Goal: Task Accomplishment & Management: Manage account settings

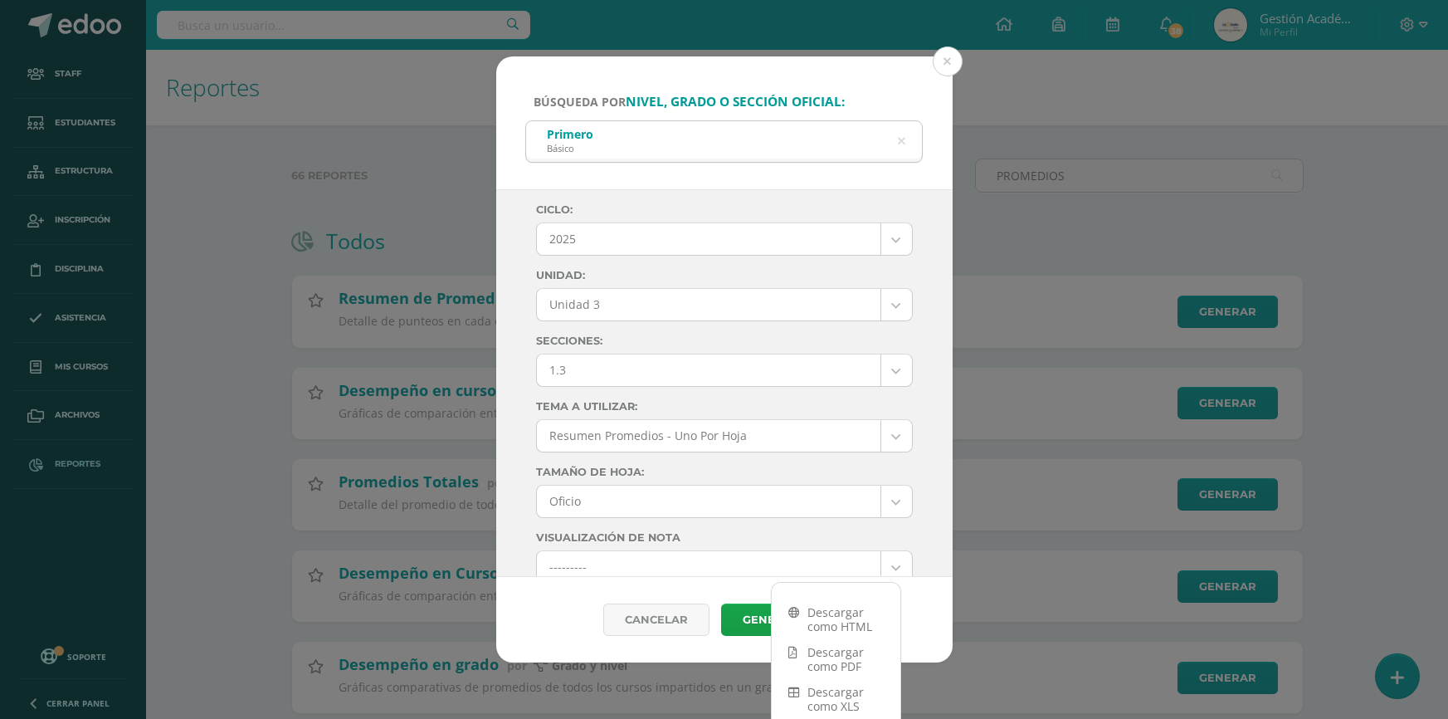
select select "Unidad 3"
select select "1.3"
select select "4"
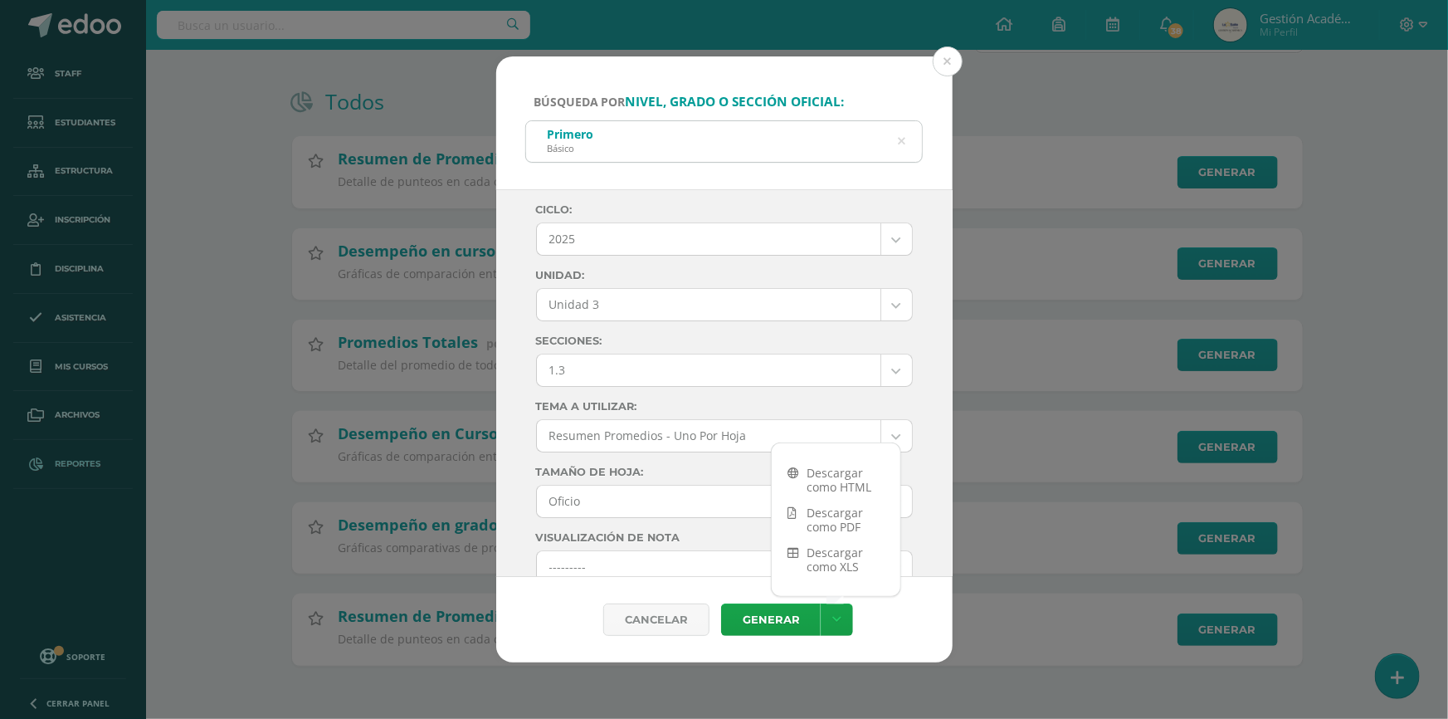
click at [903, 142] on icon at bounding box center [901, 141] width 7 height 42
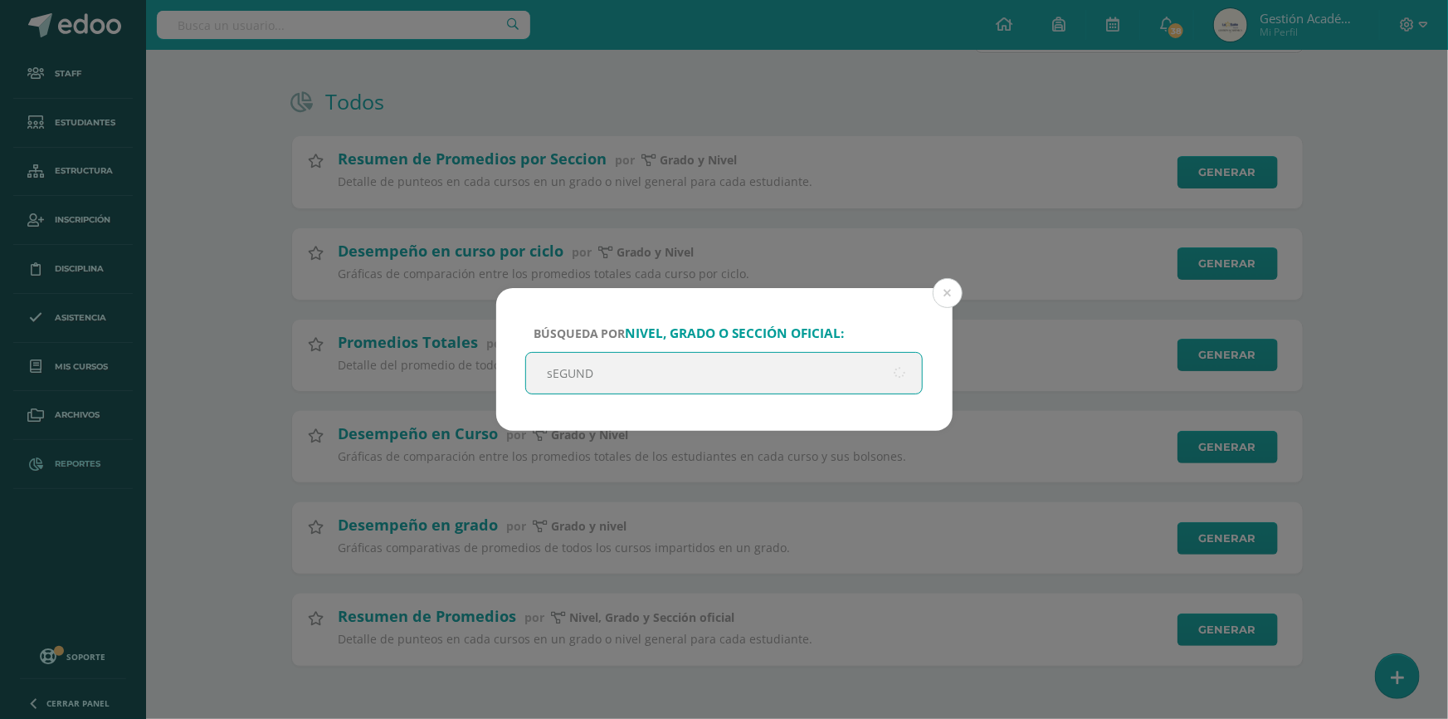
type input "sEGUNDO"
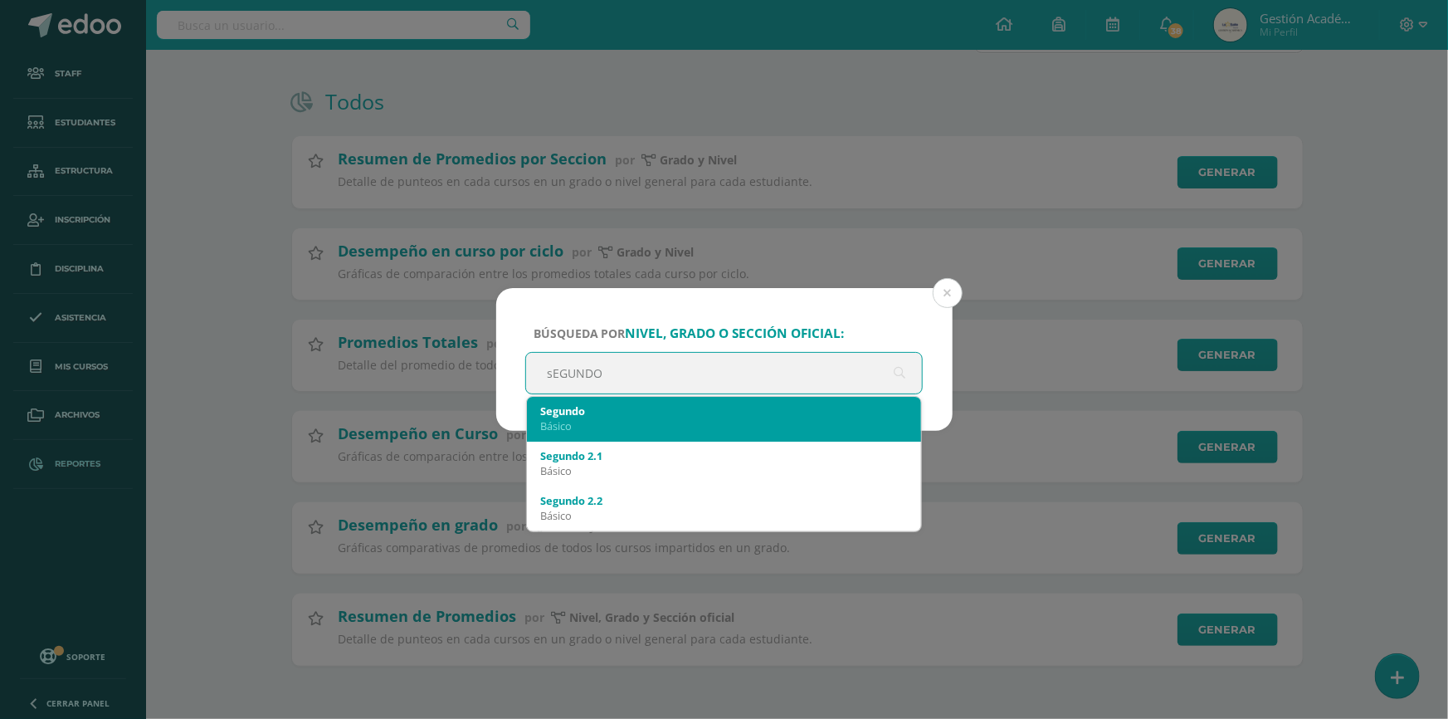
click at [636, 422] on div "Básico" at bounding box center [724, 425] width 369 height 15
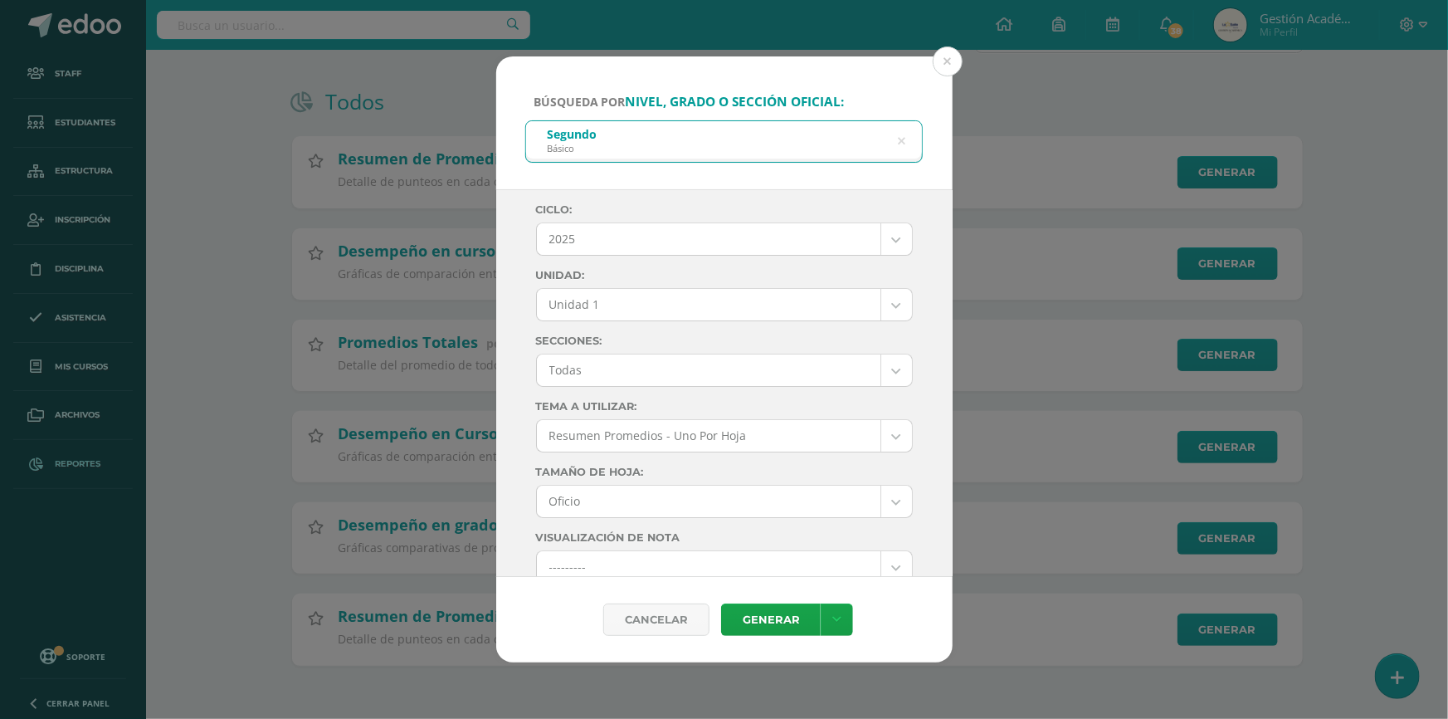
click at [737, 305] on body "Búsqueda por nivel, grado o sección oficial: Segundo Básico sEGUNDO Ciclo: 2025…" at bounding box center [724, 290] width 1448 height 858
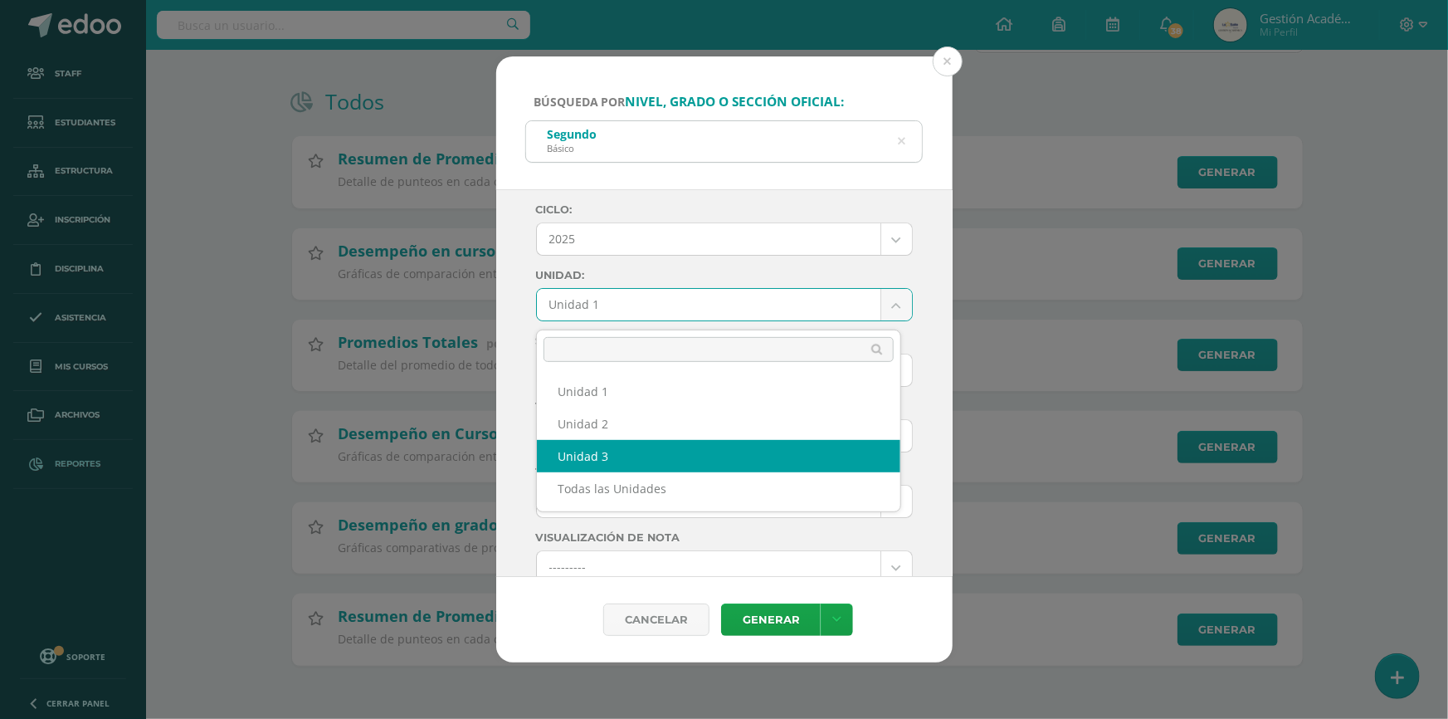
select select "Unidad 3"
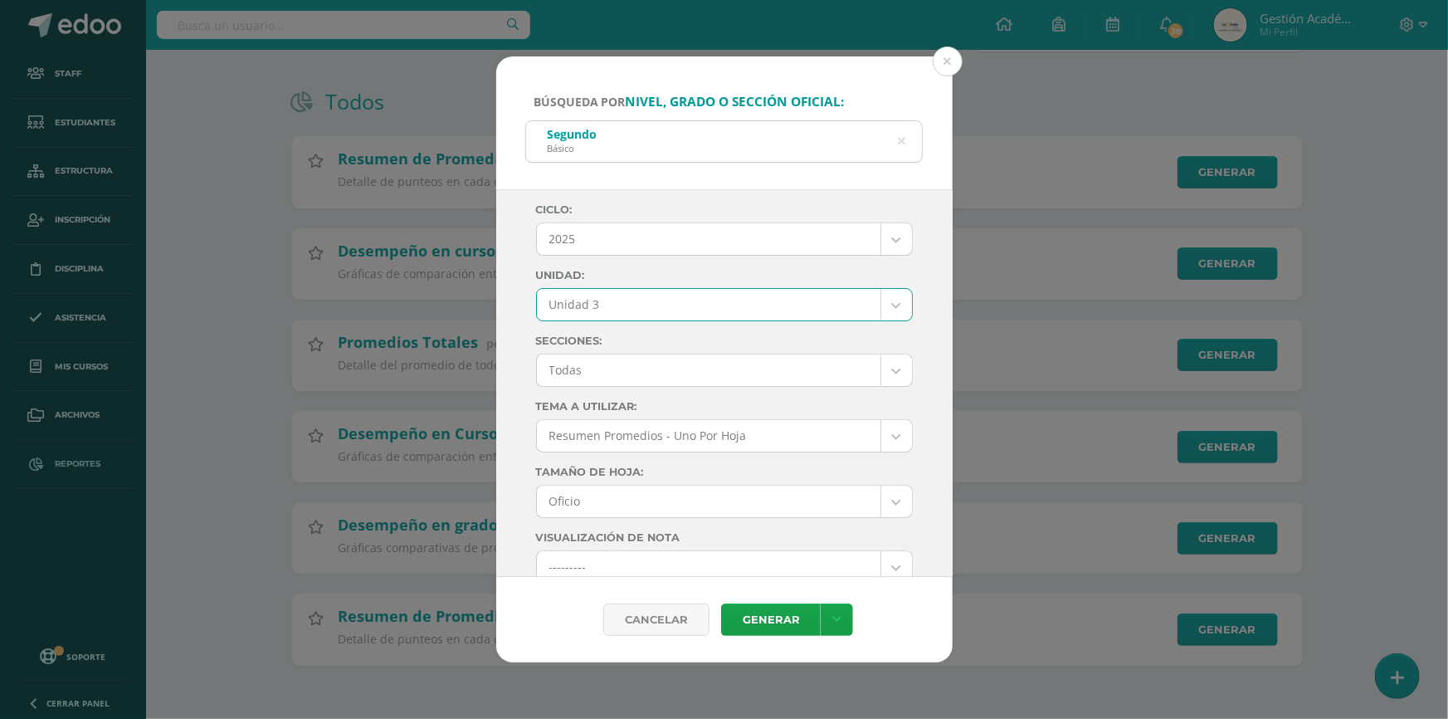
click at [712, 359] on body "Búsqueda por nivel, grado o sección oficial: Segundo Básico sEGUNDO Ciclo: 2025…" at bounding box center [724, 290] width 1448 height 858
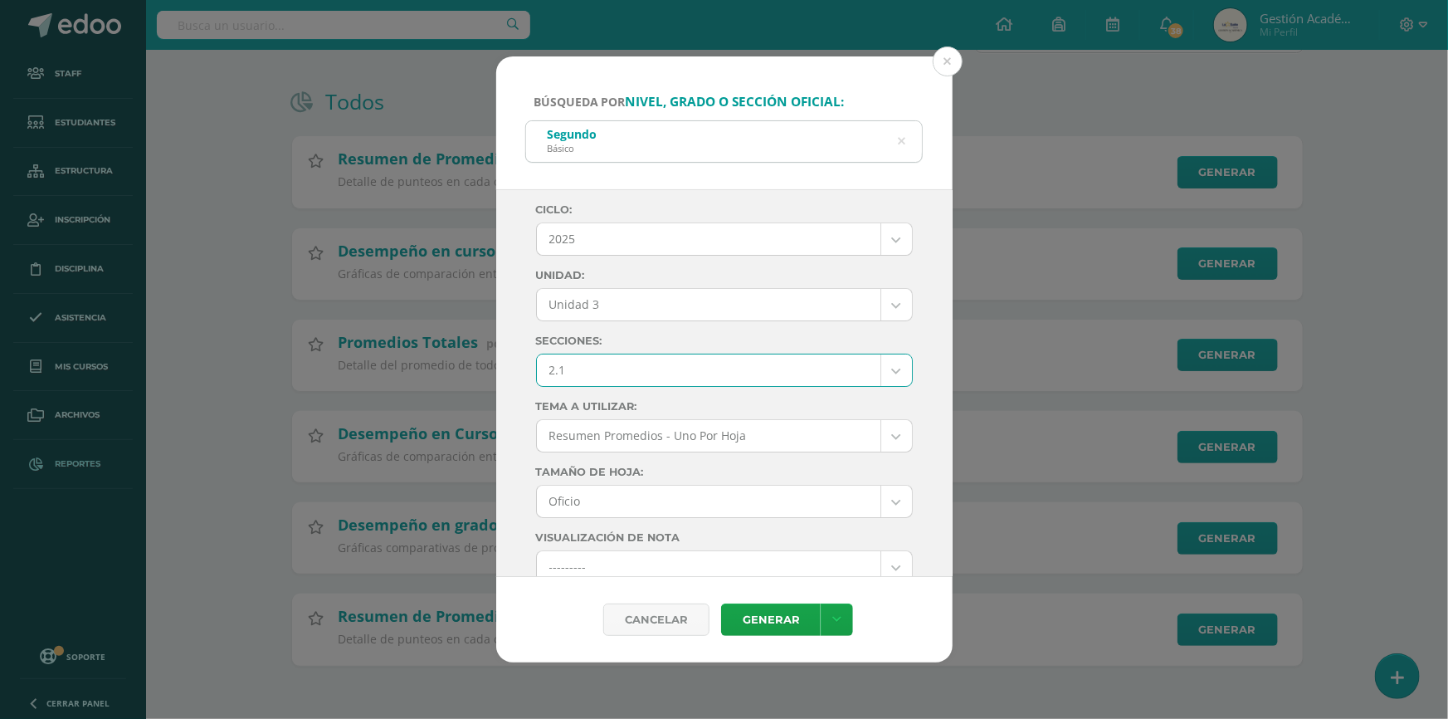
select select "2.1"
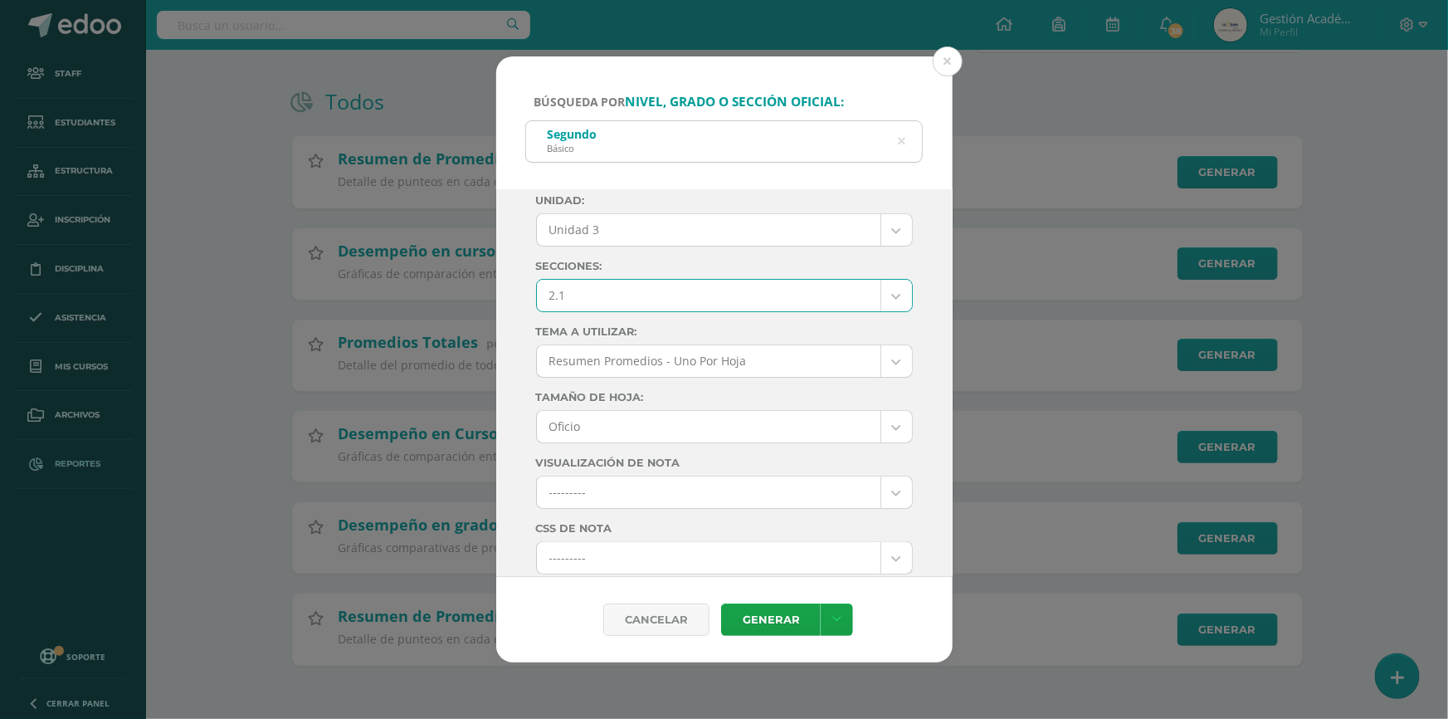
scroll to position [150, 0]
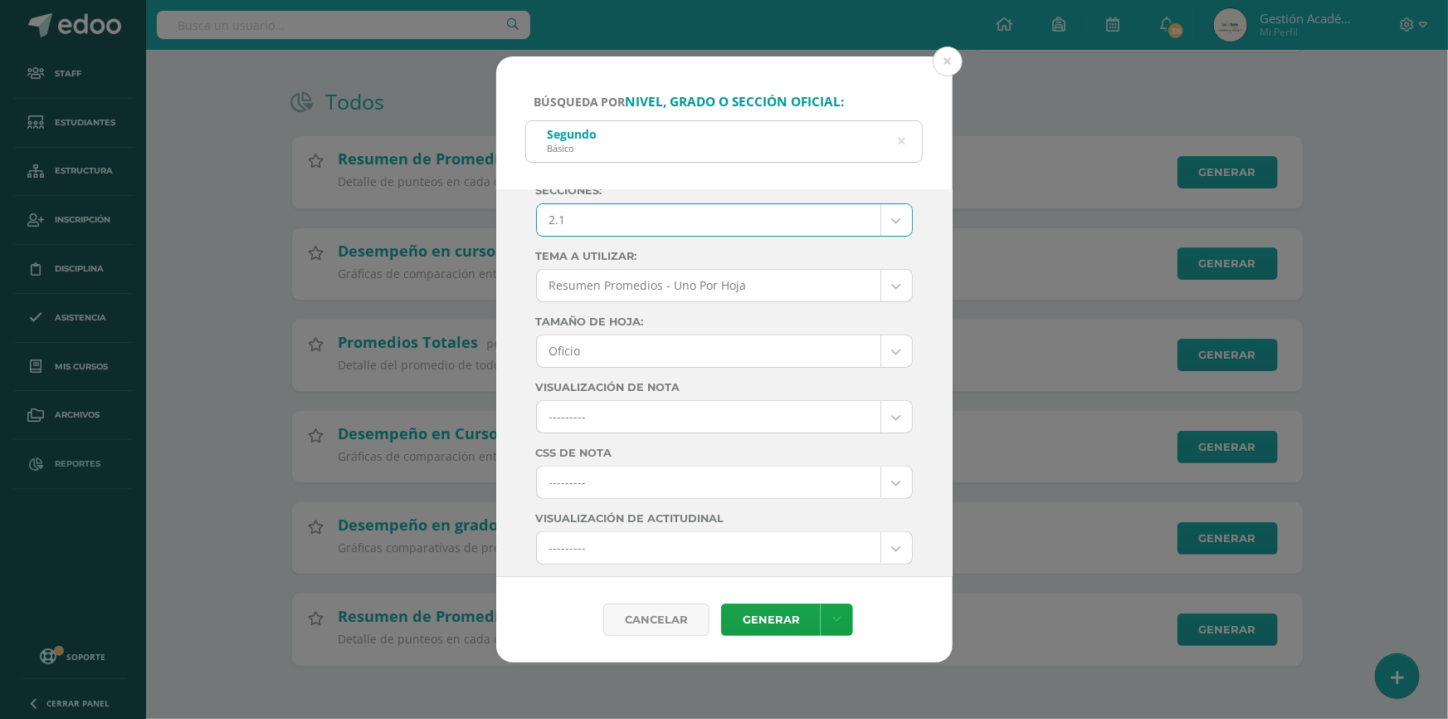
click at [662, 479] on body "Búsqueda por nivel, grado o sección oficial: Segundo Básico sEGUNDO Ciclo: 2025…" at bounding box center [724, 290] width 1448 height 858
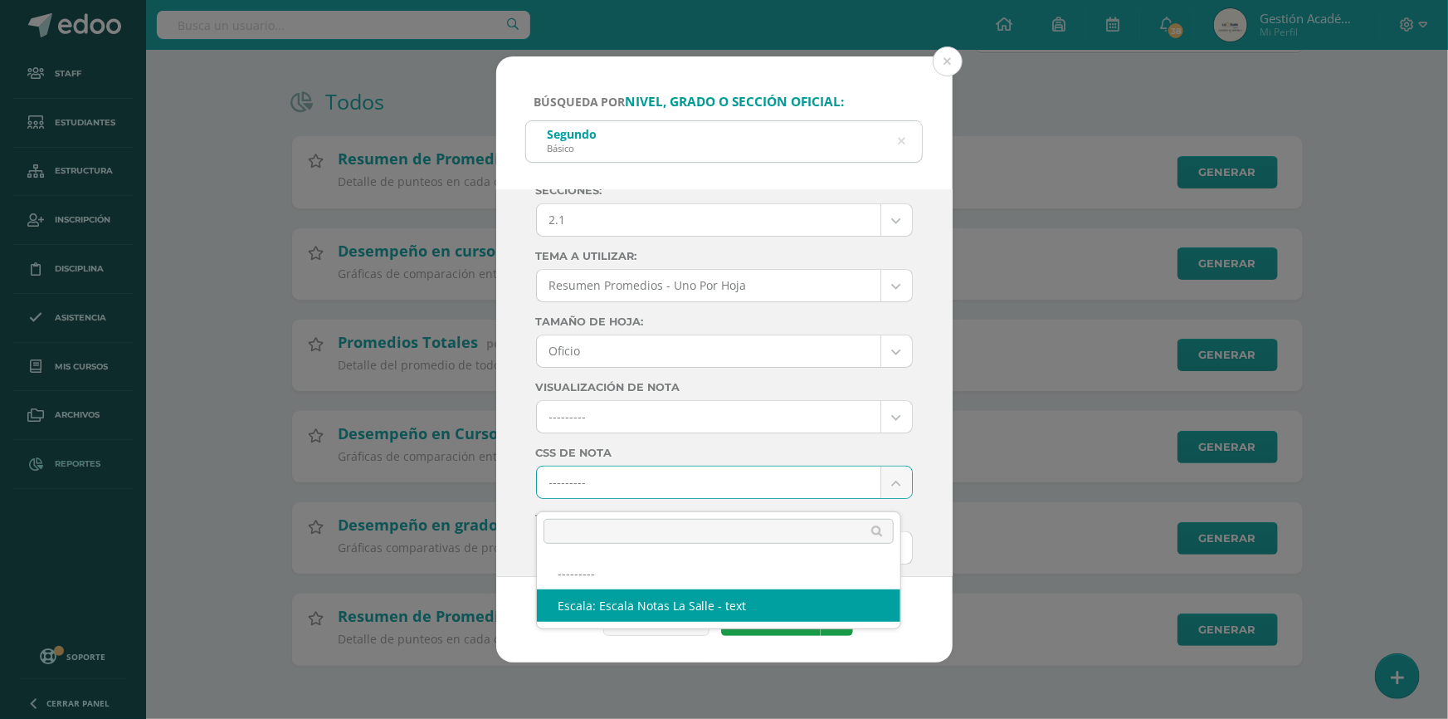
drag, startPoint x: 651, startPoint y: 594, endPoint x: 656, endPoint y: 580, distance: 15.0
select select "4"
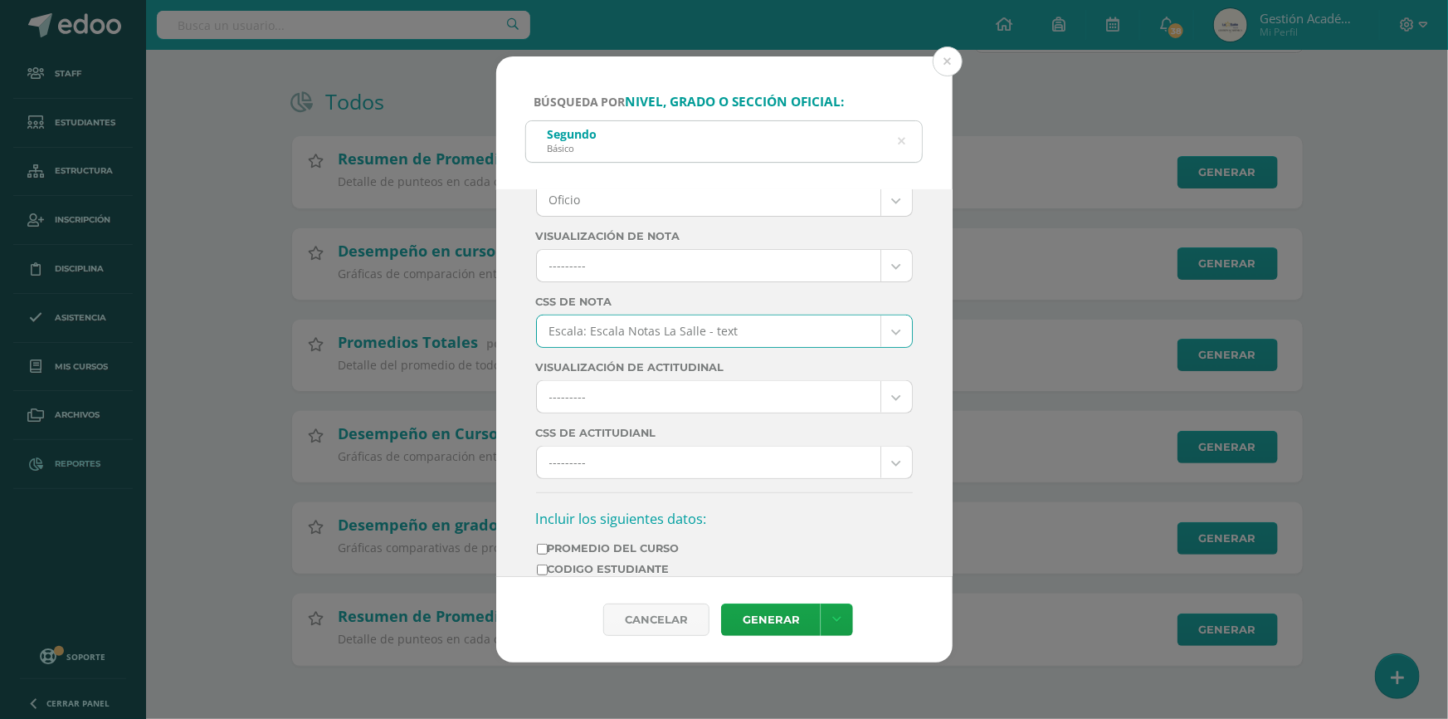
scroll to position [377, 0]
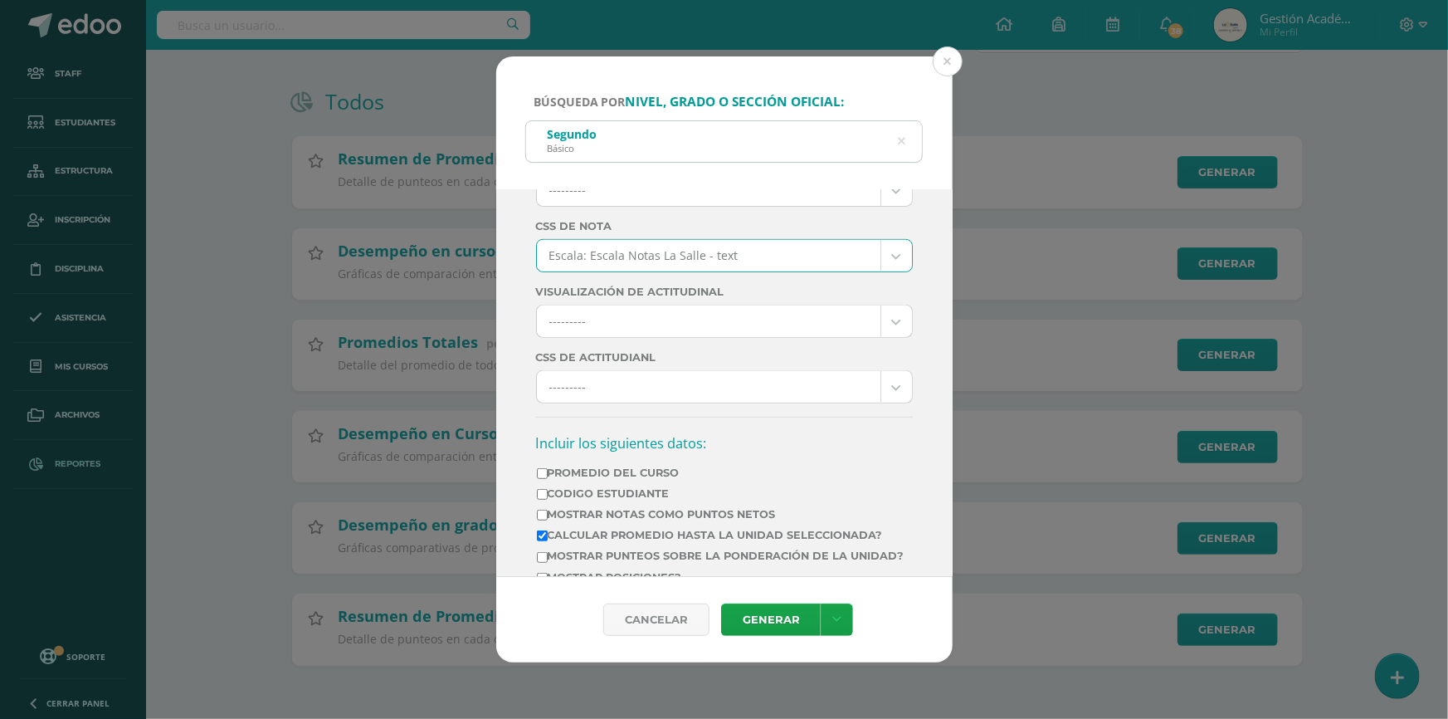
click at [595, 479] on label "Promedio del Curso" at bounding box center [721, 472] width 368 height 12
click at [548, 479] on input "Promedio del Curso" at bounding box center [542, 473] width 11 height 11
checkbox input "true"
click at [614, 520] on label "Mostrar Notas Como Puntos Netos" at bounding box center [721, 514] width 368 height 12
click at [548, 520] on input "Mostrar Notas Como Puntos Netos" at bounding box center [542, 515] width 11 height 11
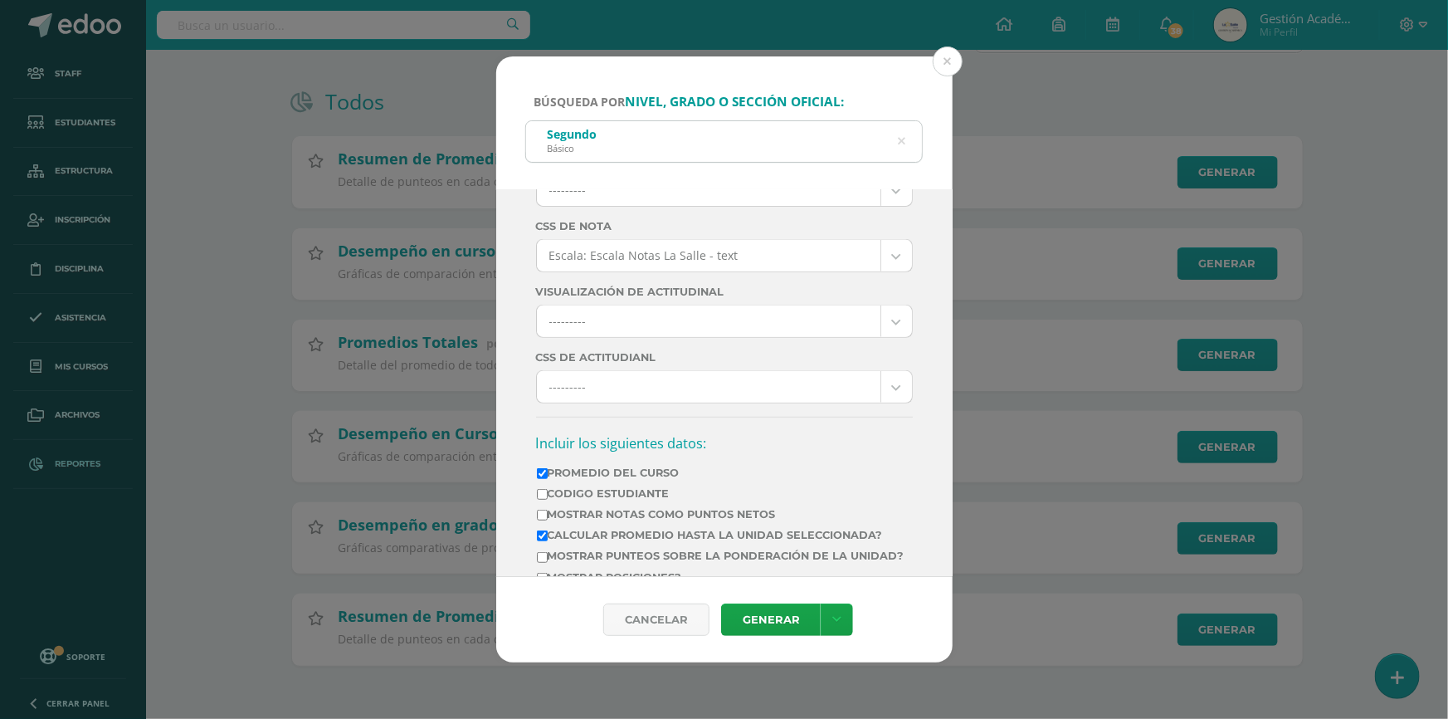
checkbox input "true"
click at [841, 616] on link at bounding box center [837, 619] width 32 height 32
click at [821, 516] on link "Descargar como PDF" at bounding box center [836, 520] width 129 height 40
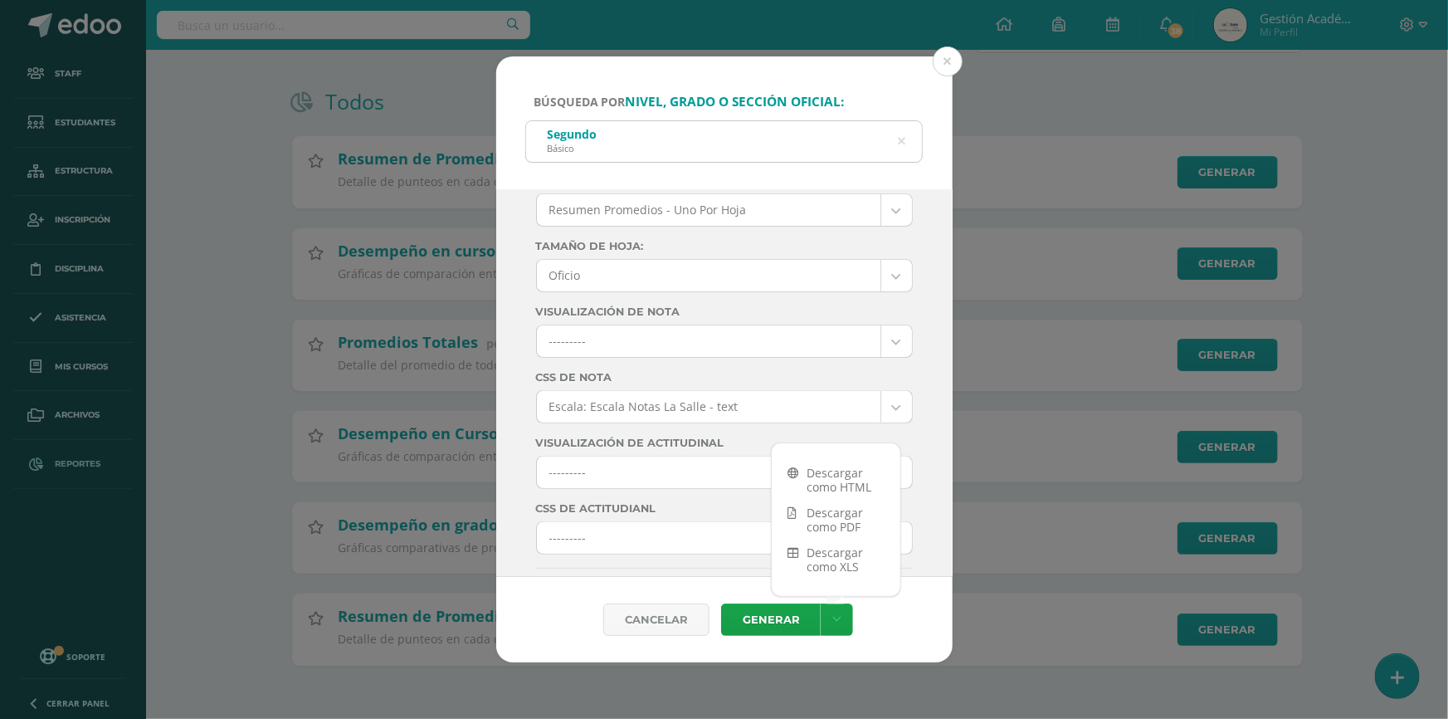
scroll to position [0, 0]
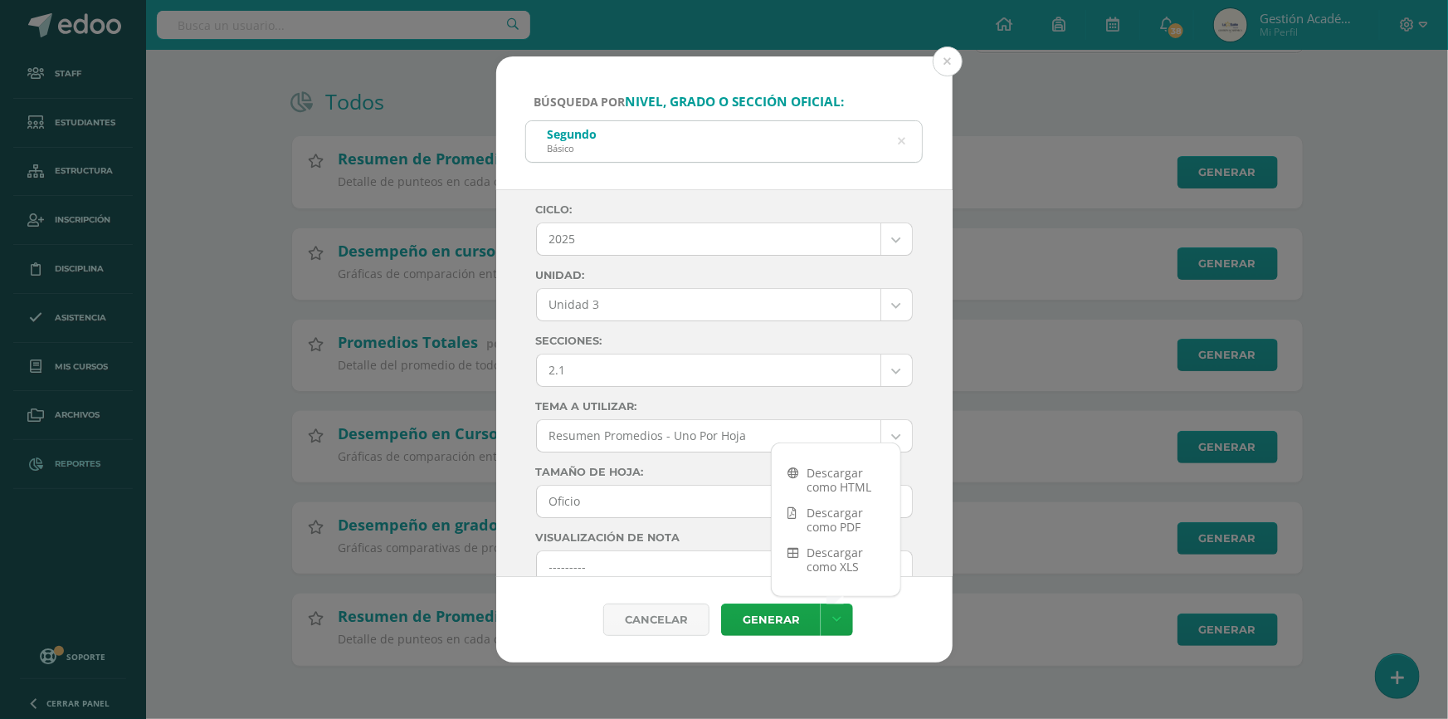
click at [685, 374] on body "Búsqueda por nivel, grado o sección oficial: Segundo Básico sEGUNDO Ciclo: 2025…" at bounding box center [724, 290] width 1448 height 858
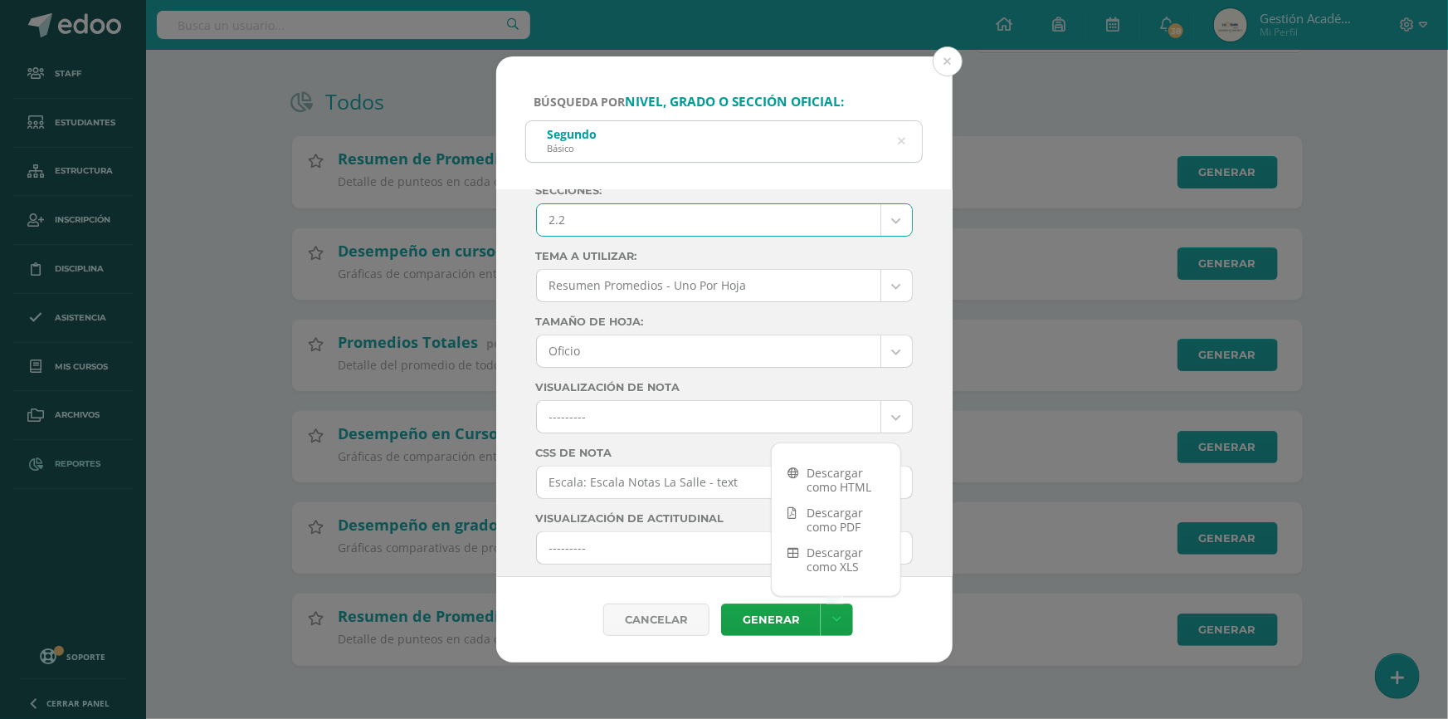
scroll to position [377, 0]
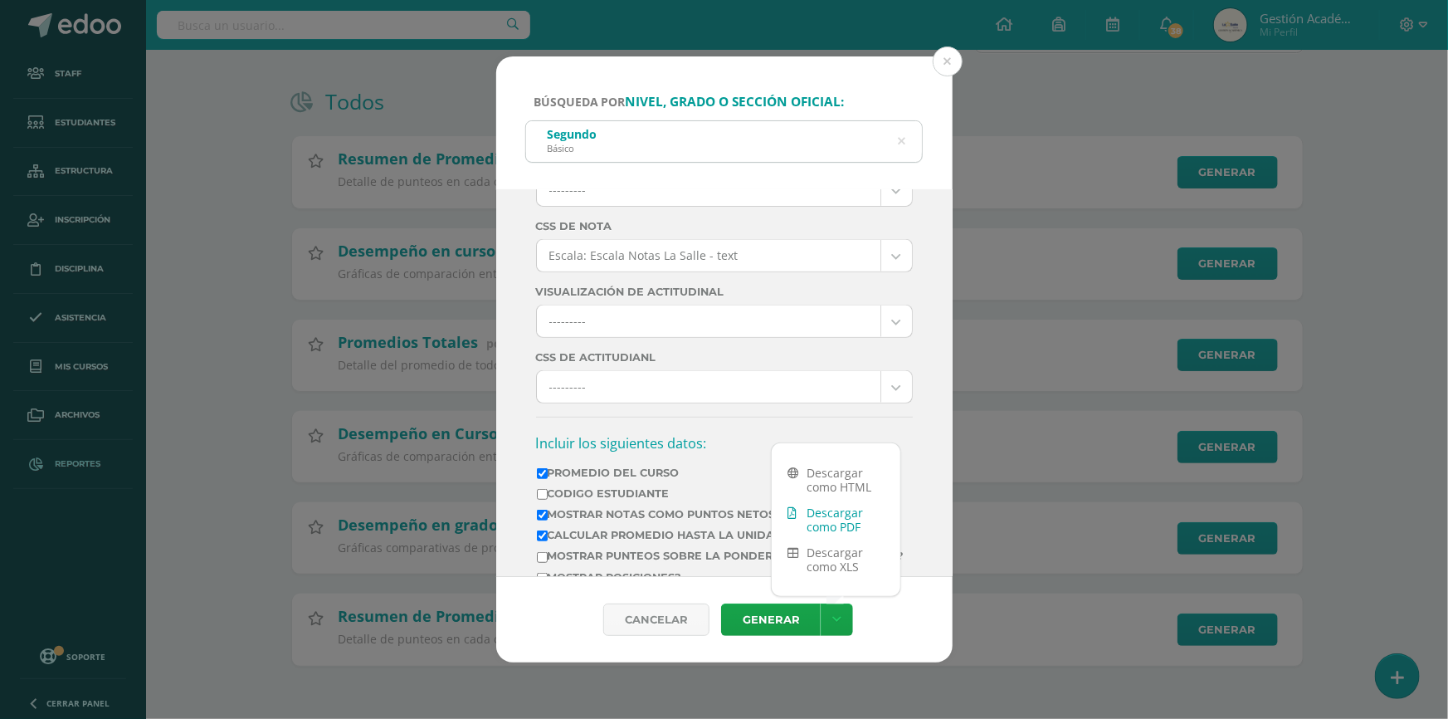
click at [830, 517] on link "Descargar como PDF" at bounding box center [836, 520] width 129 height 40
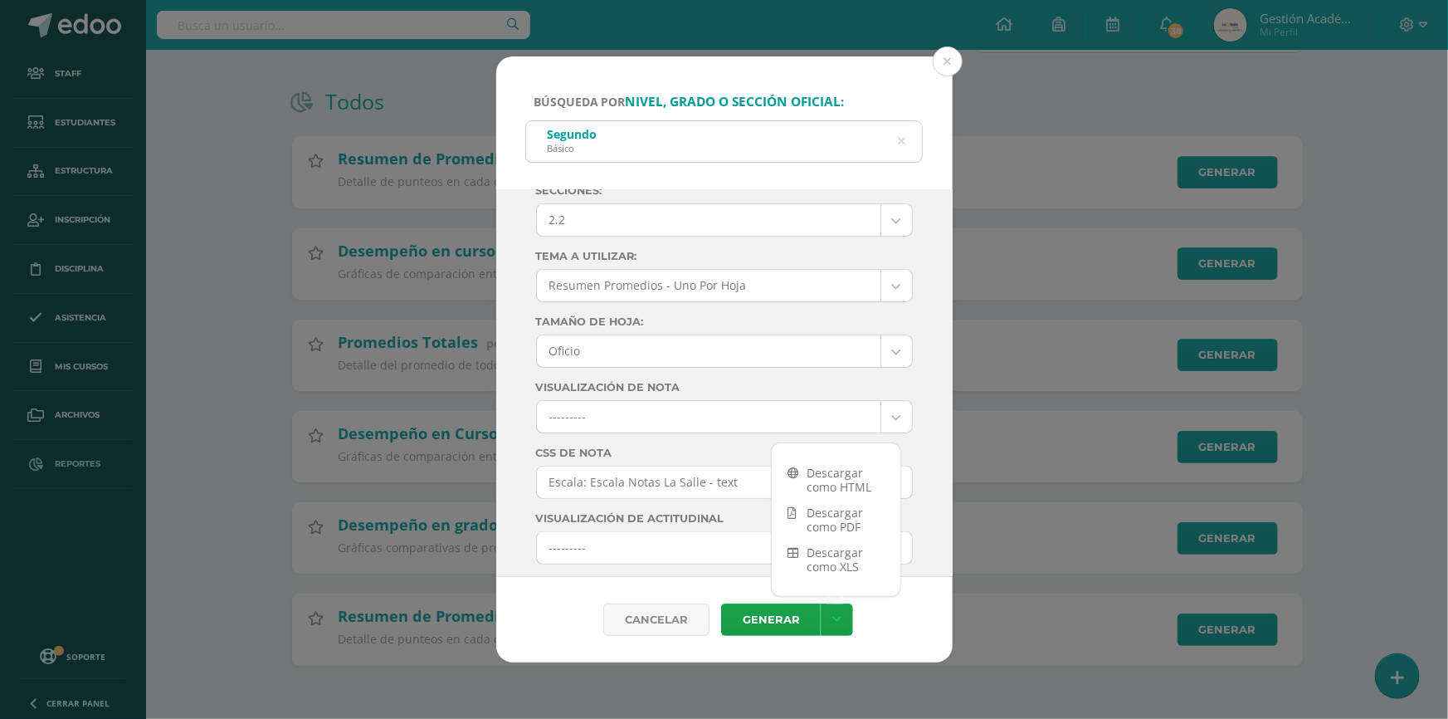
scroll to position [75, 0]
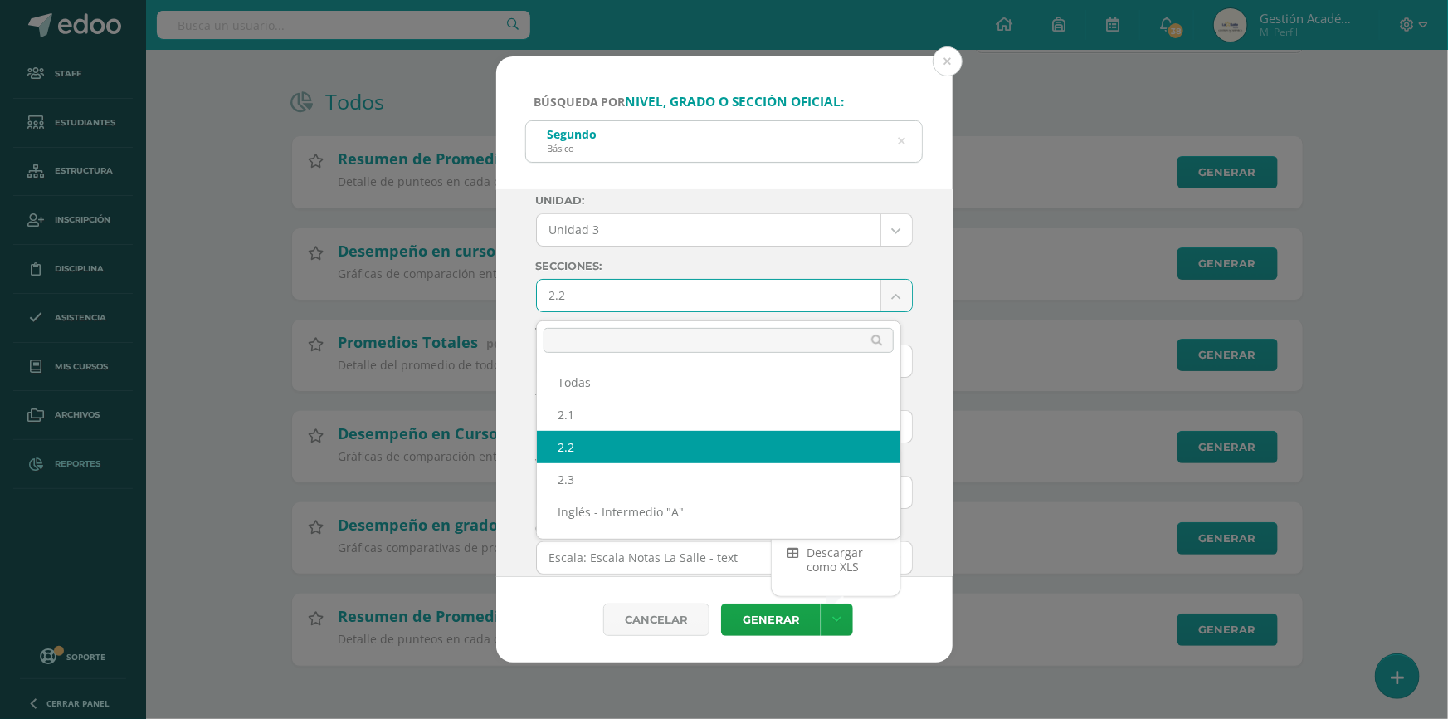
drag, startPoint x: 629, startPoint y: 299, endPoint x: 581, endPoint y: 319, distance: 52.1
click at [629, 298] on body "Búsqueda por nivel, grado o sección oficial: Segundo Básico sEGUNDO Ciclo: 2025…" at bounding box center [724, 290] width 1448 height 858
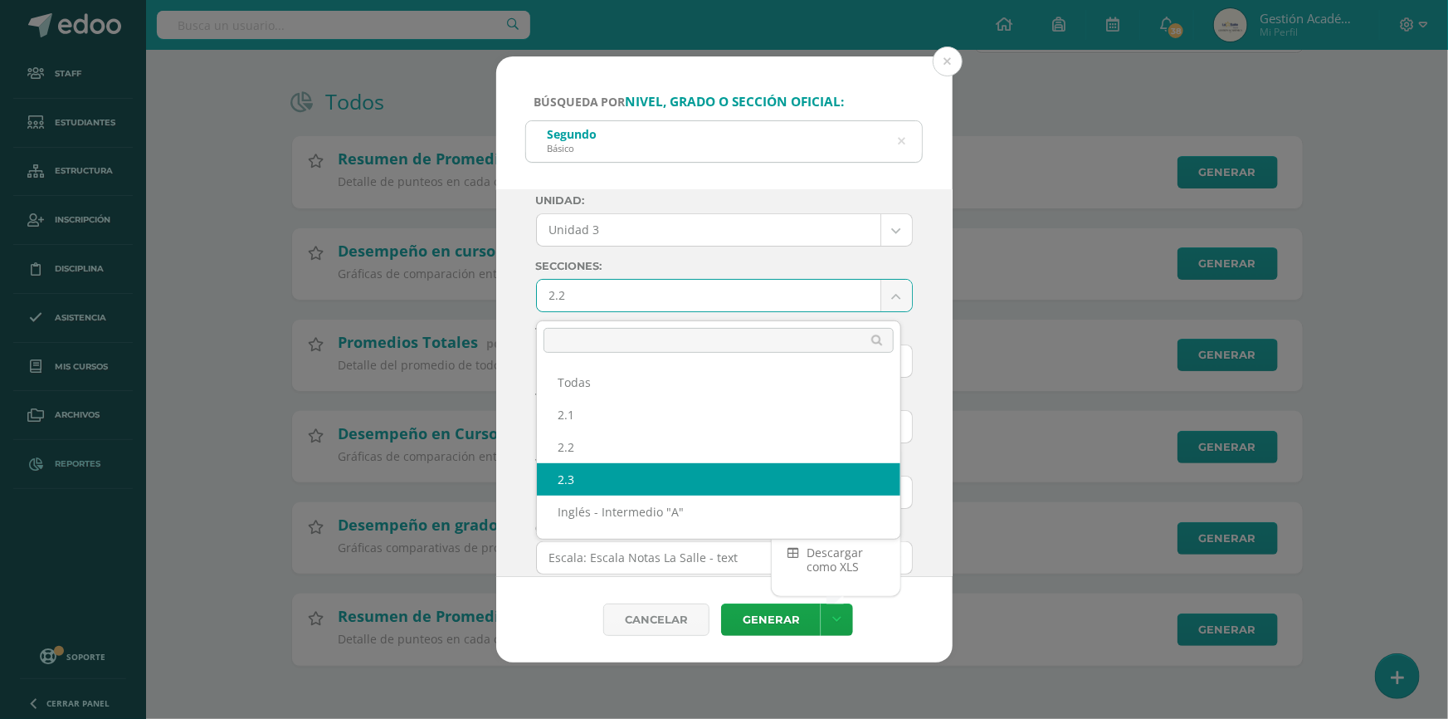
select select "2.3"
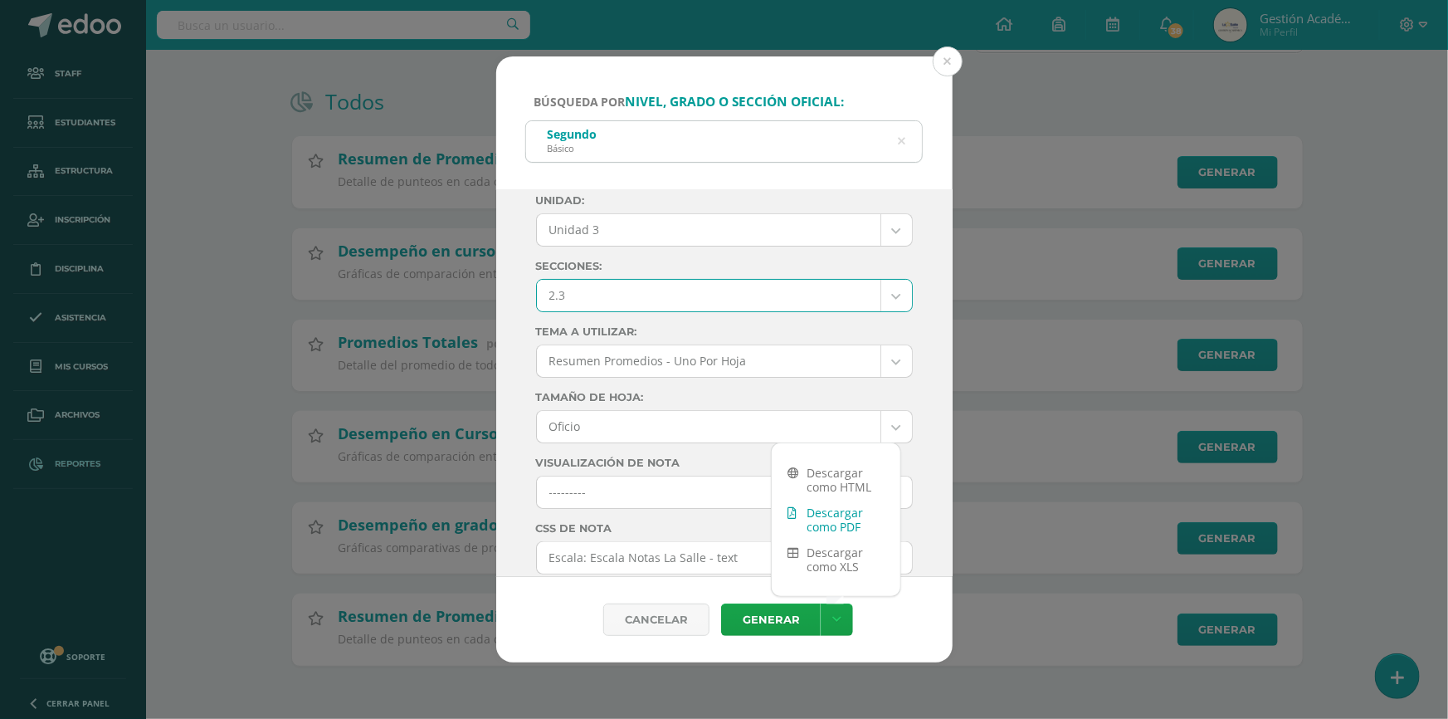
click at [837, 523] on link "Descargar como PDF" at bounding box center [836, 520] width 129 height 40
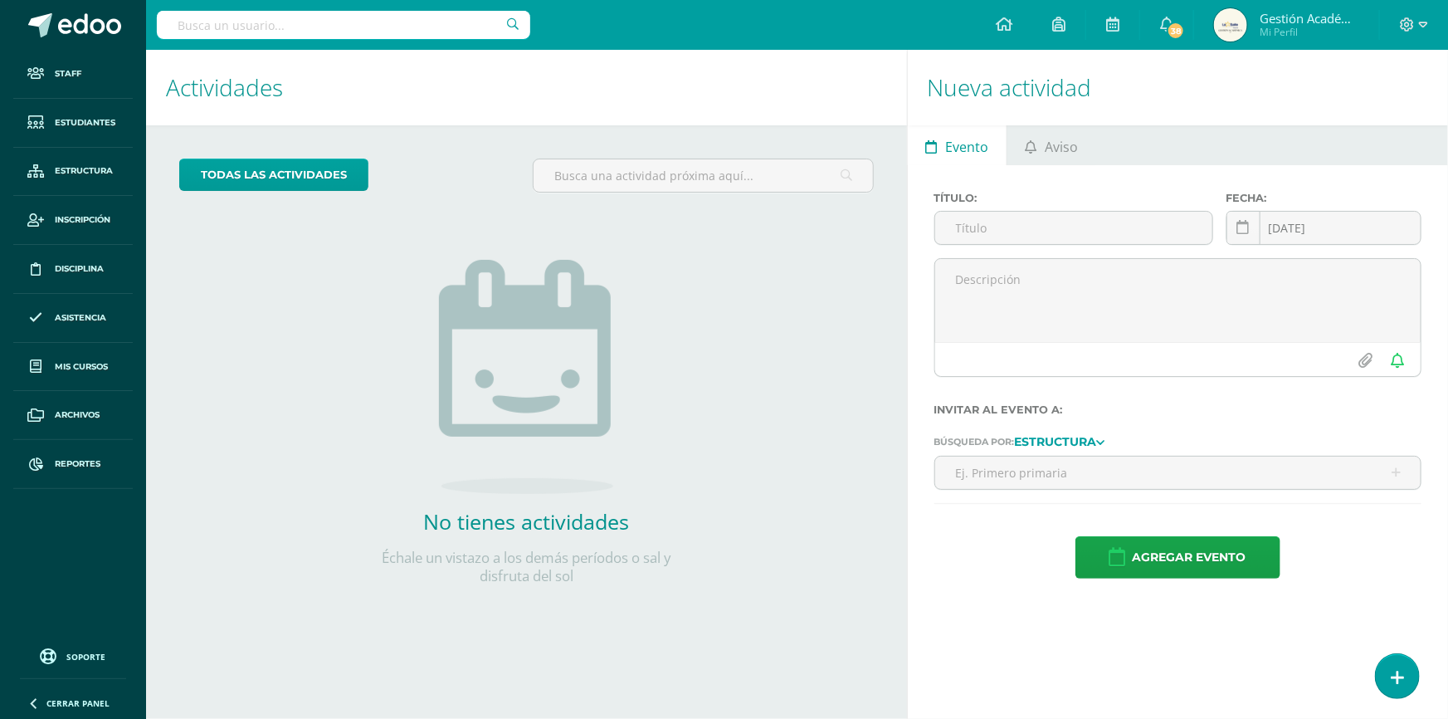
click at [346, 27] on input "text" at bounding box center [344, 25] width 374 height 28
type input "yAMILETH"
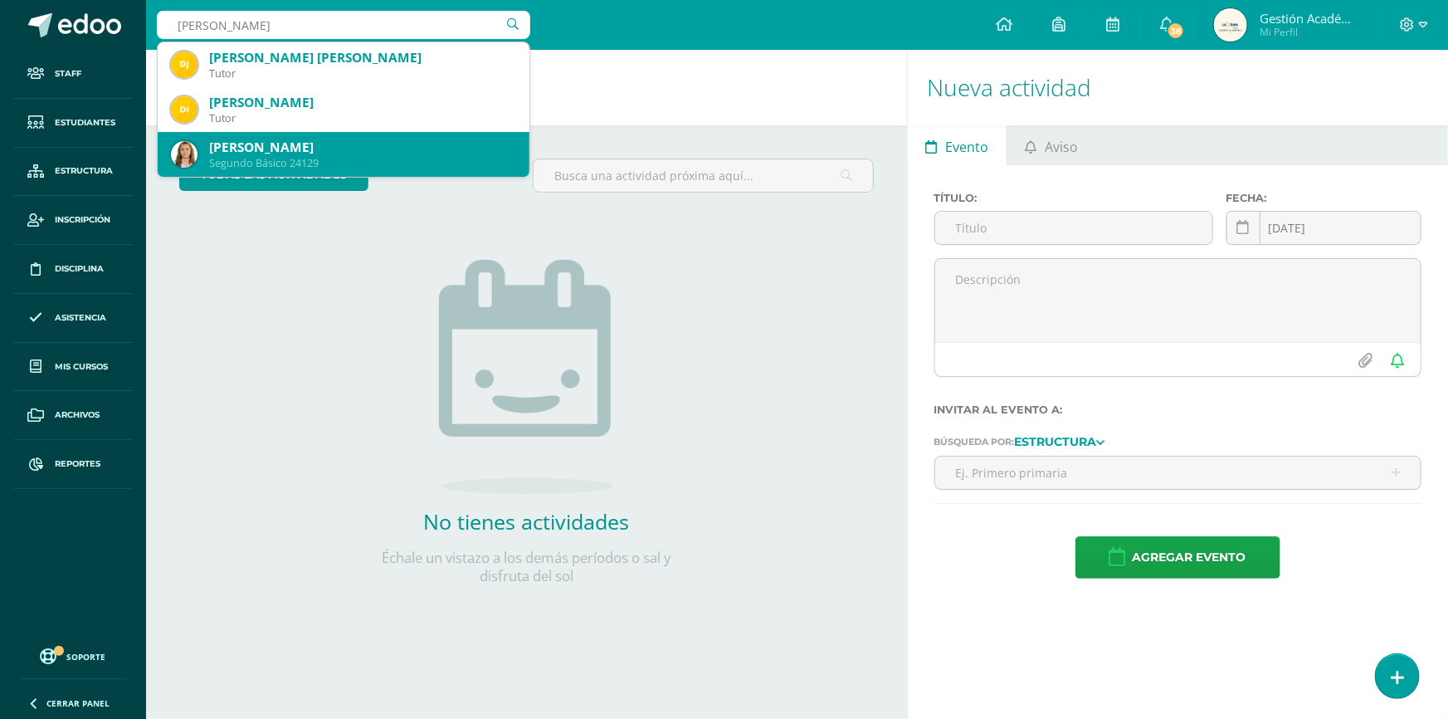
click at [347, 152] on div "Yamileth Alejandra Rodas Marroquín" at bounding box center [362, 147] width 307 height 17
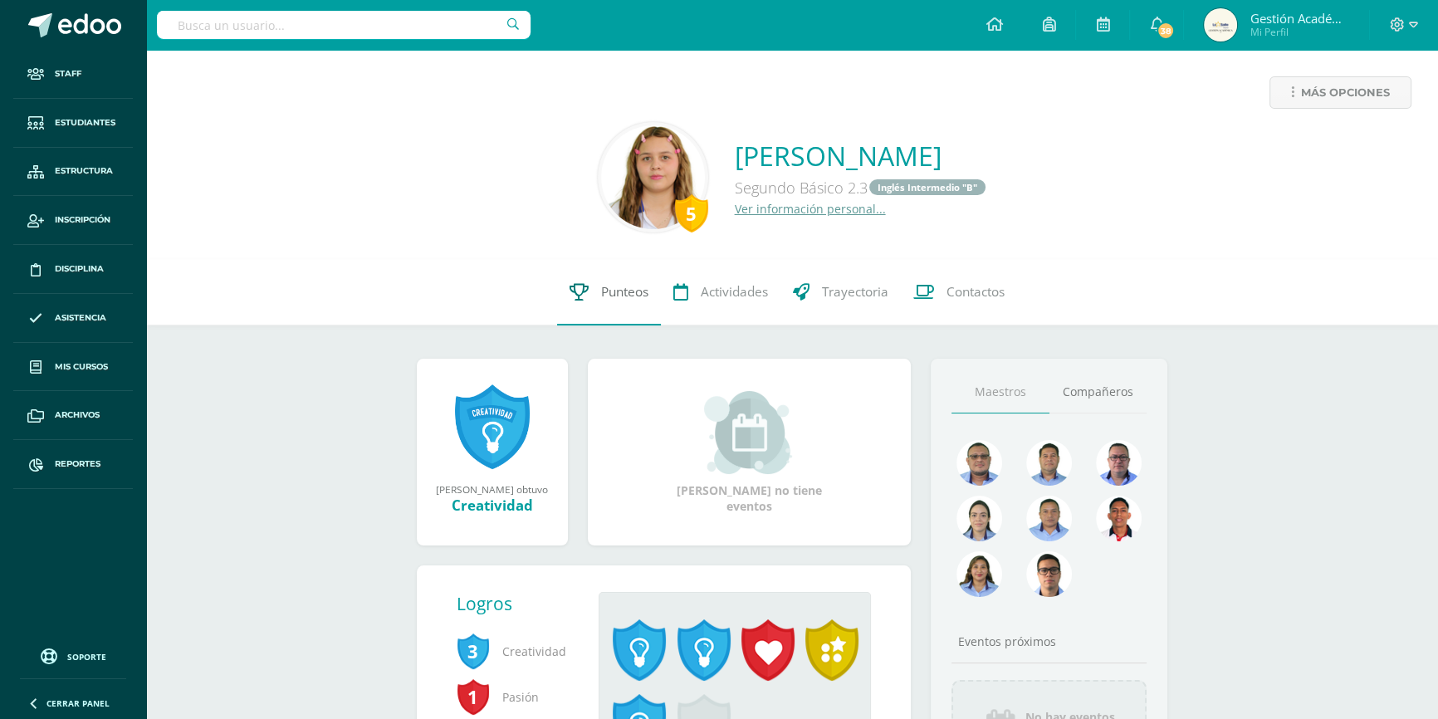
click at [613, 297] on span "Punteos" at bounding box center [624, 291] width 47 height 17
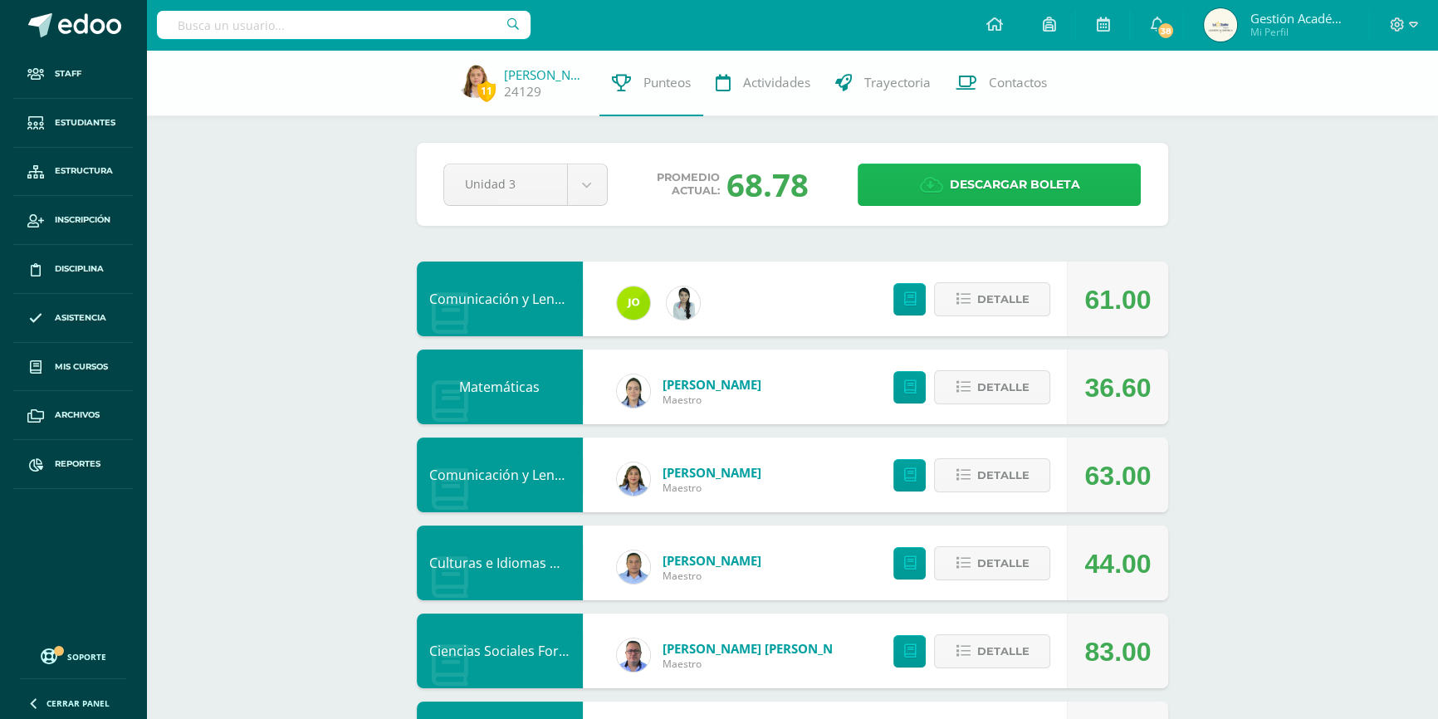
click at [983, 180] on span "Descargar boleta" at bounding box center [1014, 184] width 130 height 41
click at [405, 37] on input "text" at bounding box center [344, 25] width 374 height 28
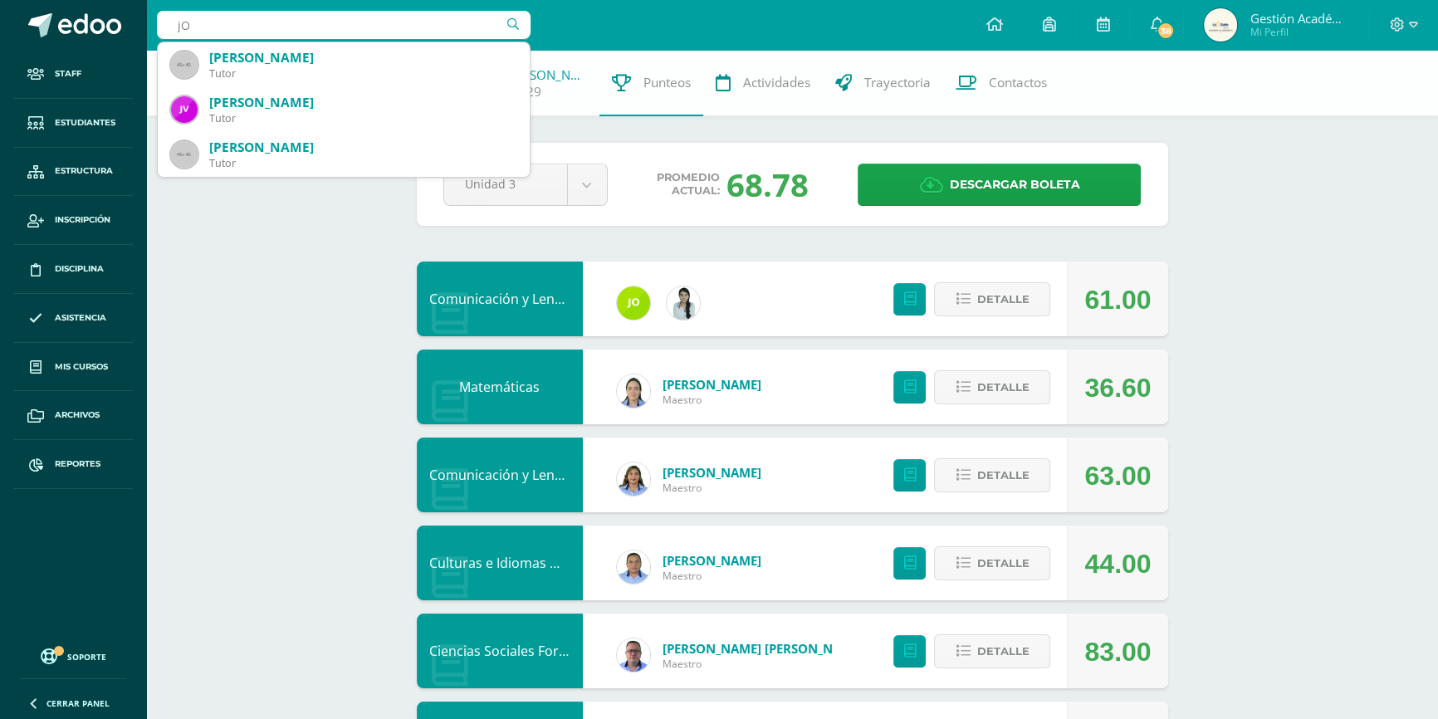
type input "j"
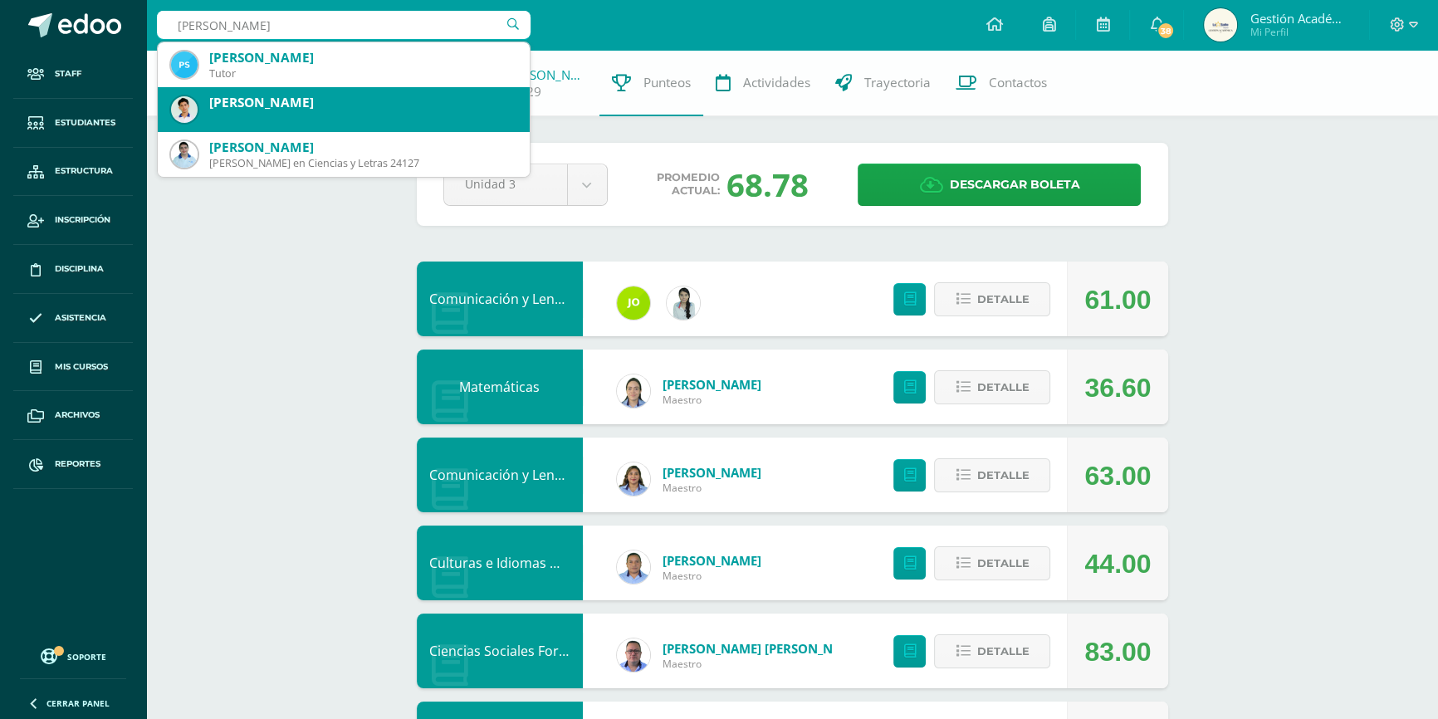
type input "José Pablo Mejía"
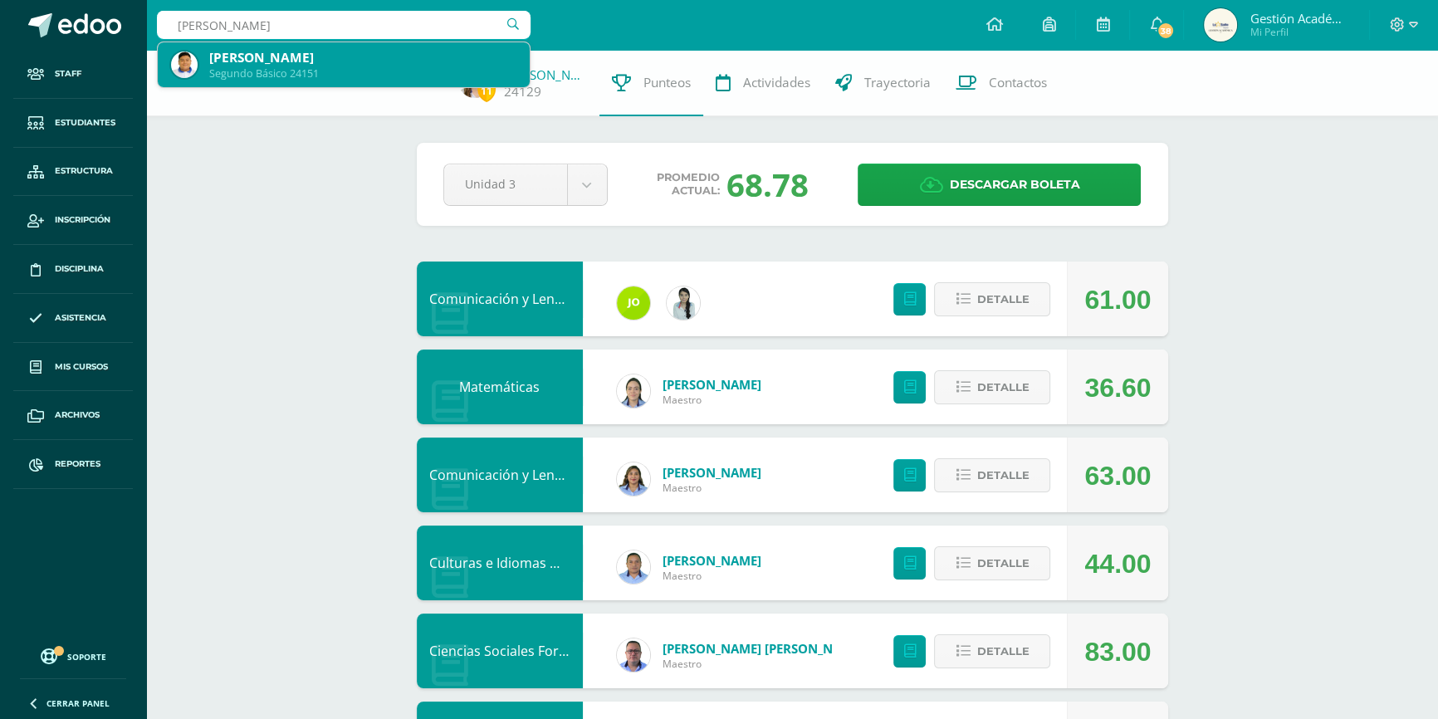
click at [325, 60] on div "José Pablo Mejía Ramírez" at bounding box center [362, 57] width 307 height 17
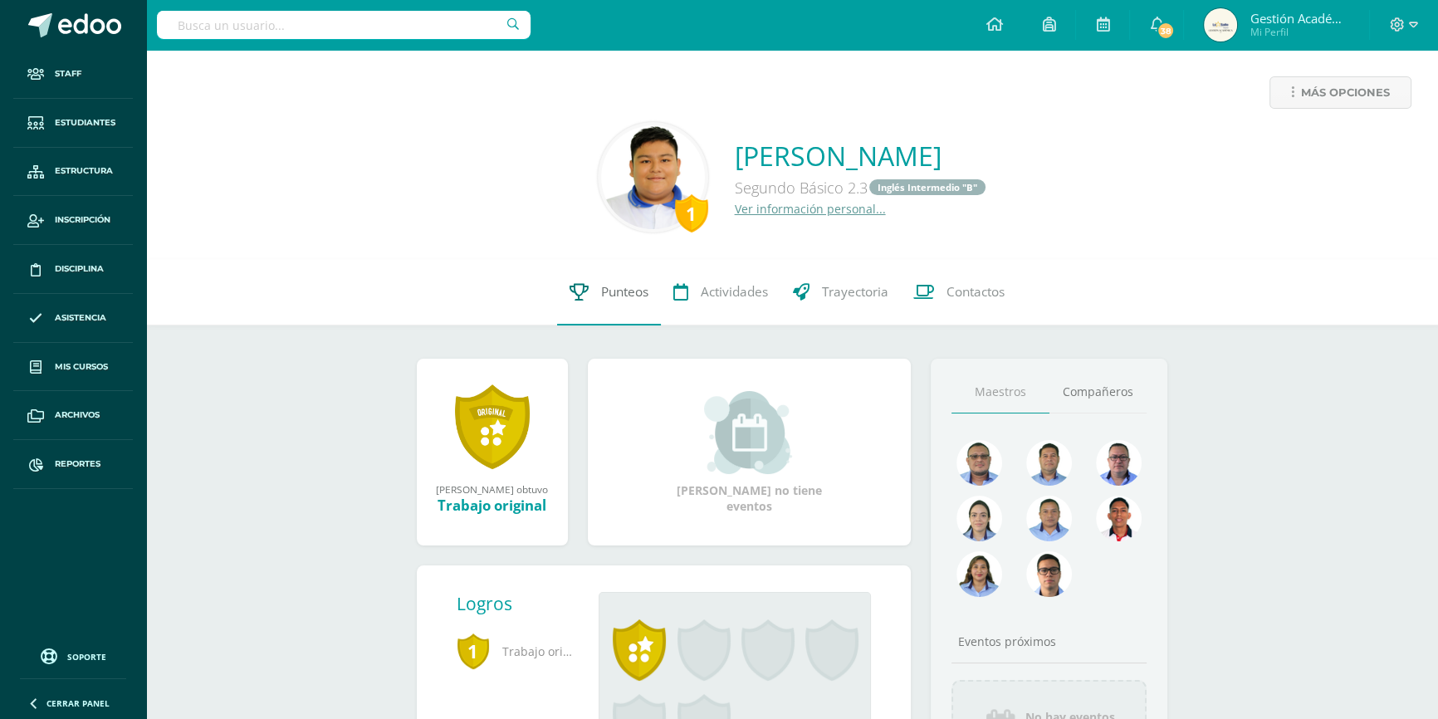
click at [613, 297] on span "Punteos" at bounding box center [624, 291] width 47 height 17
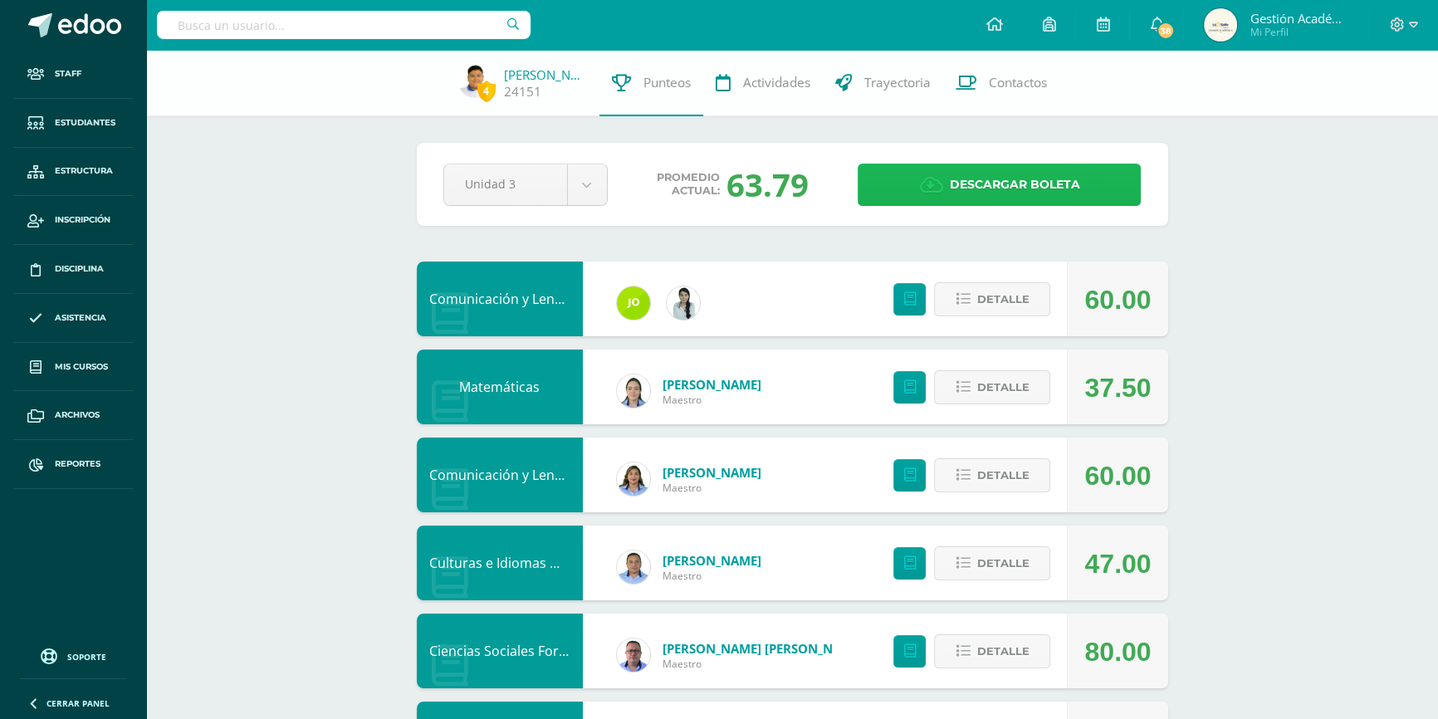
click at [964, 190] on span "Descargar boleta" at bounding box center [1014, 184] width 130 height 41
drag, startPoint x: 585, startPoint y: 701, endPoint x: 574, endPoint y: 735, distance: 35.7
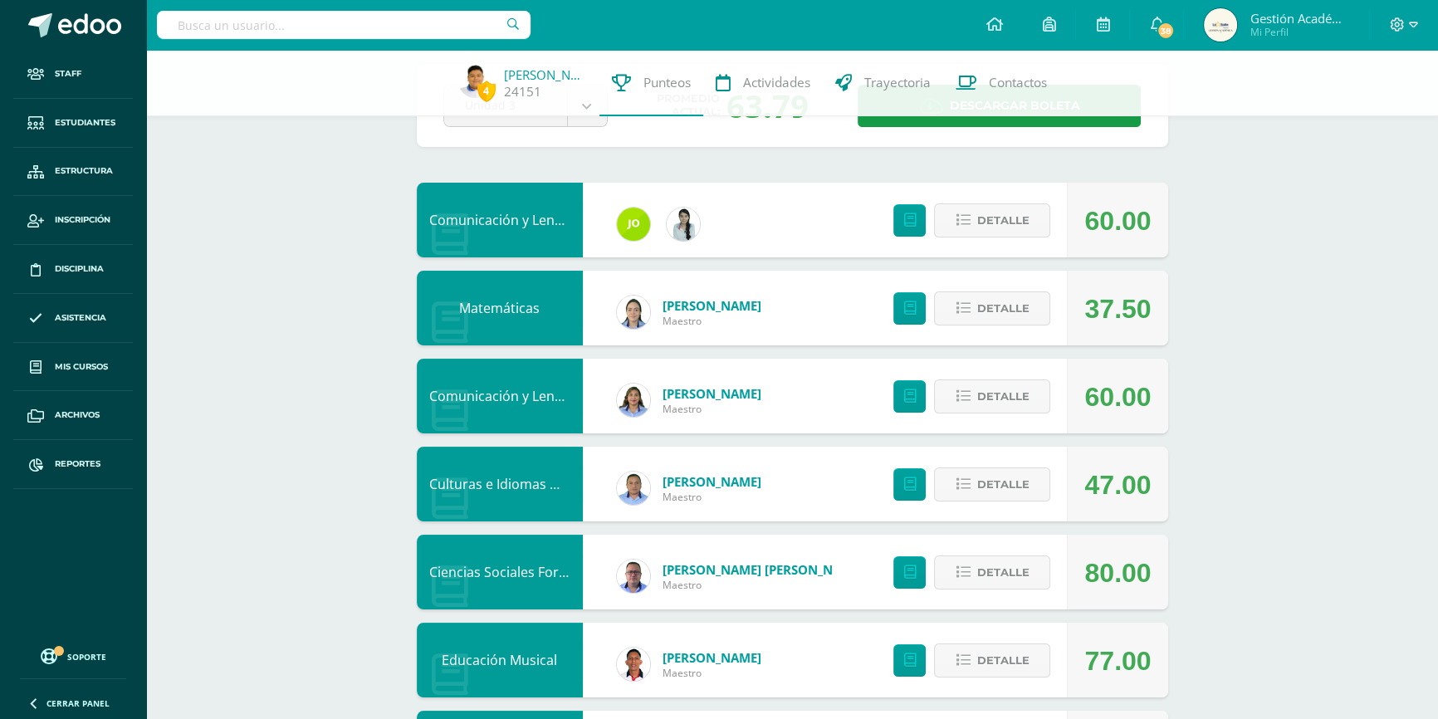
click at [364, 32] on input "text" at bounding box center [344, 25] width 374 height 28
type input "Lysander"
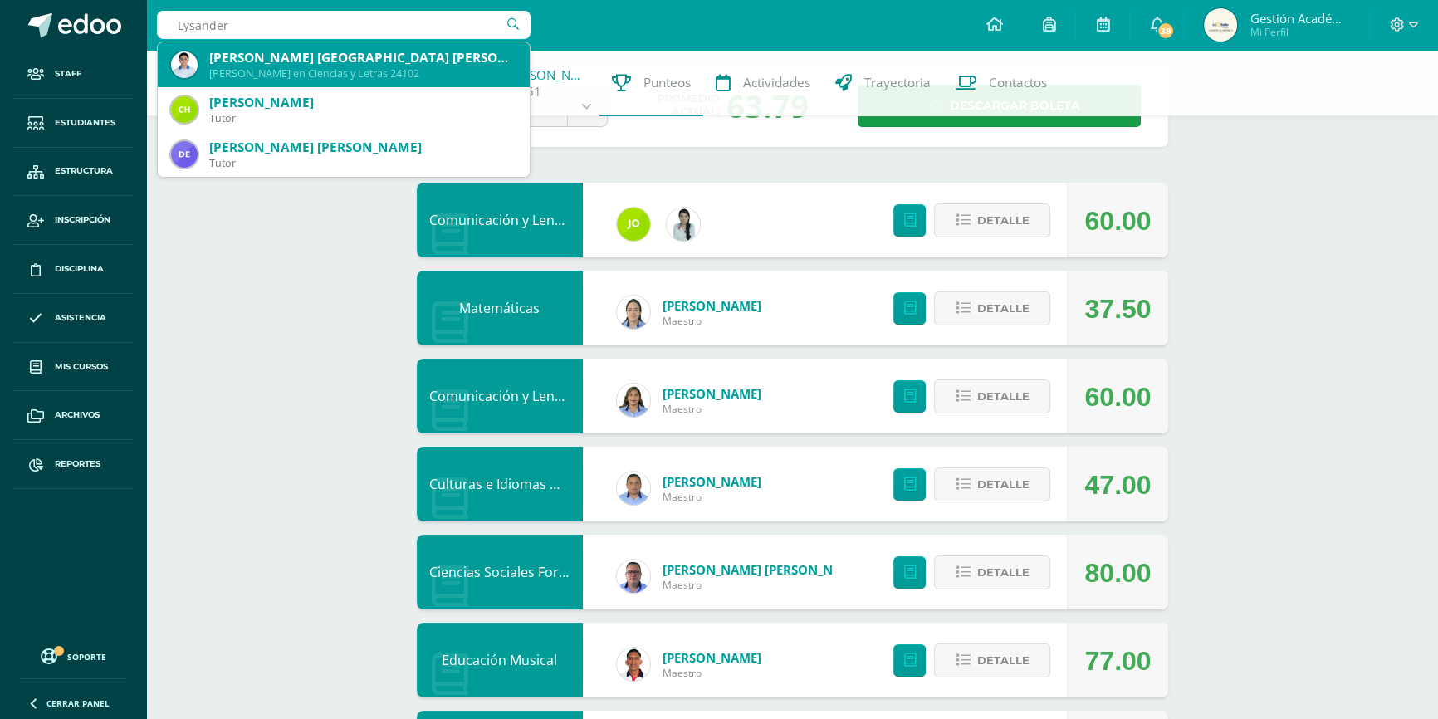
click at [289, 83] on div "Anthony Lysander España Perez Quinto Bachillerato en Ciencias y Letras 24102" at bounding box center [343, 64] width 345 height 45
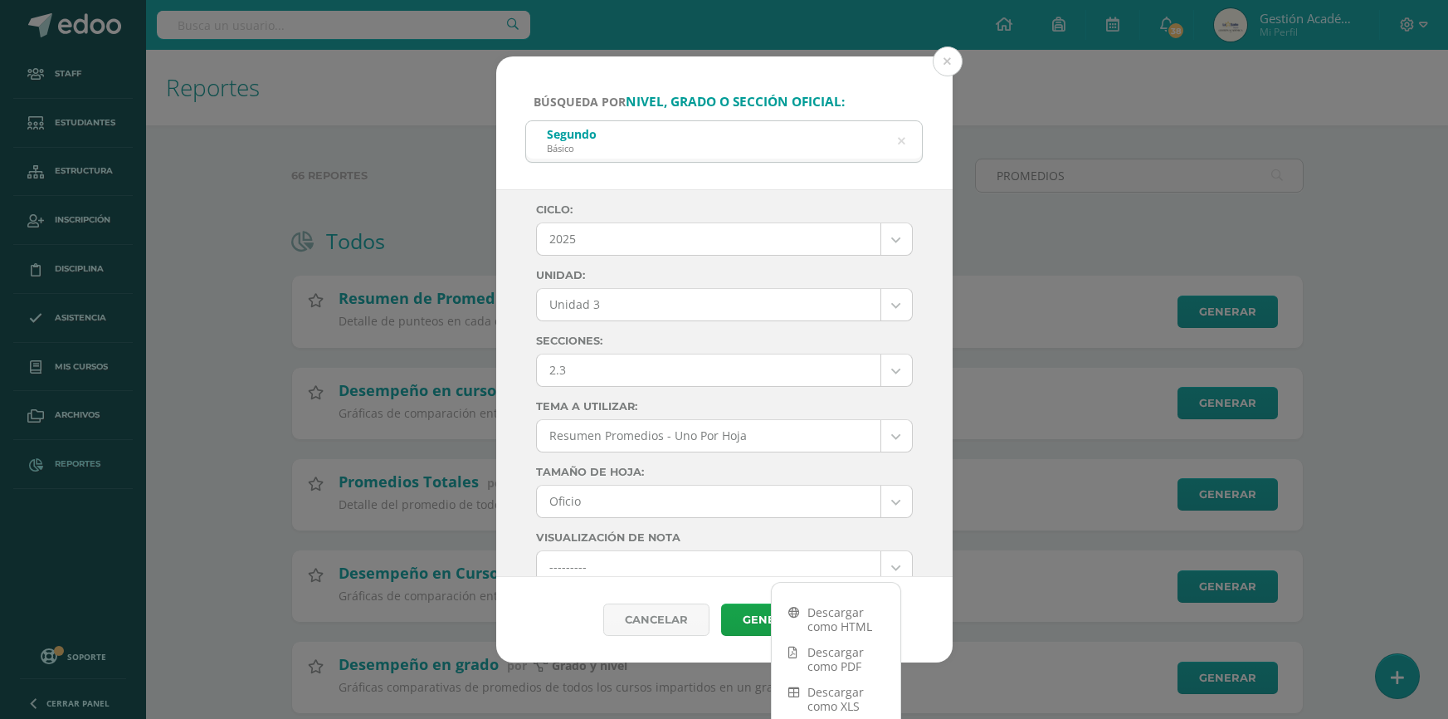
select select "Unidad 3"
select select "2.3"
select select "4"
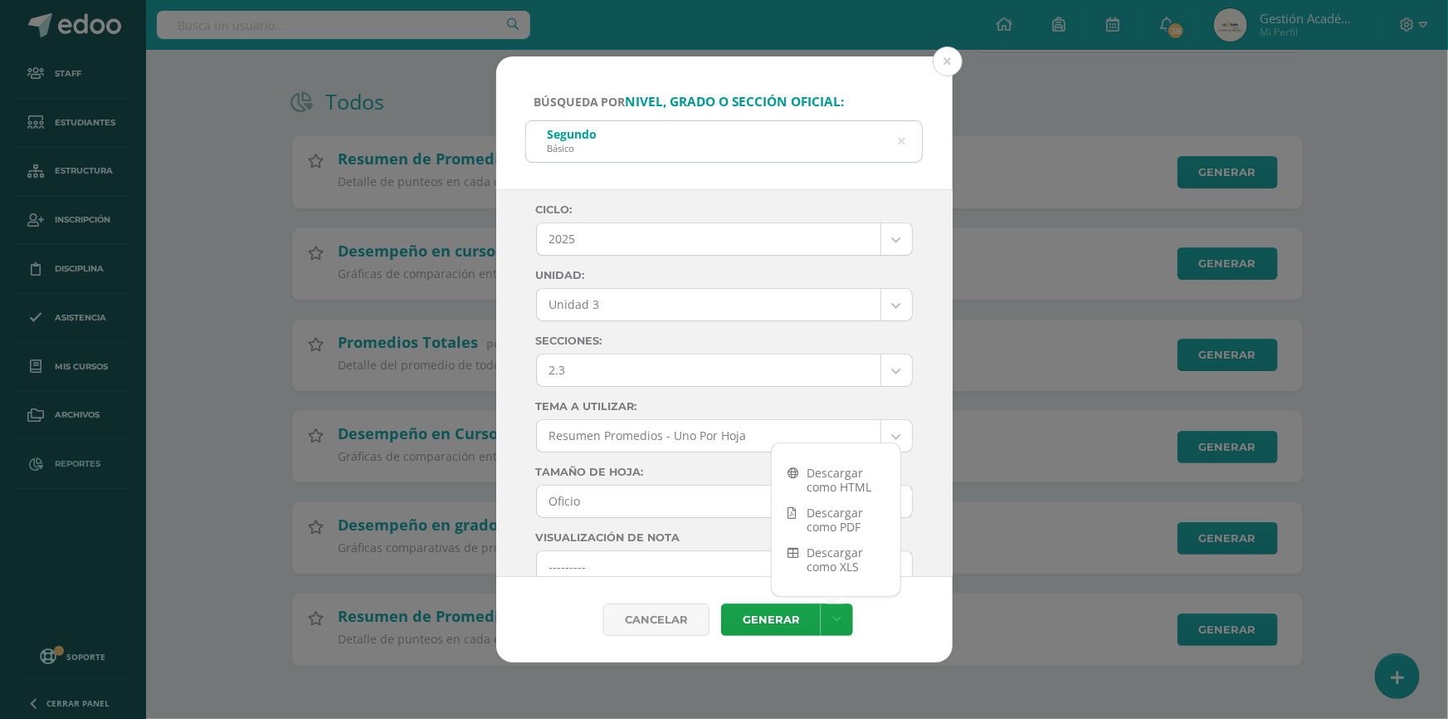
click at [904, 139] on icon at bounding box center [901, 141] width 7 height 42
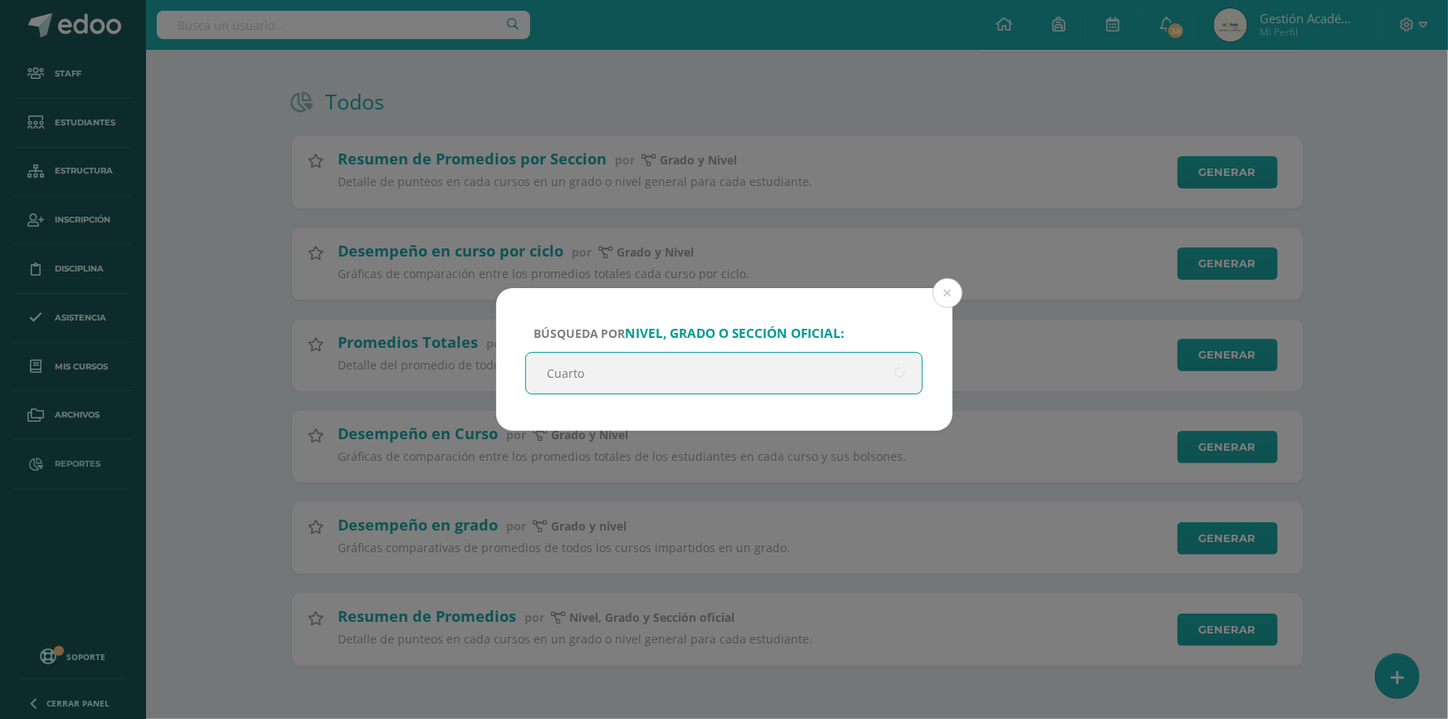
type input "Cuarto"
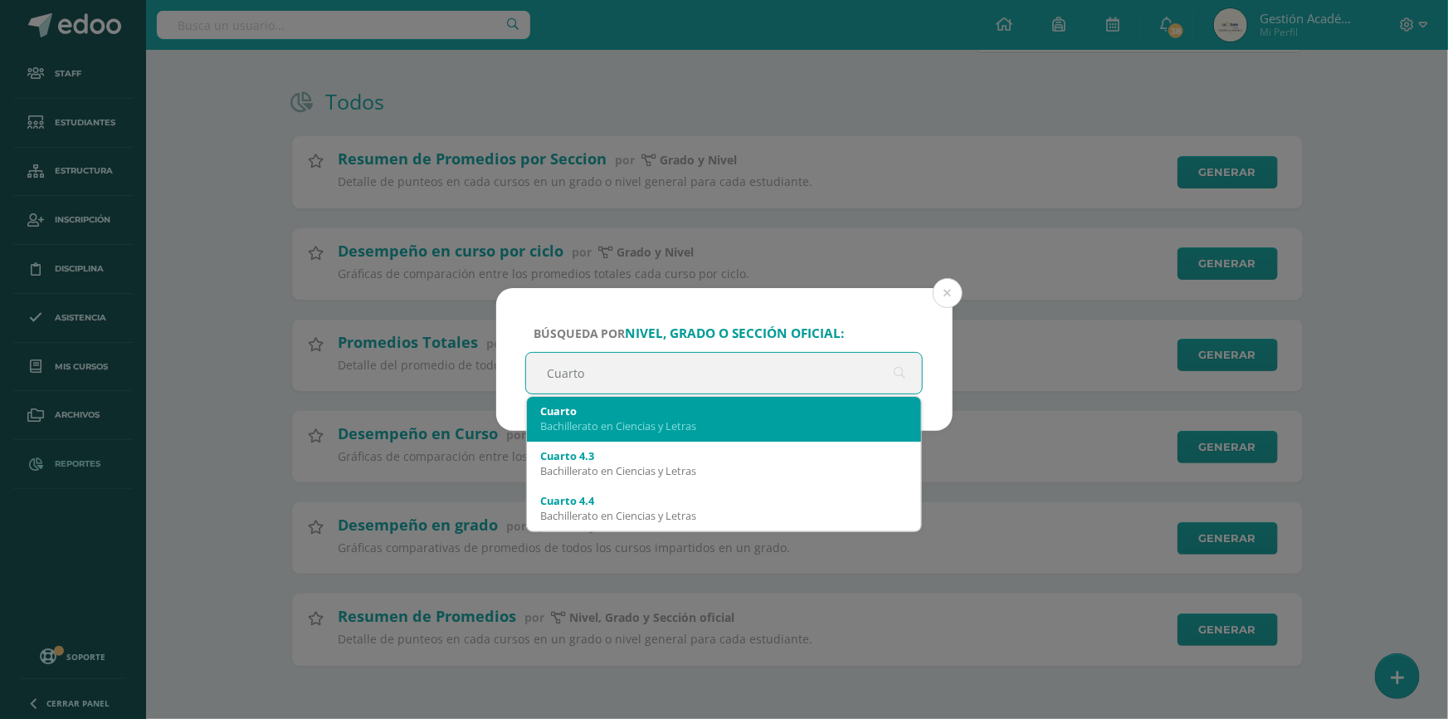
click at [657, 416] on div "Cuarto" at bounding box center [724, 410] width 369 height 15
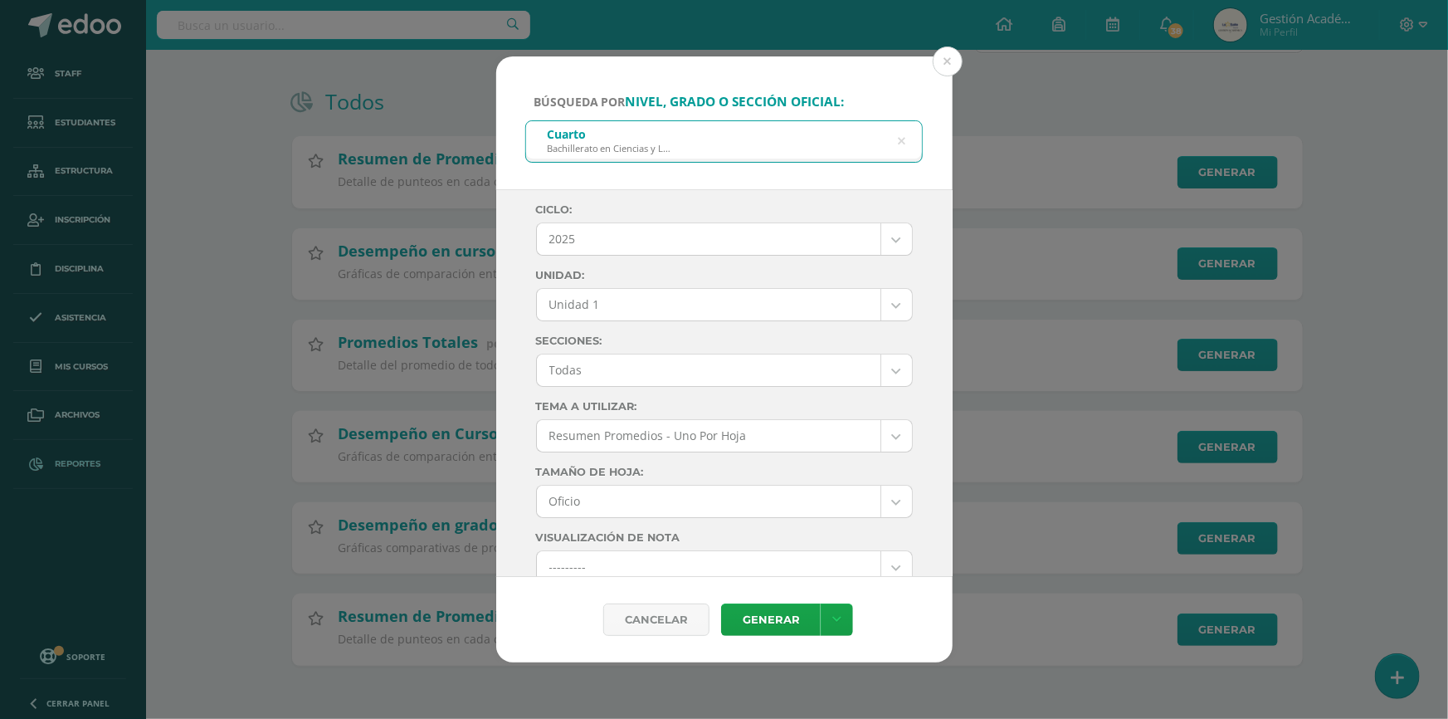
click at [738, 301] on body "Búsqueda por nivel, grado o sección oficial: Cuarto Bachillerato en Ciencias y …" at bounding box center [724, 290] width 1448 height 858
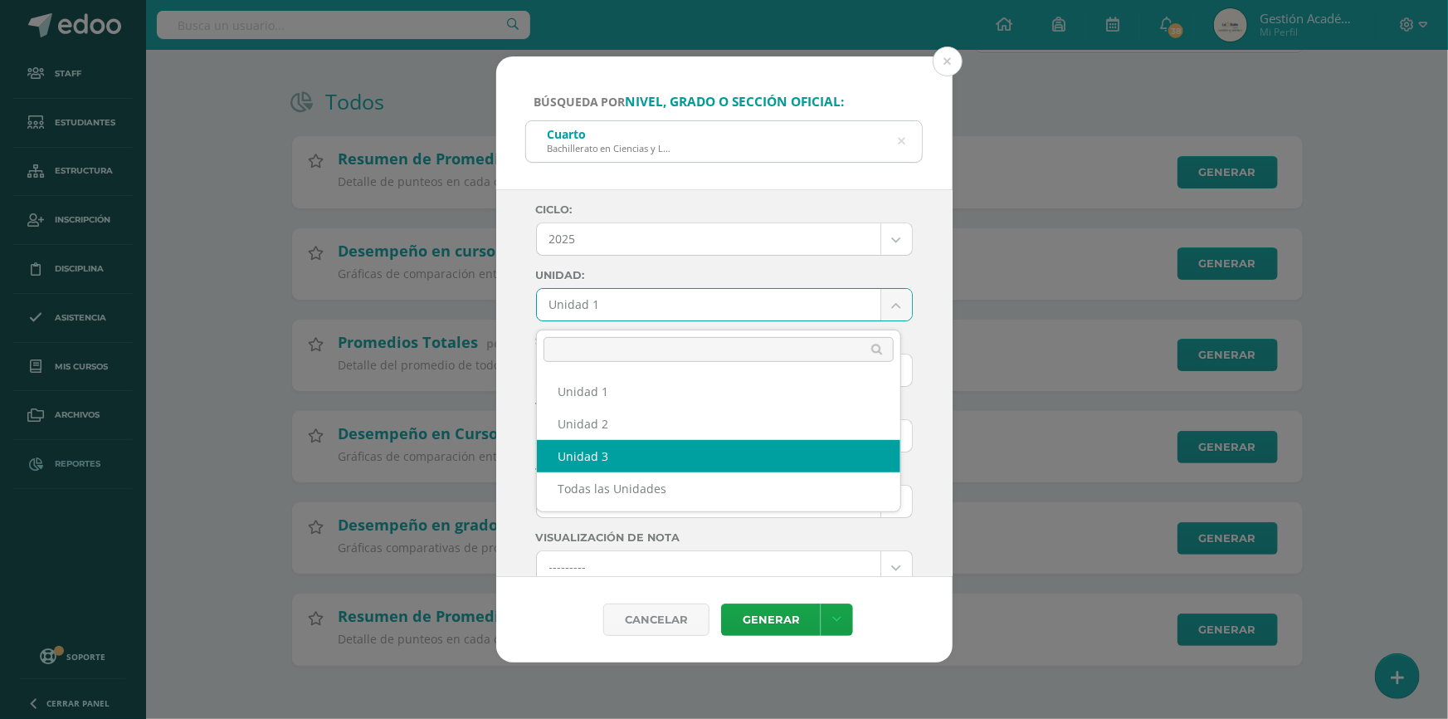
select select "Unidad 3"
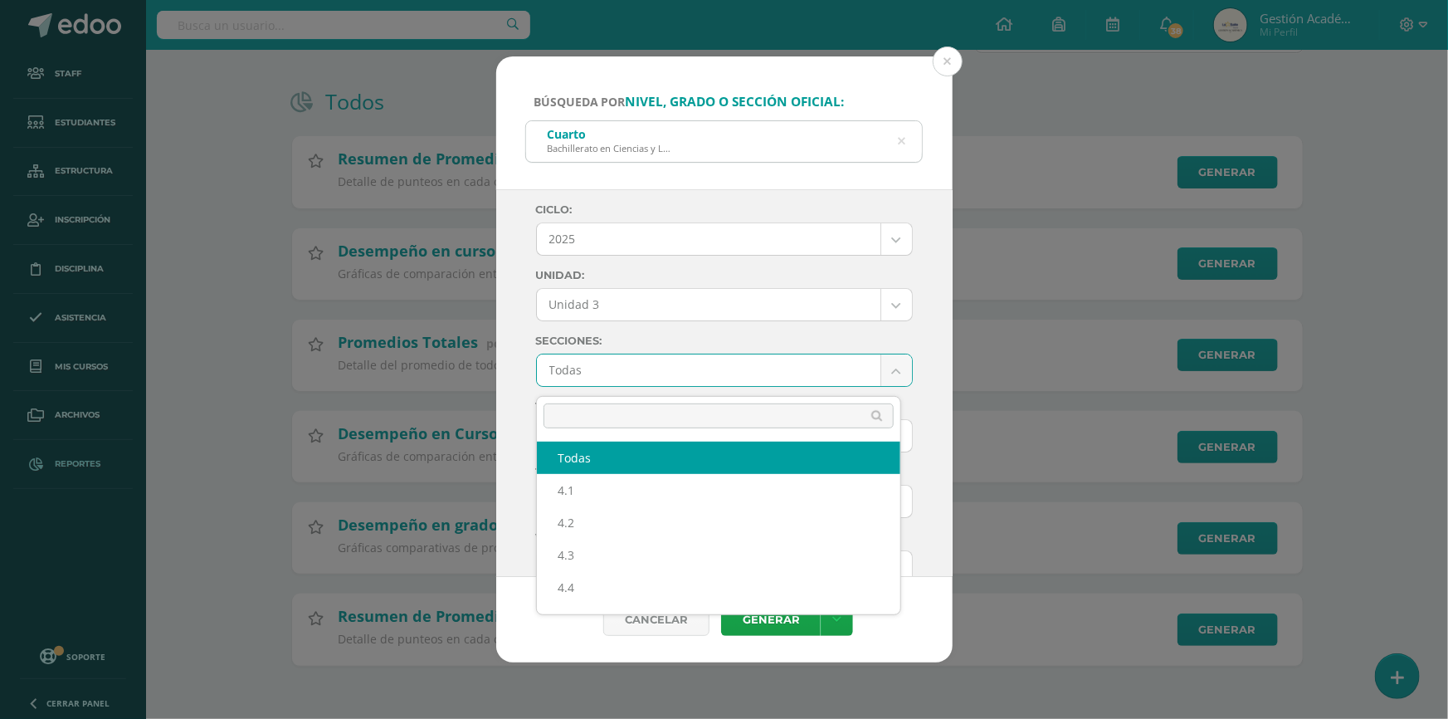
click at [696, 383] on body "Búsqueda por nivel, grado o sección oficial: Cuarto Bachillerato en Ciencias y …" at bounding box center [724, 290] width 1448 height 858
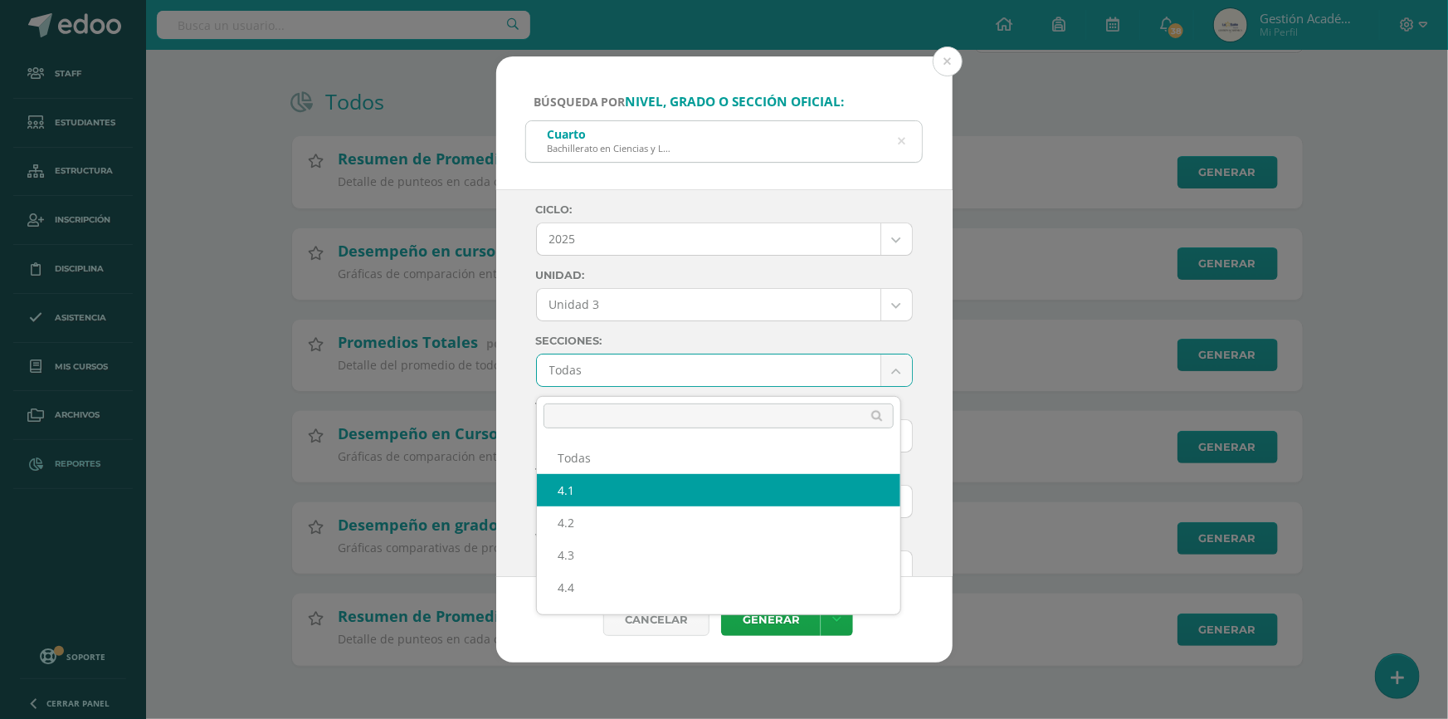
select select "4.1"
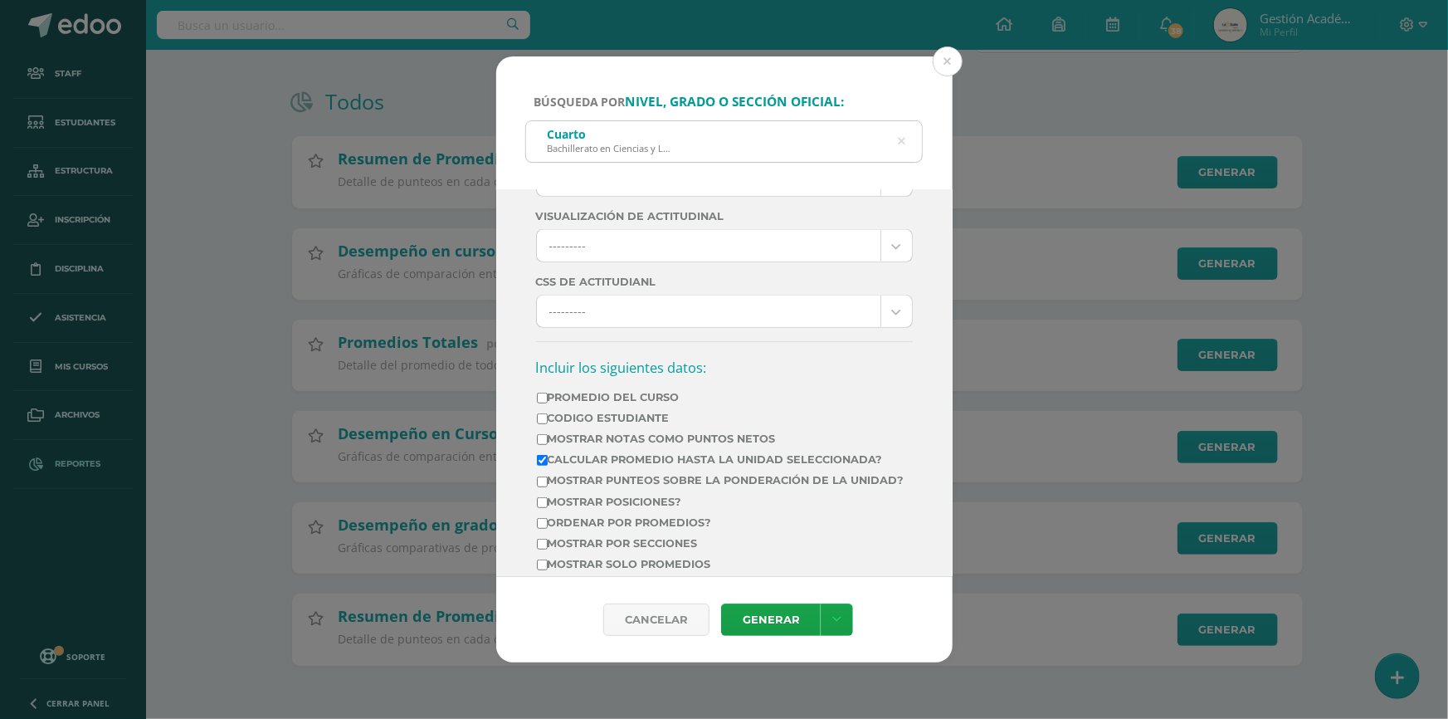
scroll to position [377, 0]
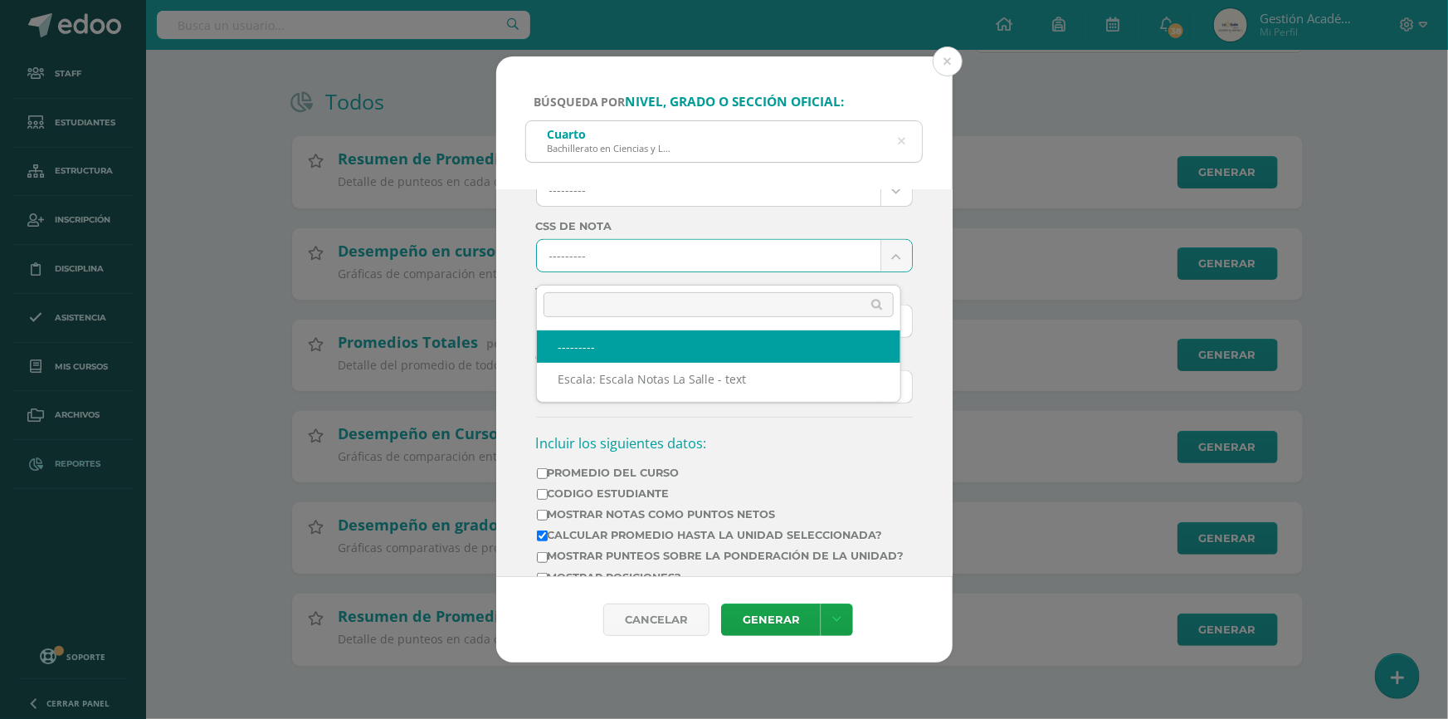
click at [754, 246] on body "Búsqueda por nivel, grado o sección oficial: Cuarto Bachillerato en Ciencias y …" at bounding box center [724, 290] width 1448 height 858
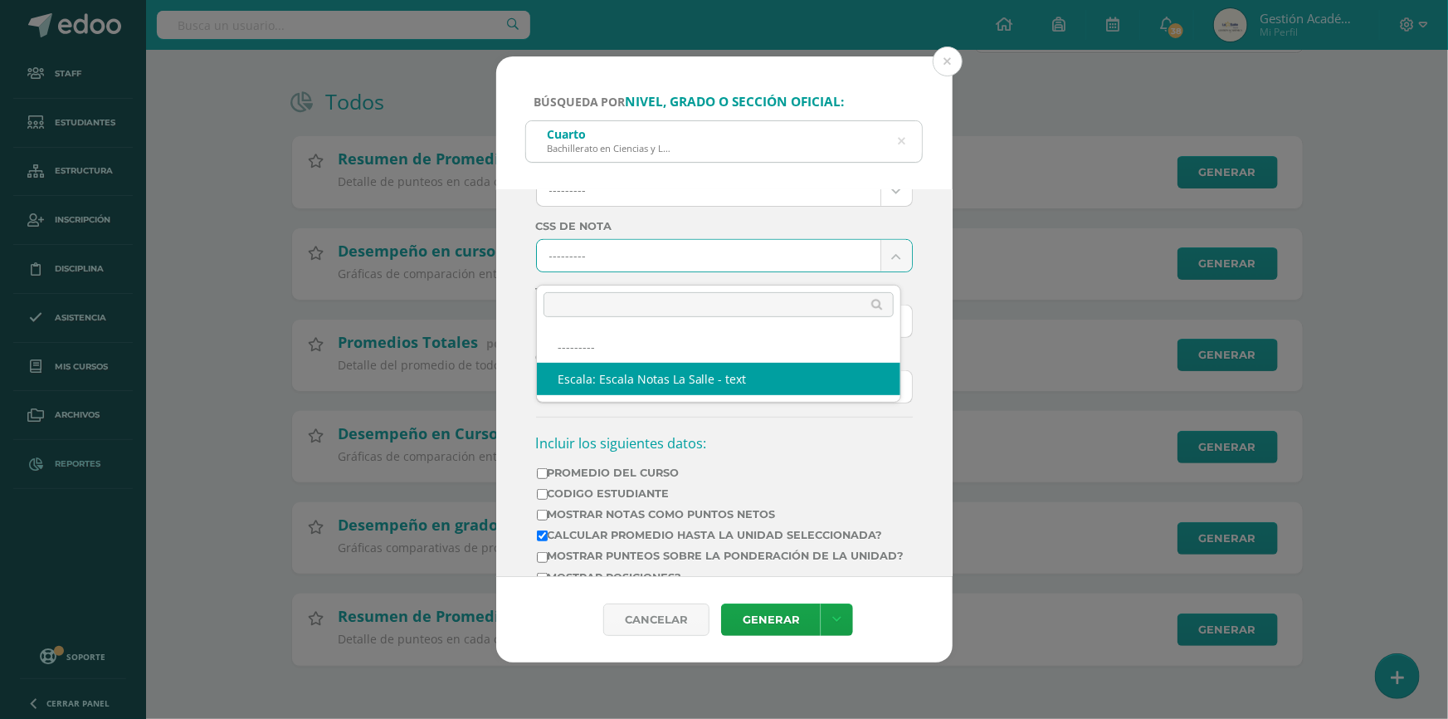
select select "4"
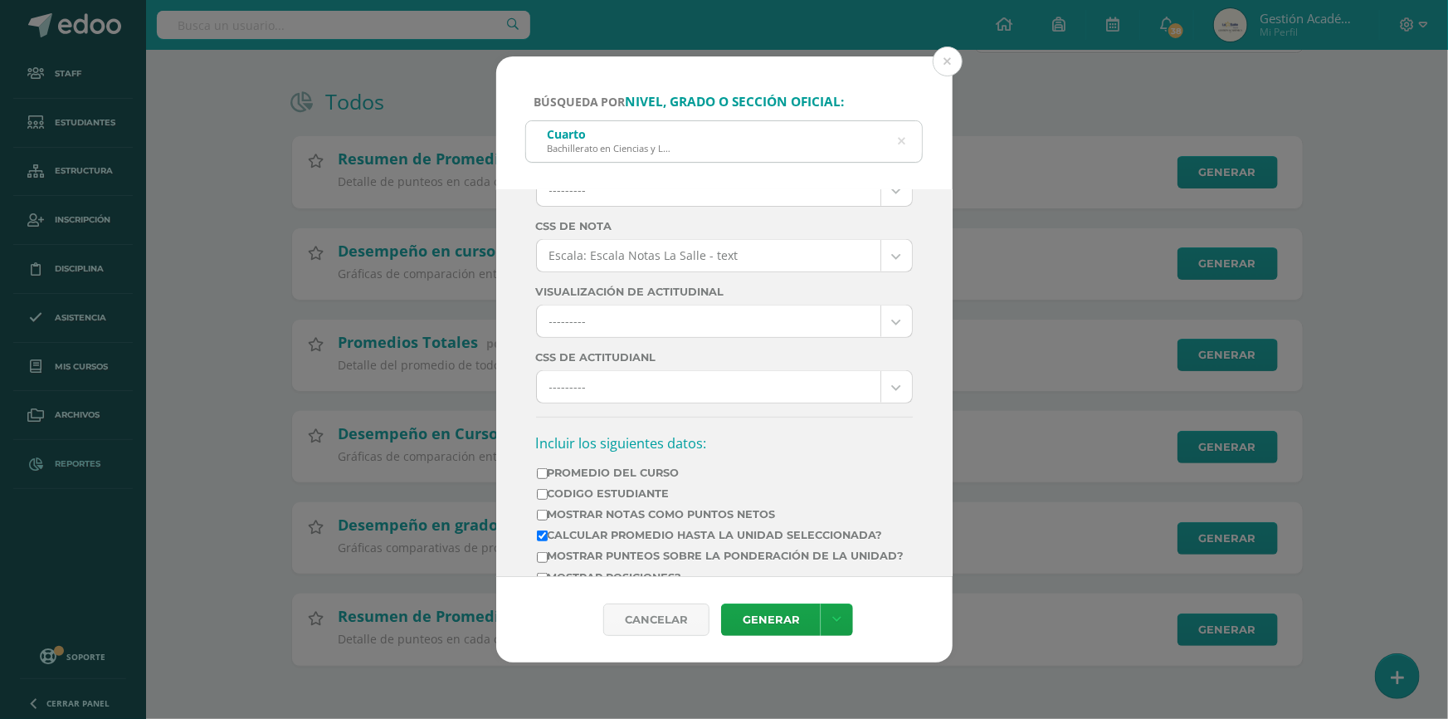
click at [600, 479] on label "Promedio del Curso" at bounding box center [721, 472] width 368 height 12
click at [548, 479] on input "Promedio del Curso" at bounding box center [542, 473] width 11 height 11
checkbox input "true"
click at [619, 520] on label "Mostrar Notas Como Puntos Netos" at bounding box center [721, 514] width 368 height 12
click at [548, 520] on input "Mostrar Notas Como Puntos Netos" at bounding box center [542, 515] width 11 height 11
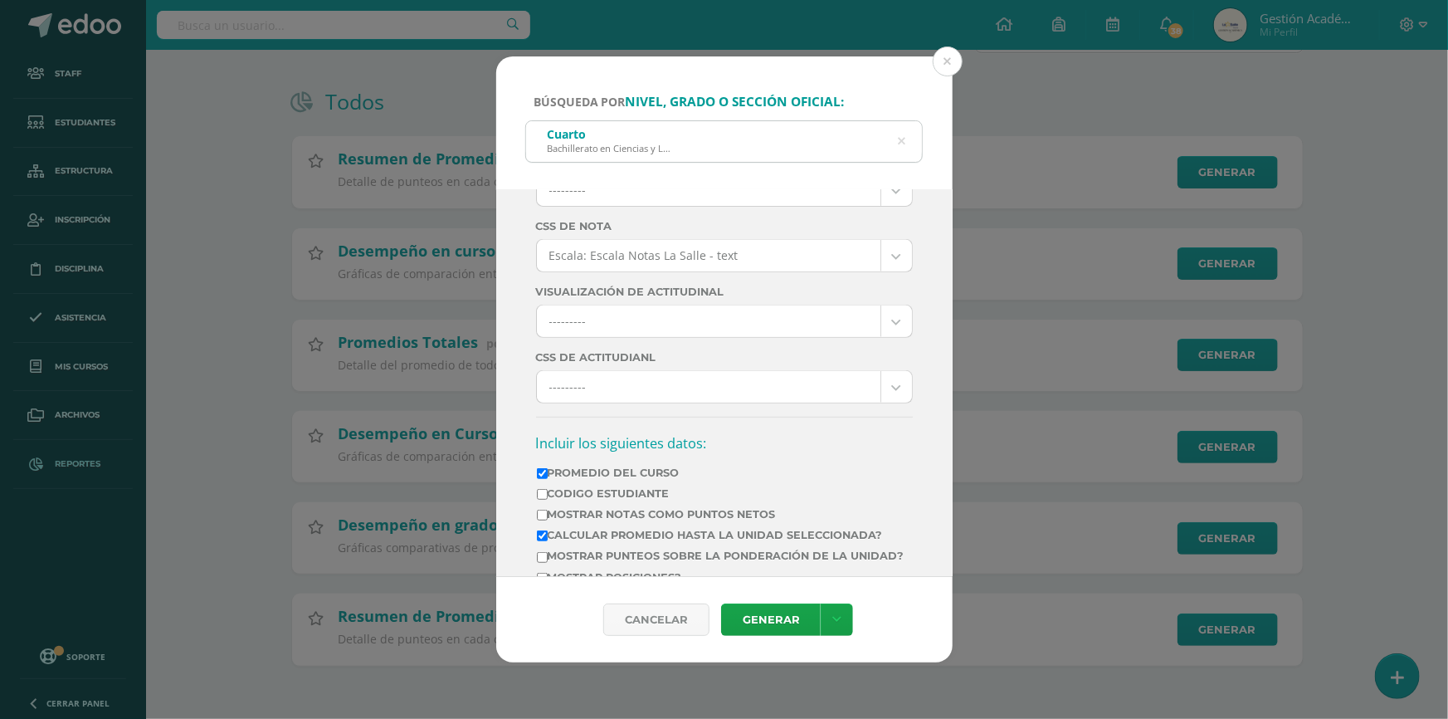
checkbox input "true"
click at [833, 620] on icon at bounding box center [837, 620] width 9 height 14
click at [847, 515] on link "Descargar como PDF" at bounding box center [836, 520] width 129 height 40
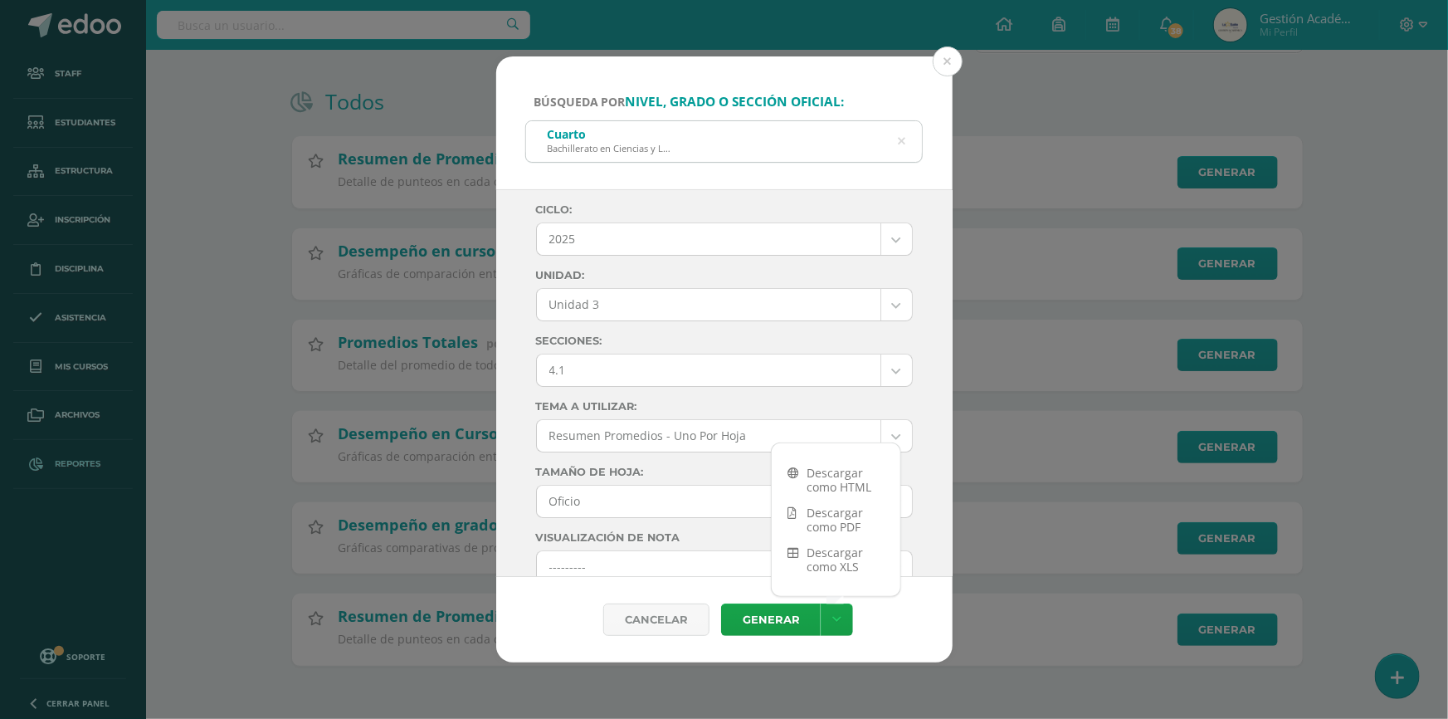
scroll to position [150, 0]
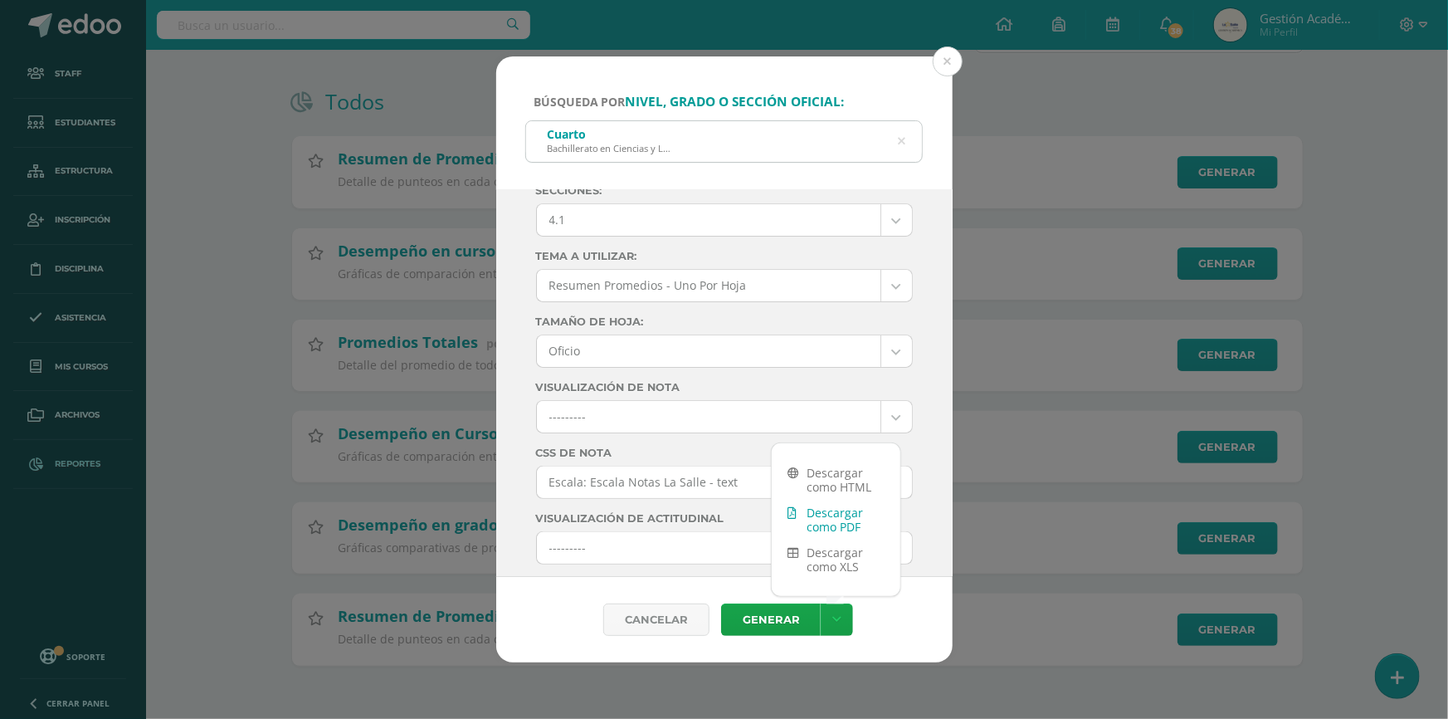
click at [842, 517] on link "Descargar como PDF" at bounding box center [836, 520] width 129 height 40
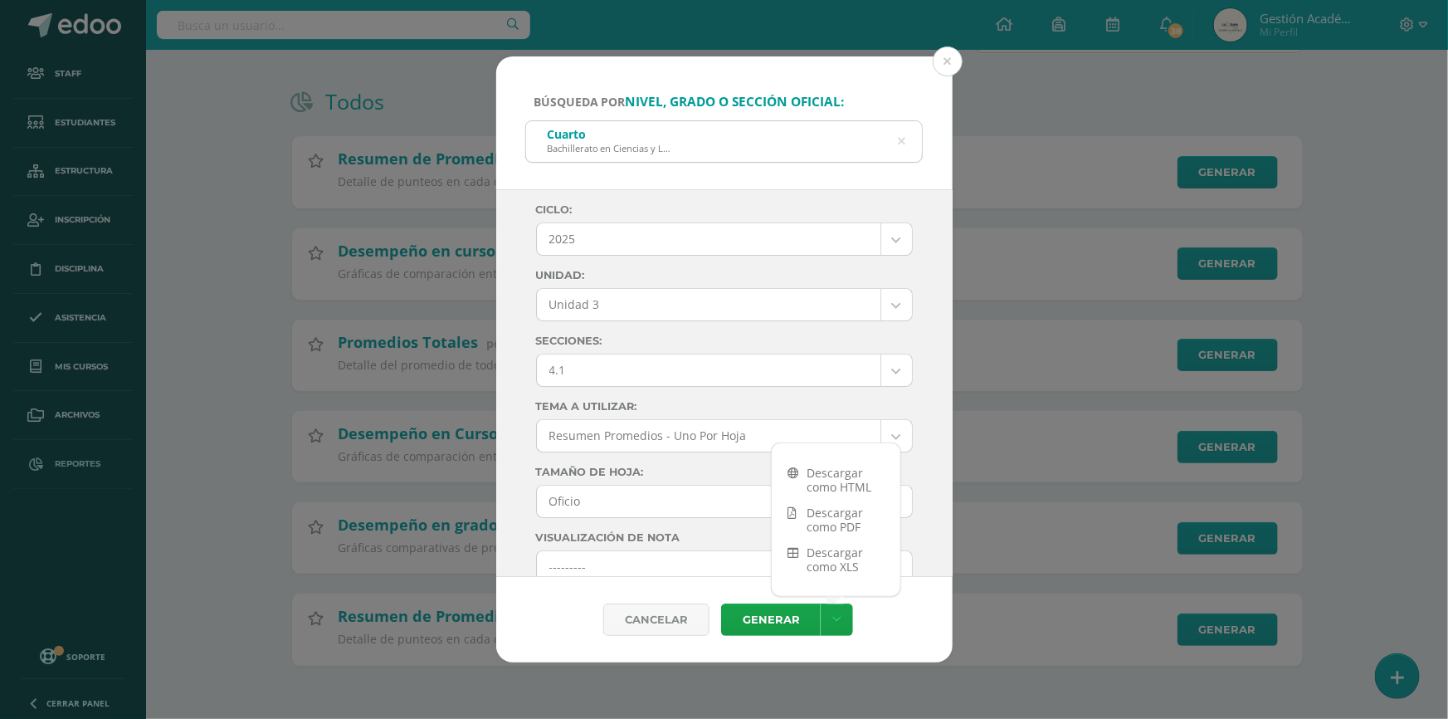
click at [687, 381] on body "Búsqueda por nivel, grado o sección oficial: Cuarto Bachillerato en Ciencias y …" at bounding box center [724, 290] width 1448 height 858
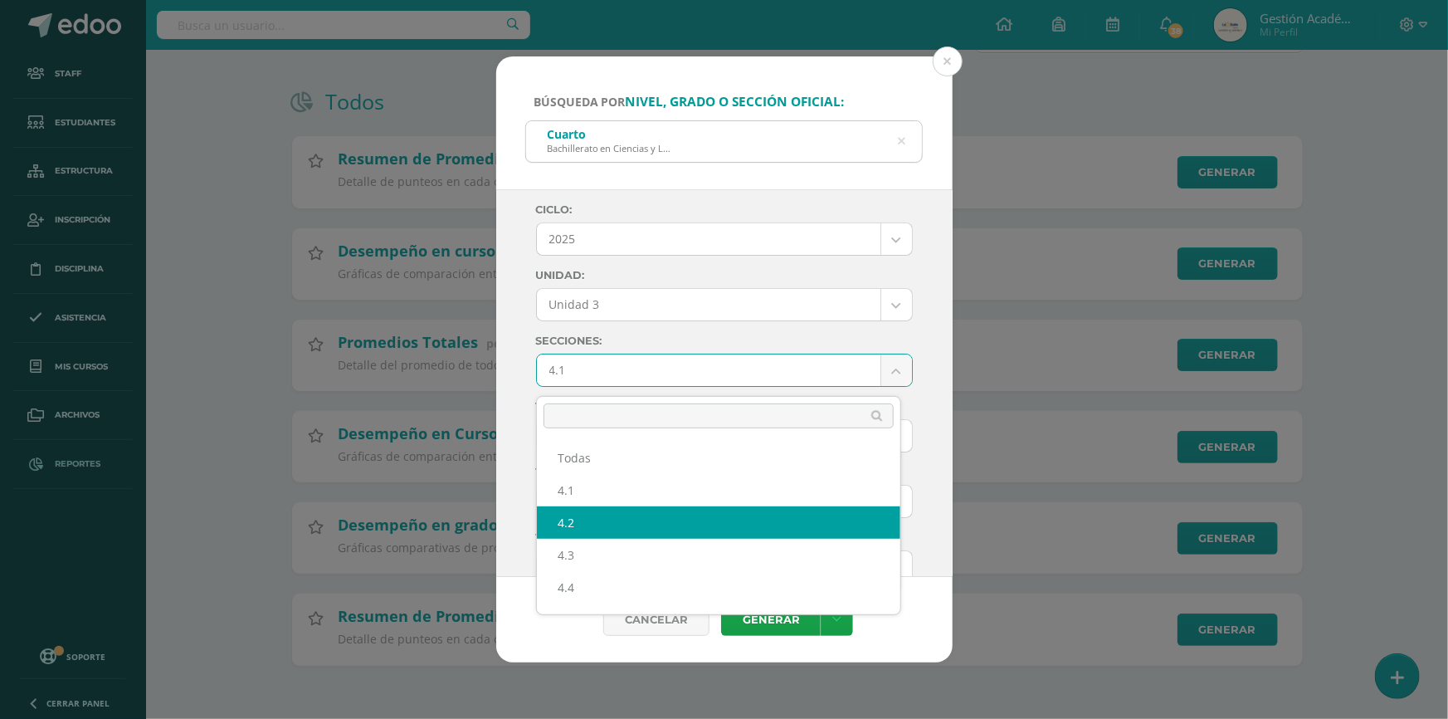
select select "4.2"
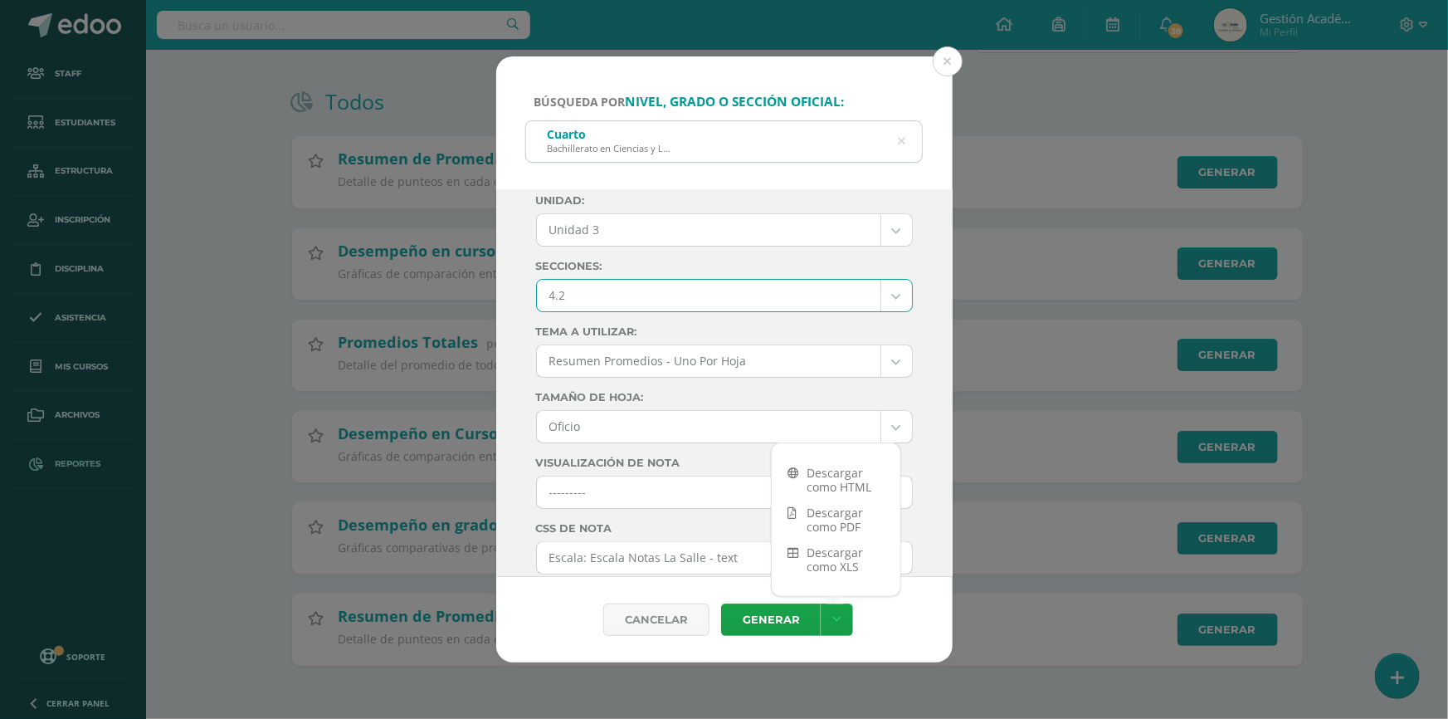
scroll to position [226, 0]
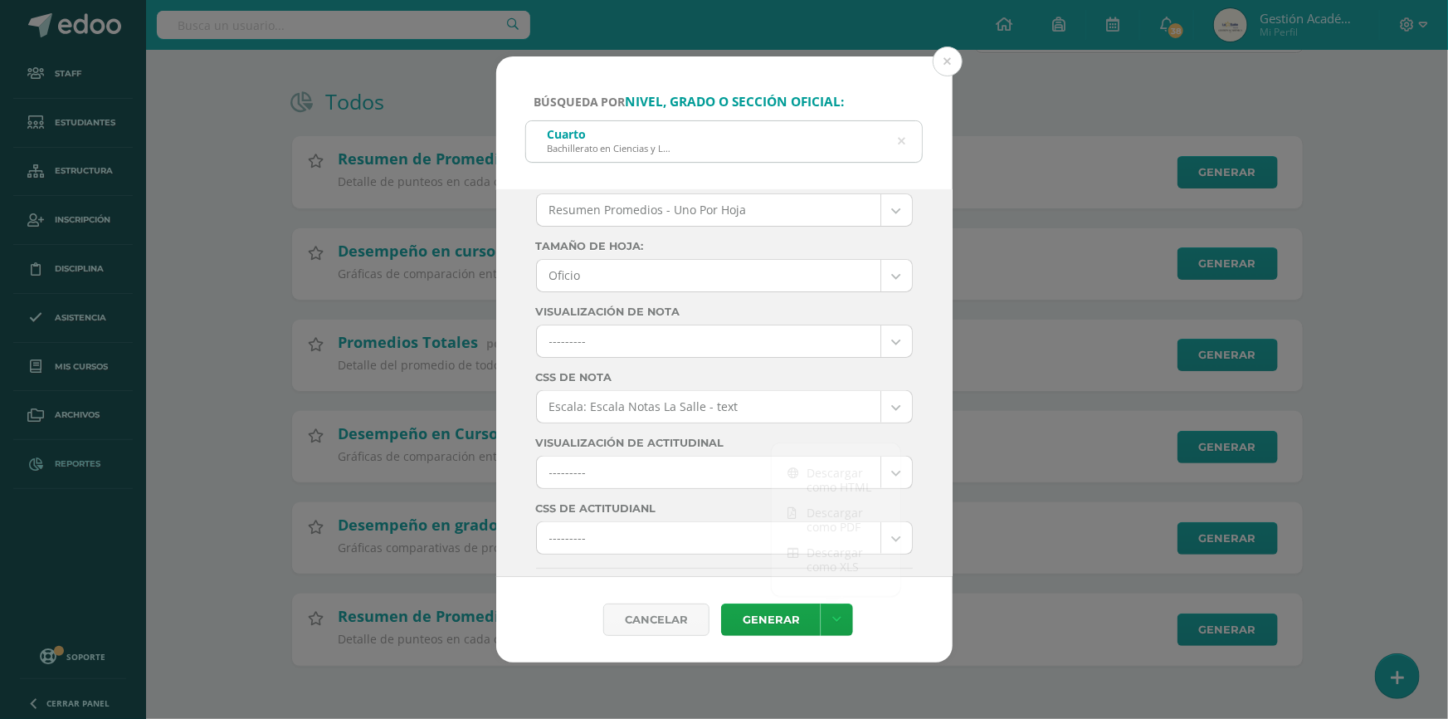
click at [940, 503] on div "Ciclo: 2025 2025 2024 2023 Unidad: Unidad 3 Unidad 1 Unidad 2 Unidad 3 Todas la…" at bounding box center [724, 383] width 457 height 388
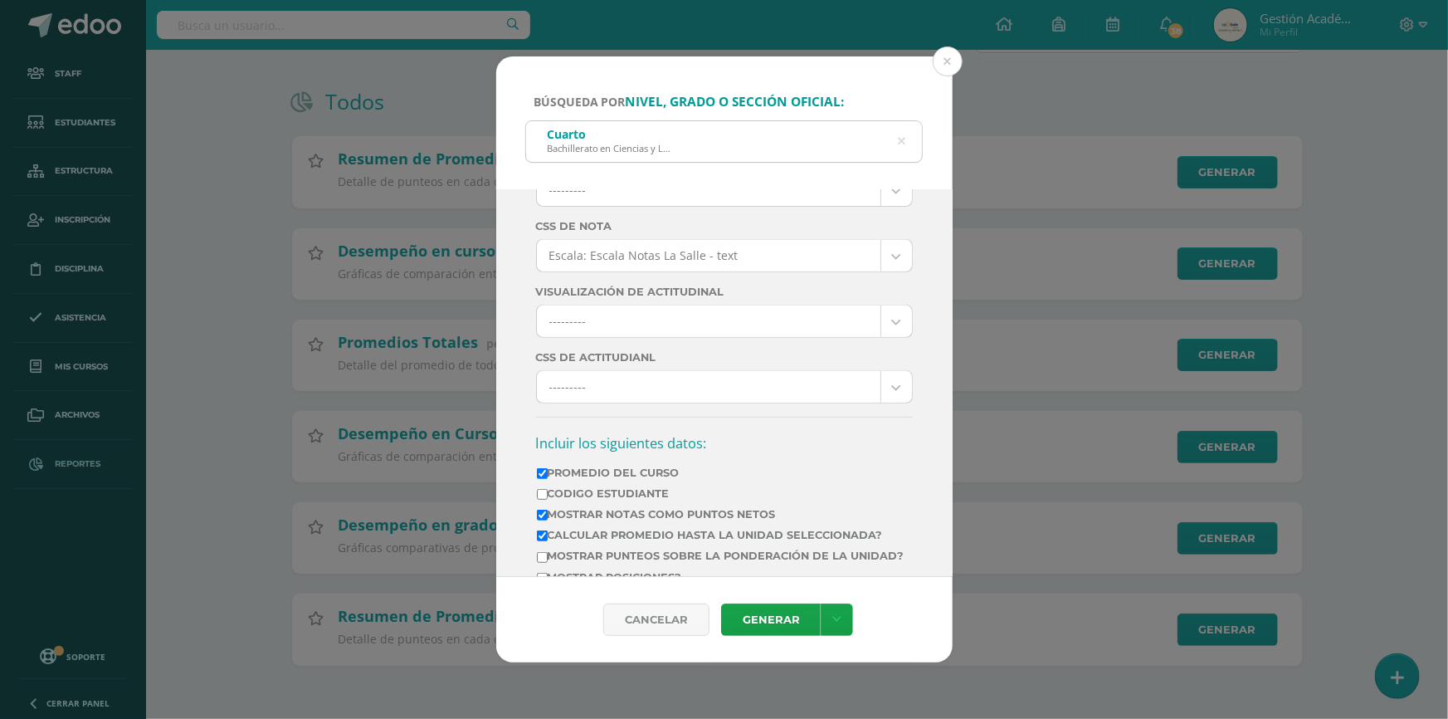
scroll to position [301, 0]
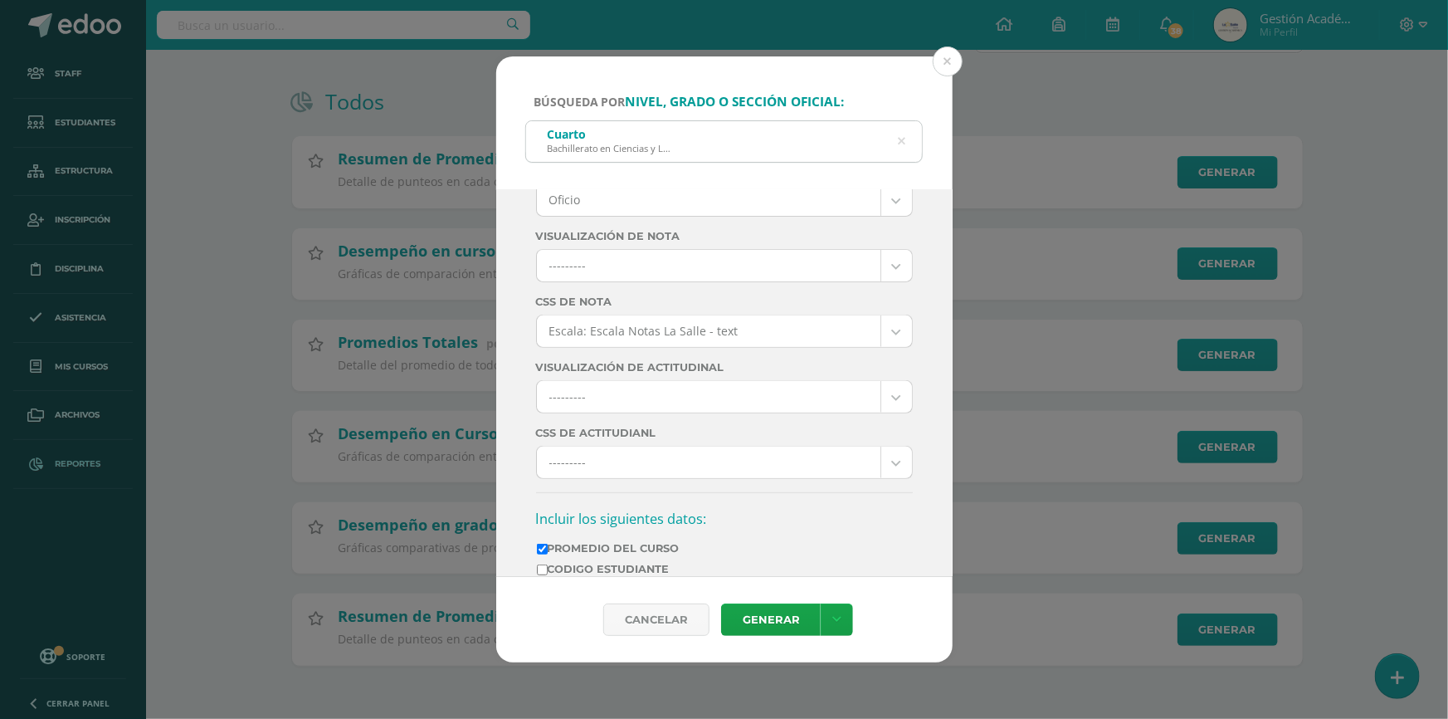
click at [725, 349] on body "Búsqueda por nivel, grado o sección oficial: Cuarto Bachillerato en Ciencias y …" at bounding box center [724, 290] width 1448 height 858
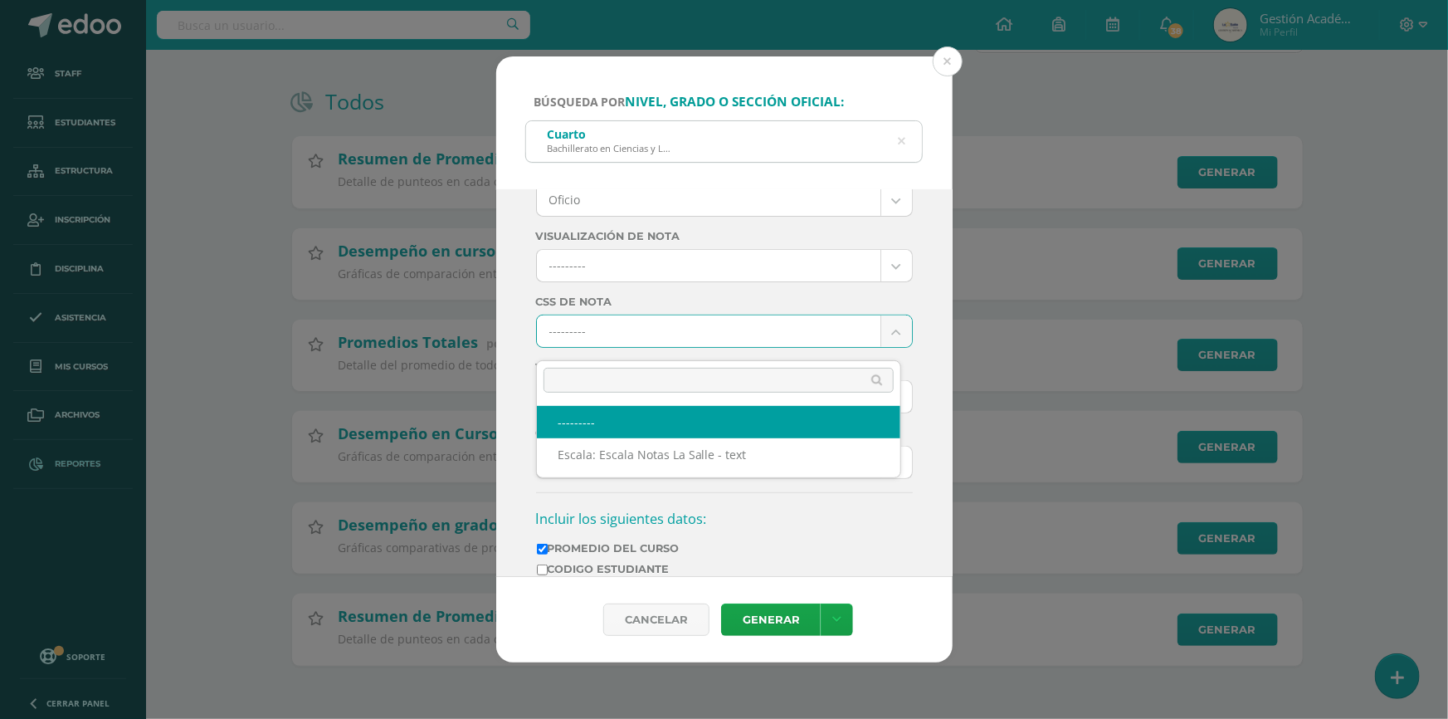
click at [699, 342] on body "Búsqueda por nivel, grado o sección oficial: Cuarto Bachillerato en Ciencias y …" at bounding box center [724, 290] width 1448 height 858
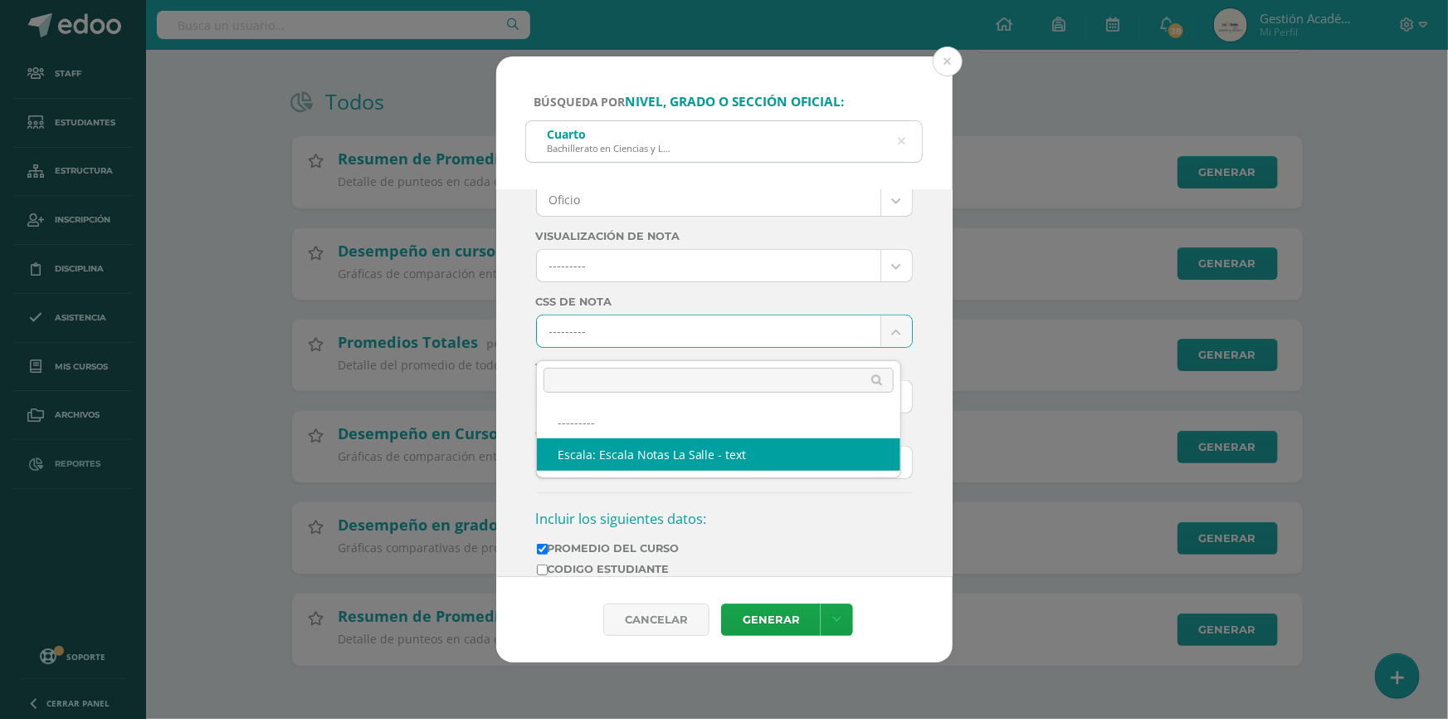
select select "4"
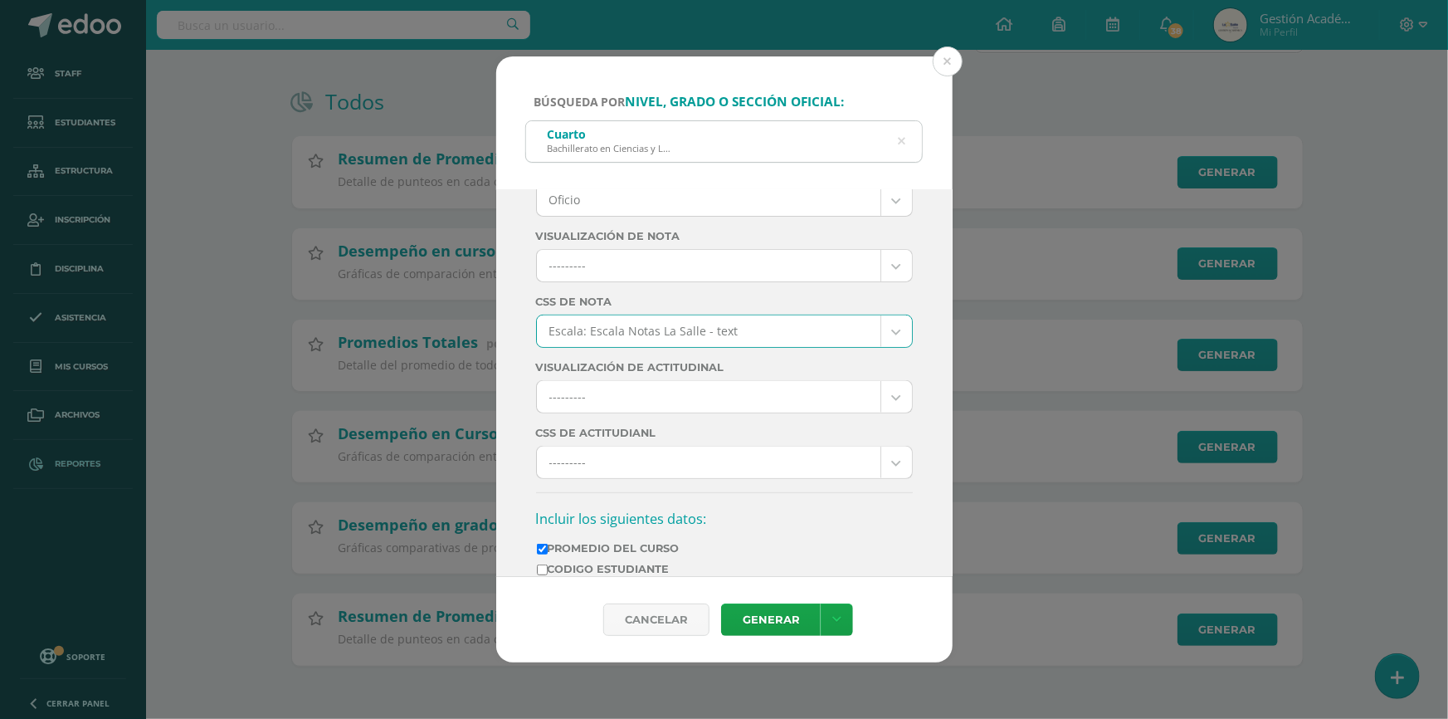
scroll to position [452, 0]
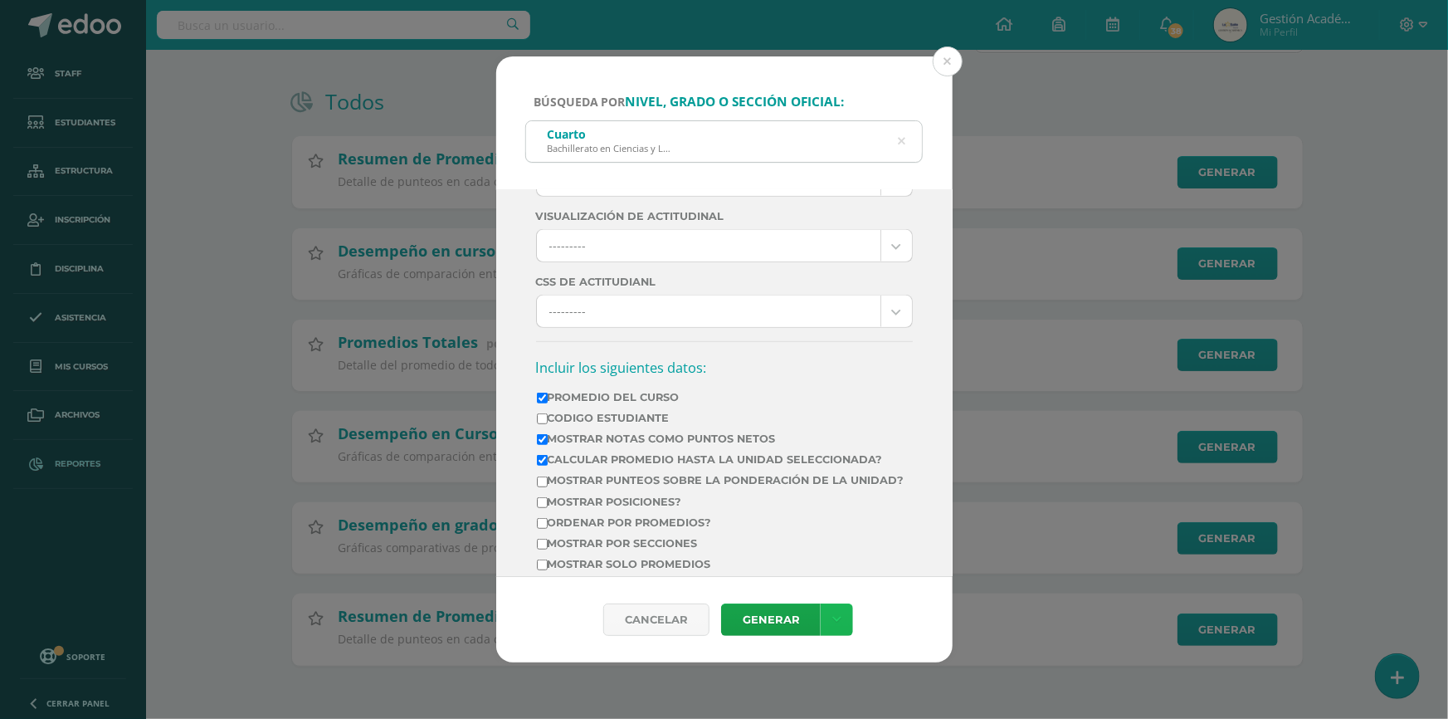
click at [833, 626] on icon at bounding box center [837, 620] width 9 height 14
click at [851, 527] on link "Descargar como PDF" at bounding box center [836, 520] width 129 height 40
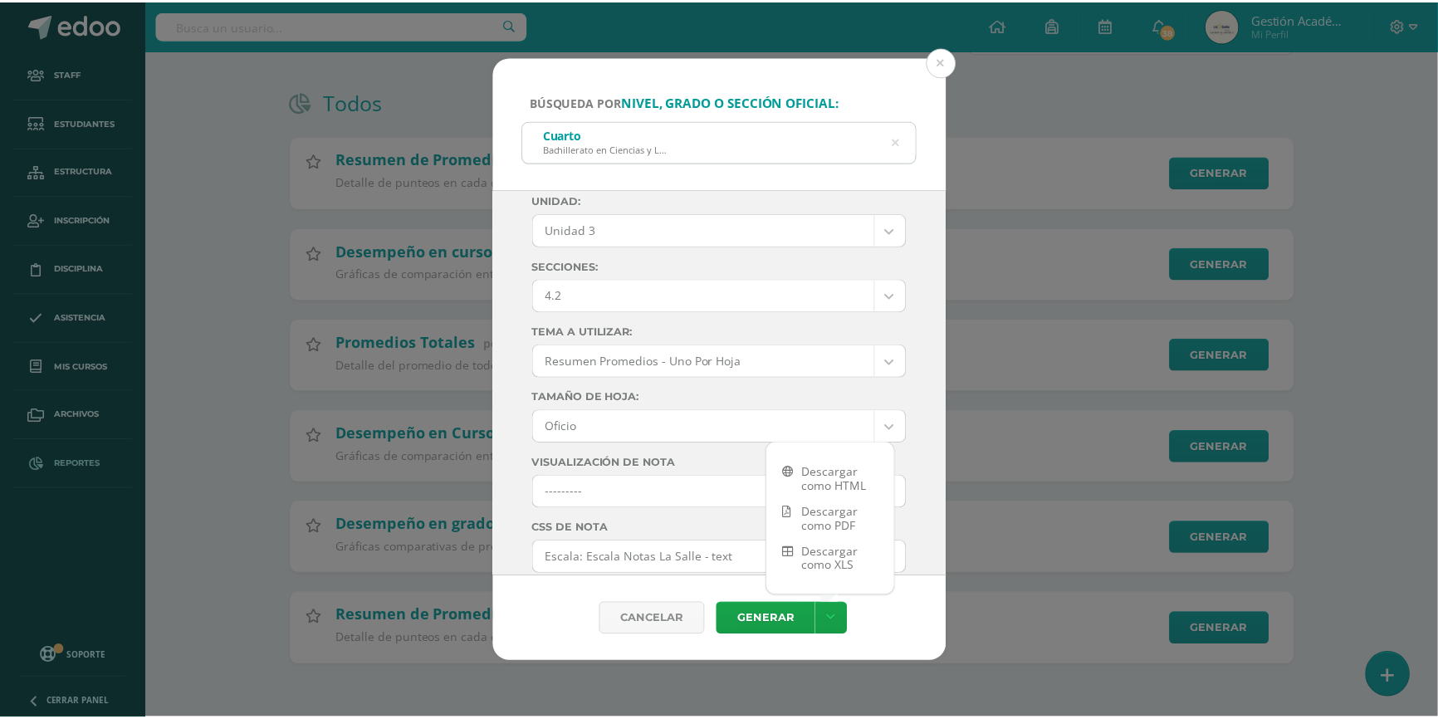
scroll to position [0, 0]
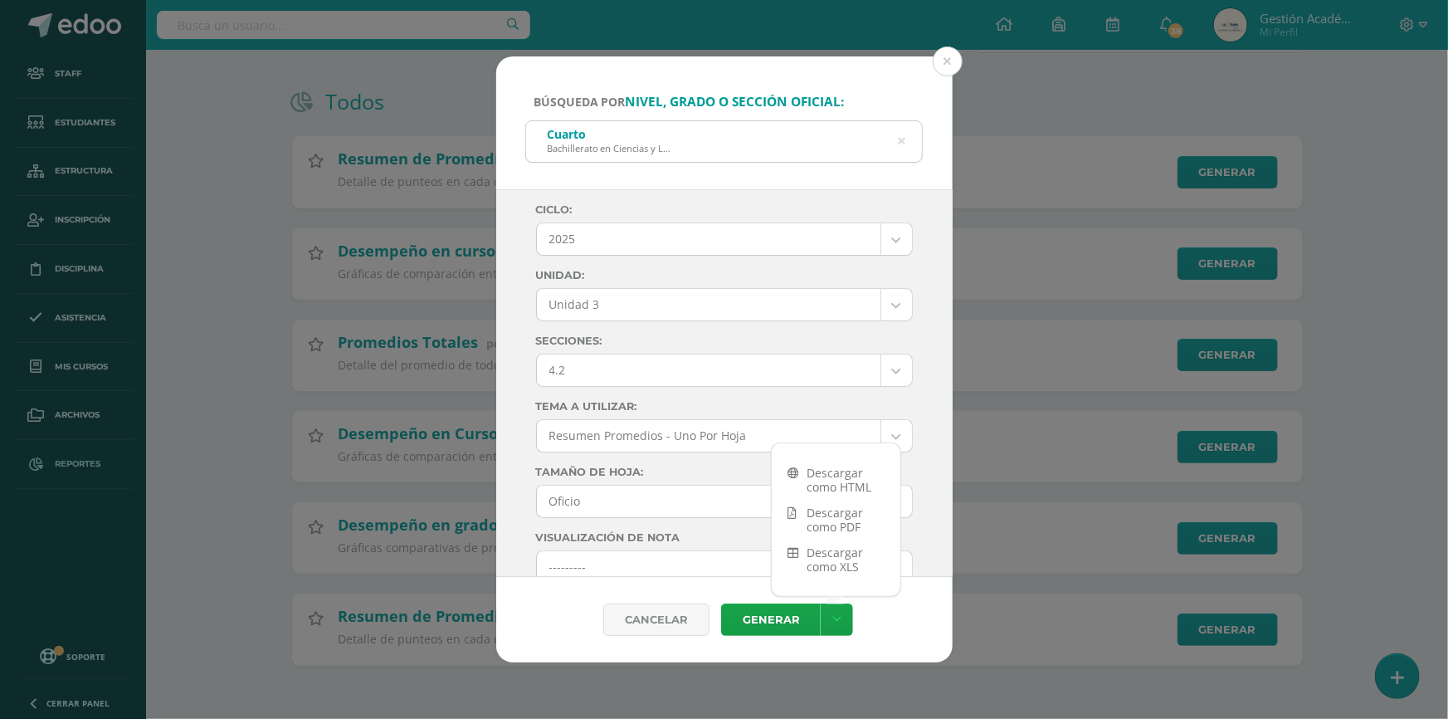
click at [676, 382] on body "Búsqueda por nivel, grado o sección oficial: Cuarto Bachillerato en Ciencias y …" at bounding box center [724, 290] width 1448 height 858
click at [837, 520] on link "Descargar como PDF" at bounding box center [836, 520] width 129 height 40
click at [731, 383] on body "Búsqueda por nivel, grado o sección oficial: Cuarto Bachillerato en Ciencias y …" at bounding box center [724, 290] width 1448 height 858
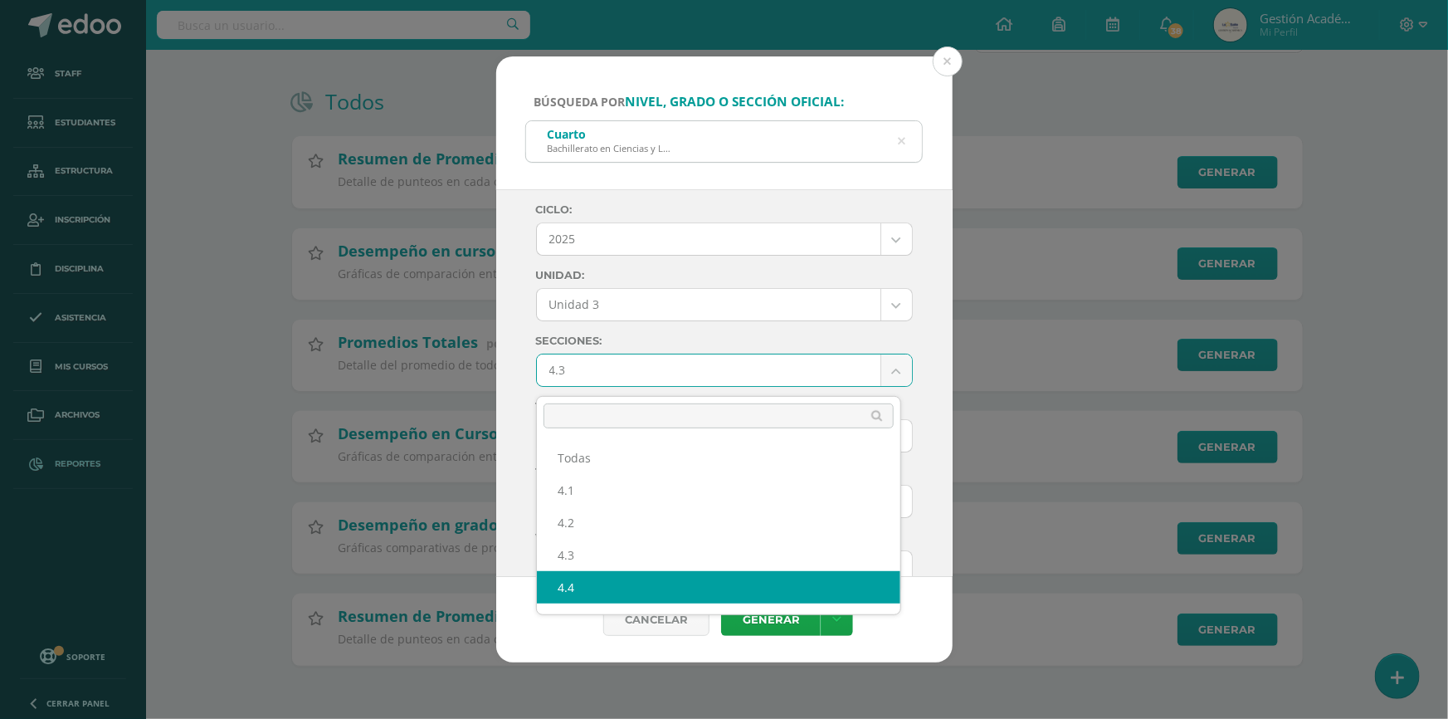
select select "4.4"
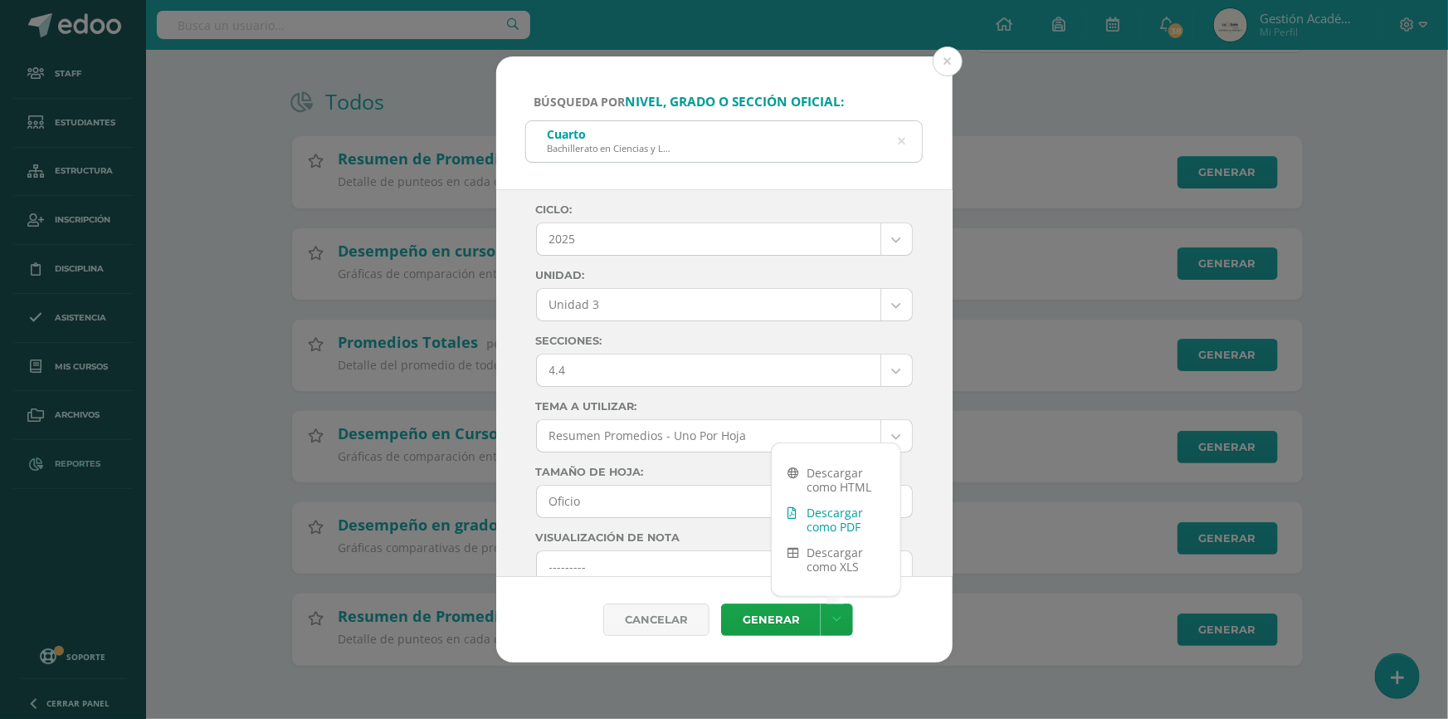
click at [837, 525] on link "Descargar como PDF" at bounding box center [836, 520] width 129 height 40
click at [942, 61] on button at bounding box center [948, 61] width 30 height 30
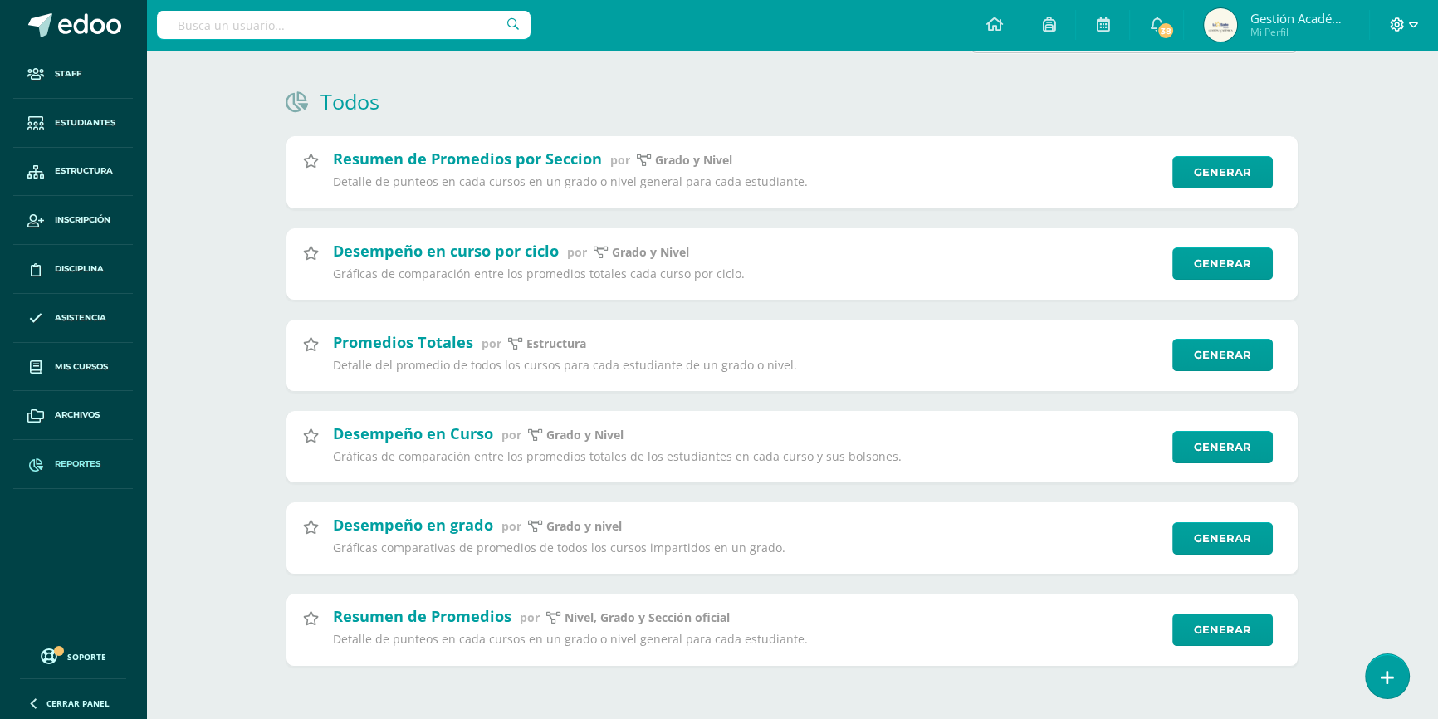
click at [1412, 22] on icon at bounding box center [1413, 24] width 9 height 15
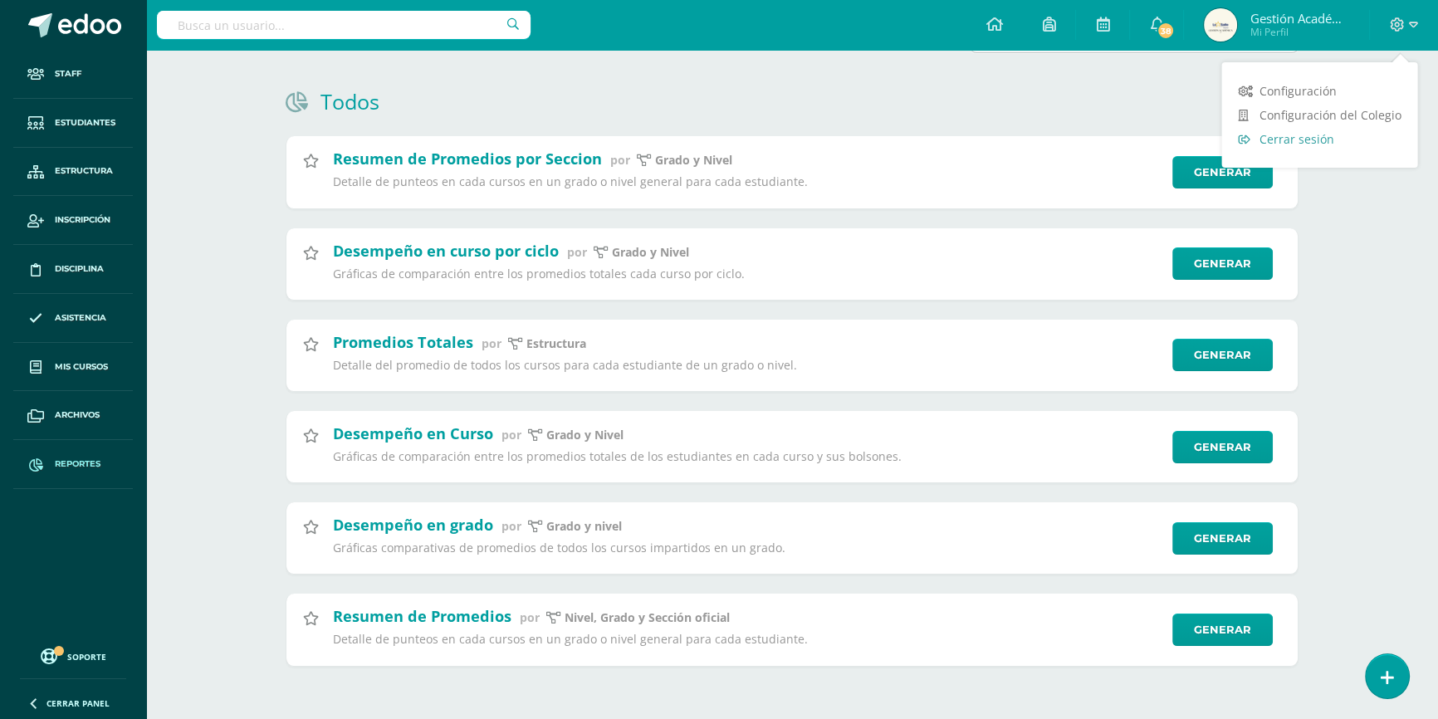
click at [1302, 144] on span "Cerrar sesión" at bounding box center [1295, 139] width 75 height 16
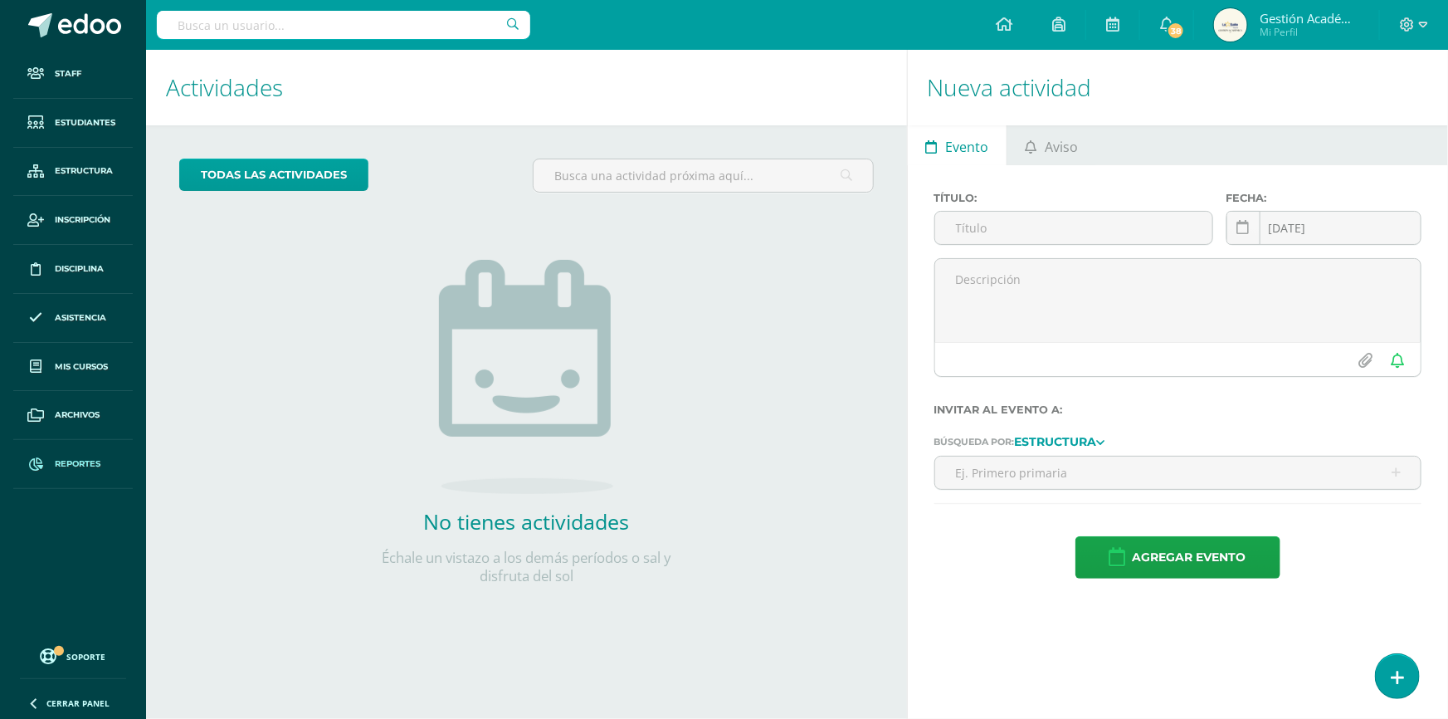
click at [81, 455] on link "Reportes" at bounding box center [73, 464] width 120 height 49
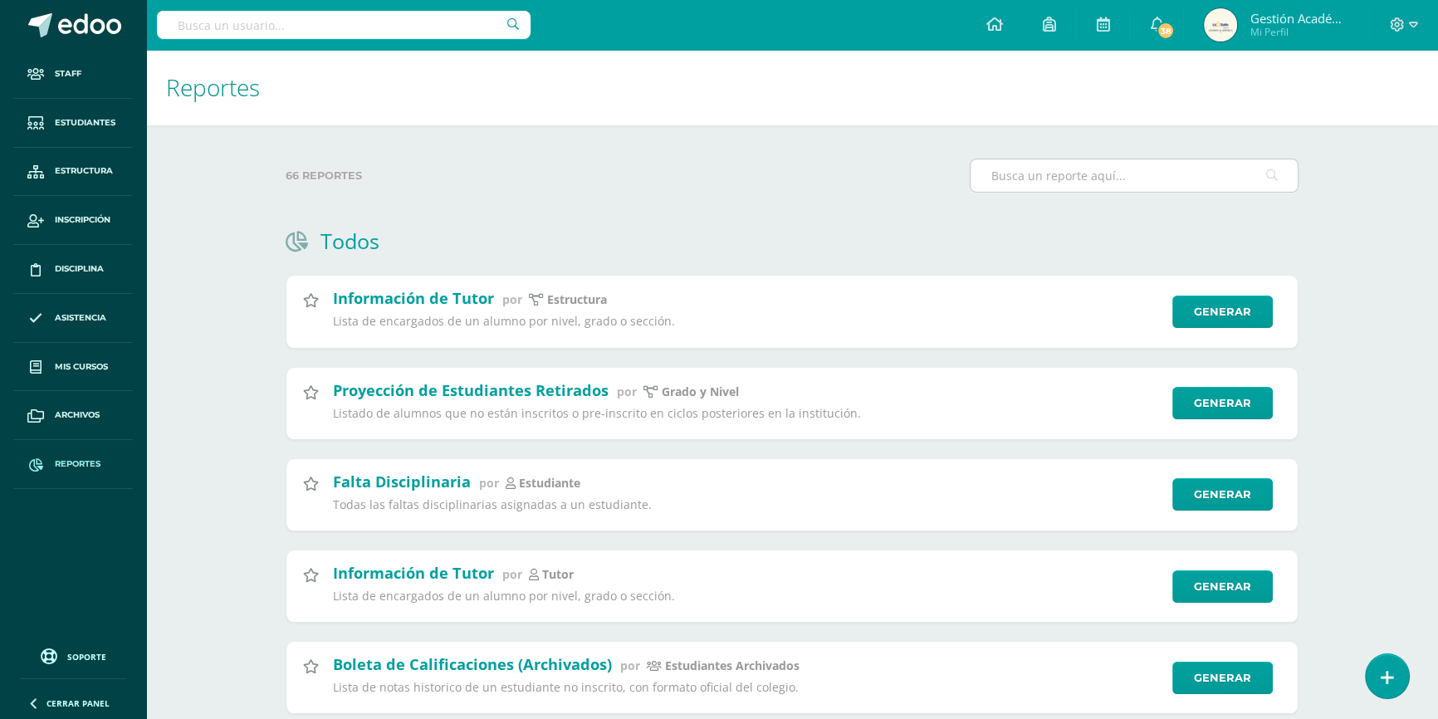
click at [1057, 168] on input "text" at bounding box center [1133, 175] width 327 height 32
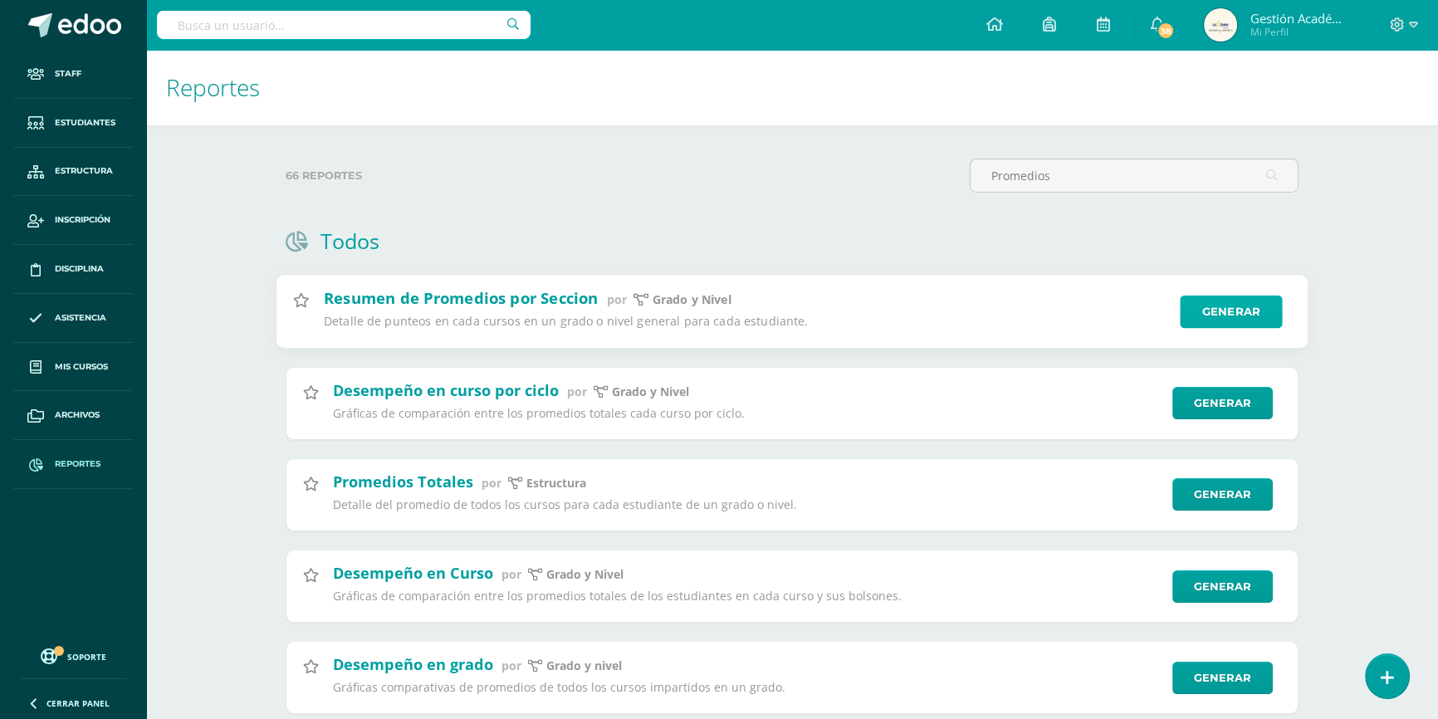
type input "Promedios"
click at [1262, 305] on link "Generar" at bounding box center [1230, 311] width 102 height 33
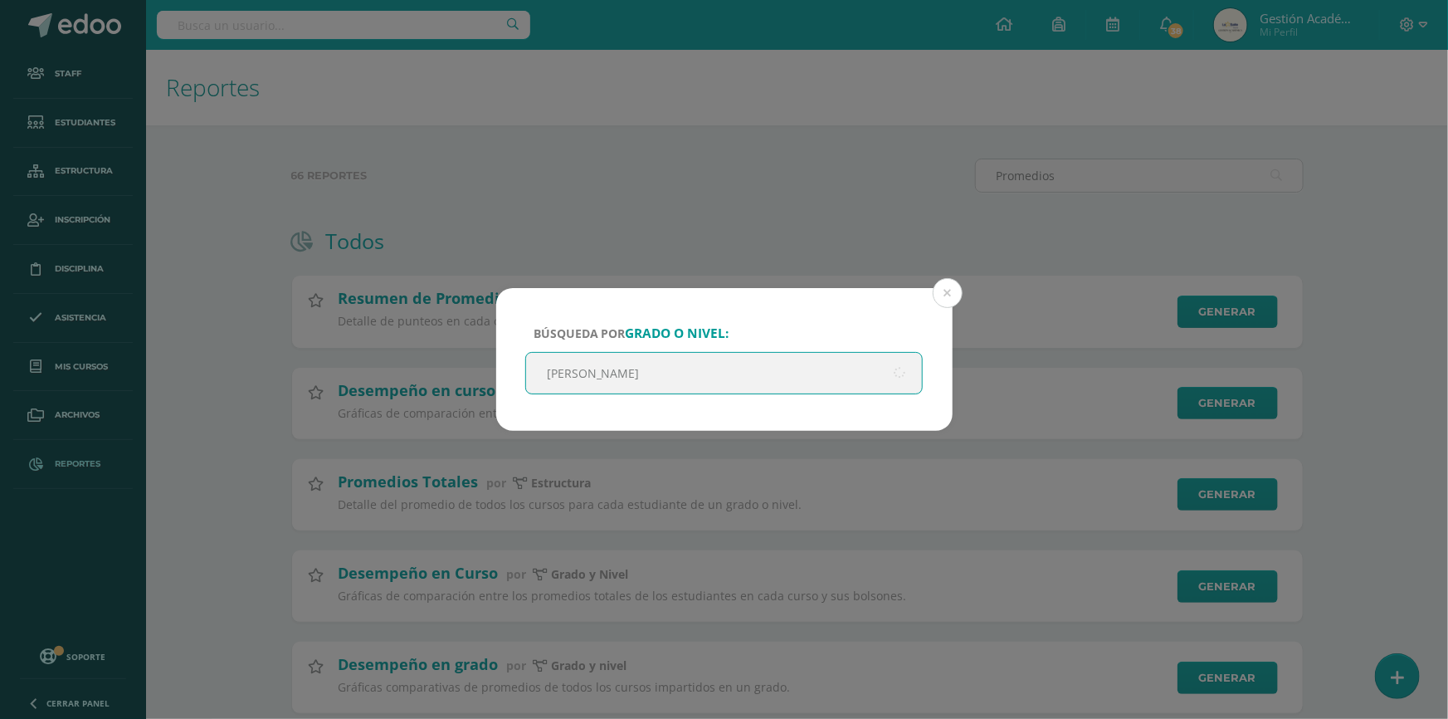
type input "Quinto"
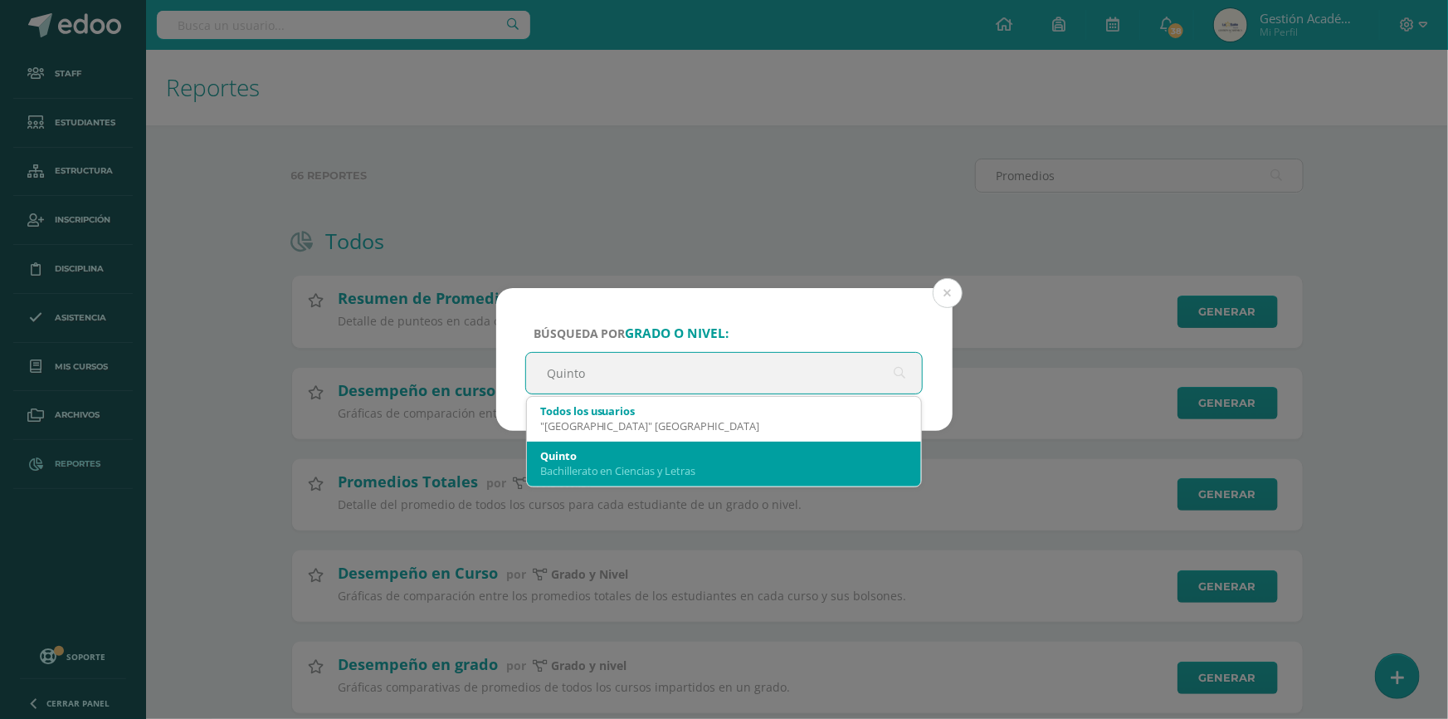
click at [667, 455] on div "Quinto" at bounding box center [724, 455] width 369 height 15
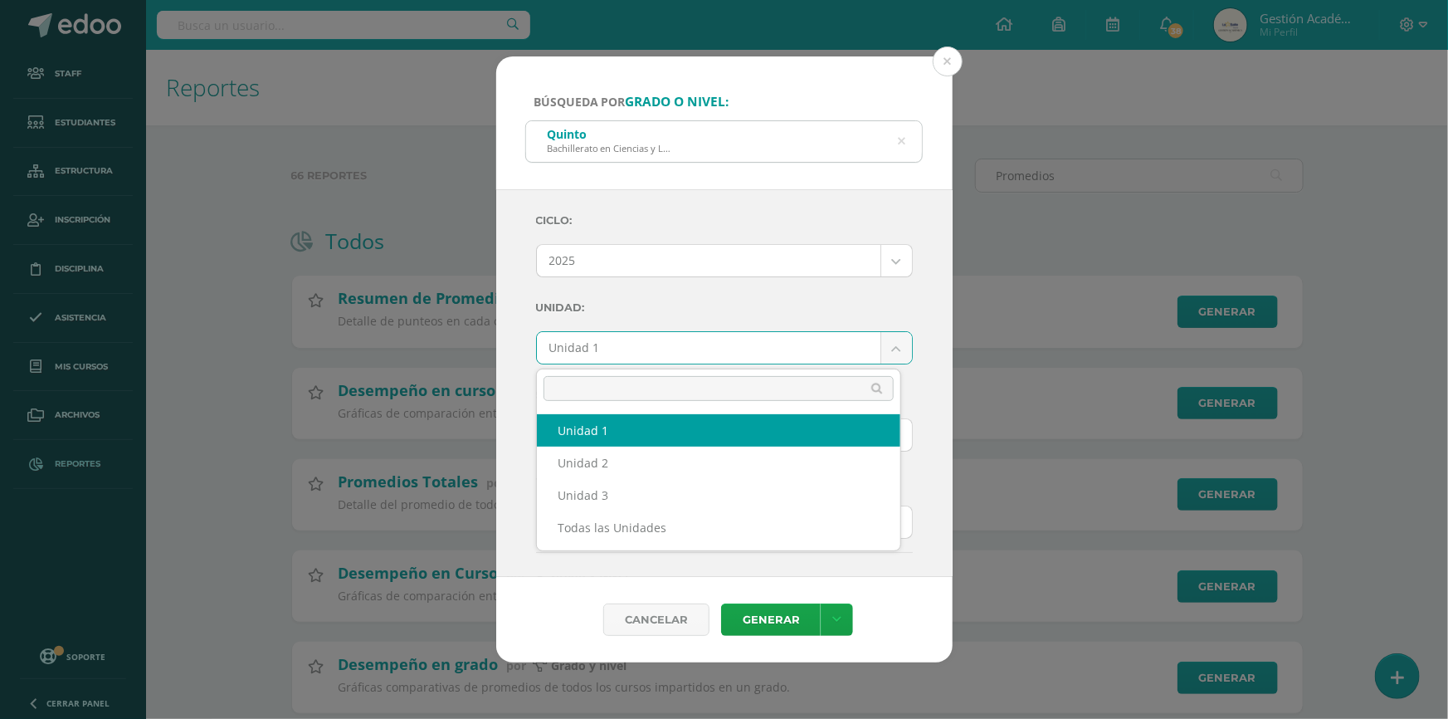
click at [682, 356] on body "Búsqueda por grado o nivel: [PERSON_NAME] en Ciencias y Letras Quinto Ciclo: 20…" at bounding box center [724, 429] width 1448 height 858
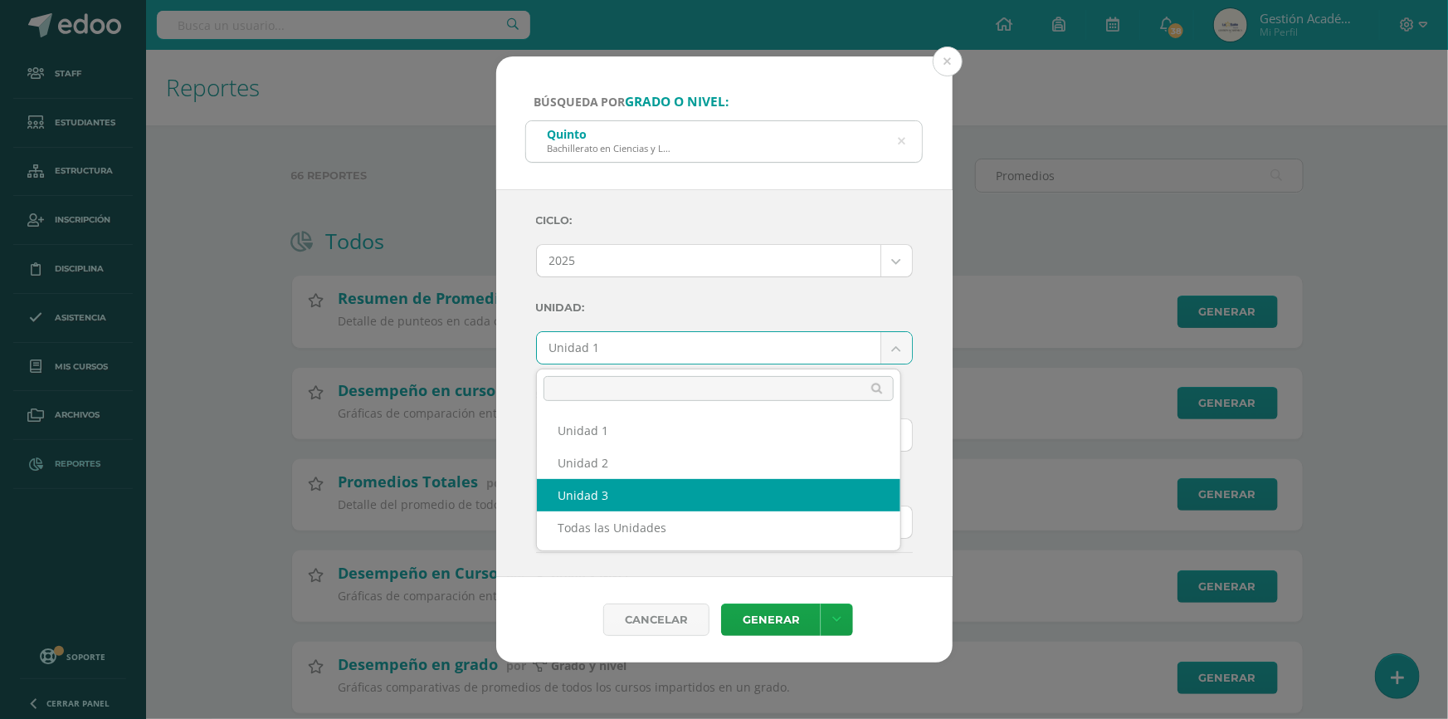
select select "Unidad 3"
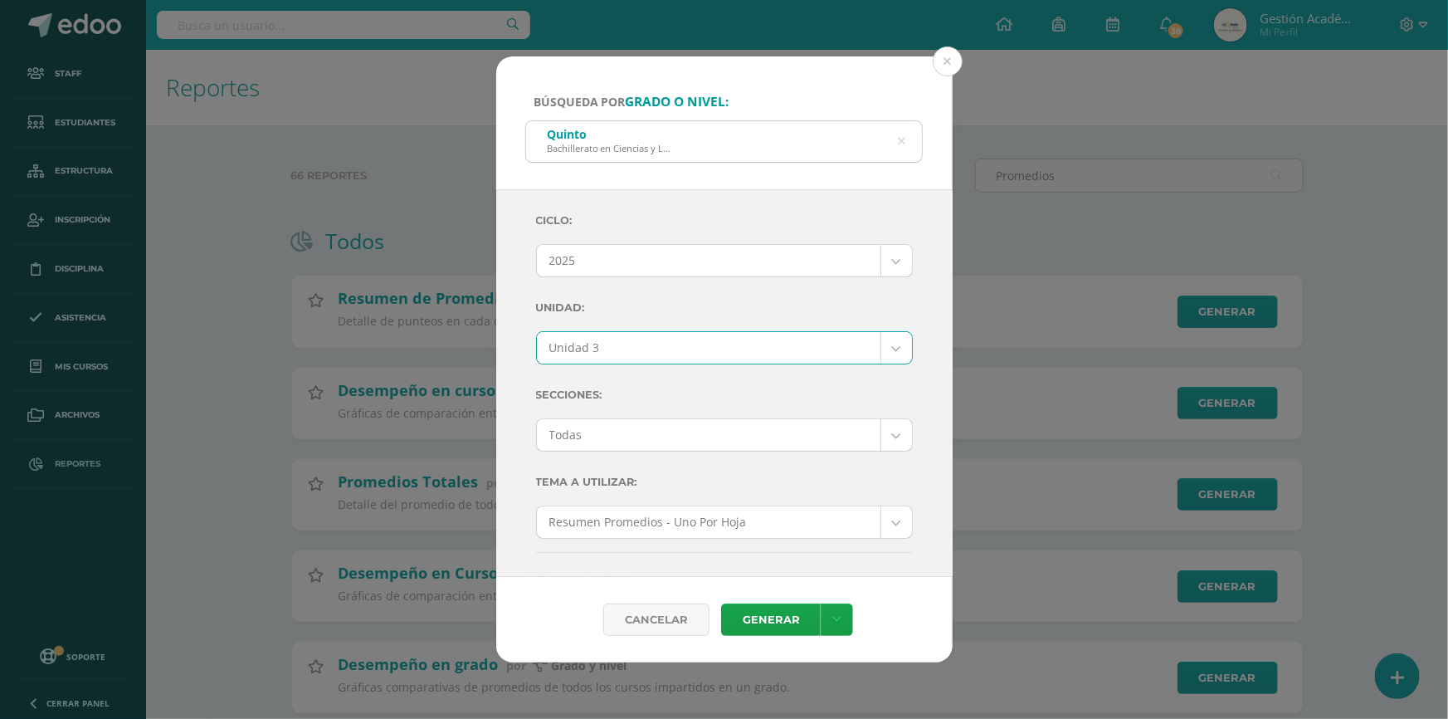
click at [638, 435] on body "Búsqueda por grado o nivel: [PERSON_NAME] en Ciencias y Letras Quinto Ciclo: 20…" at bounding box center [724, 429] width 1448 height 858
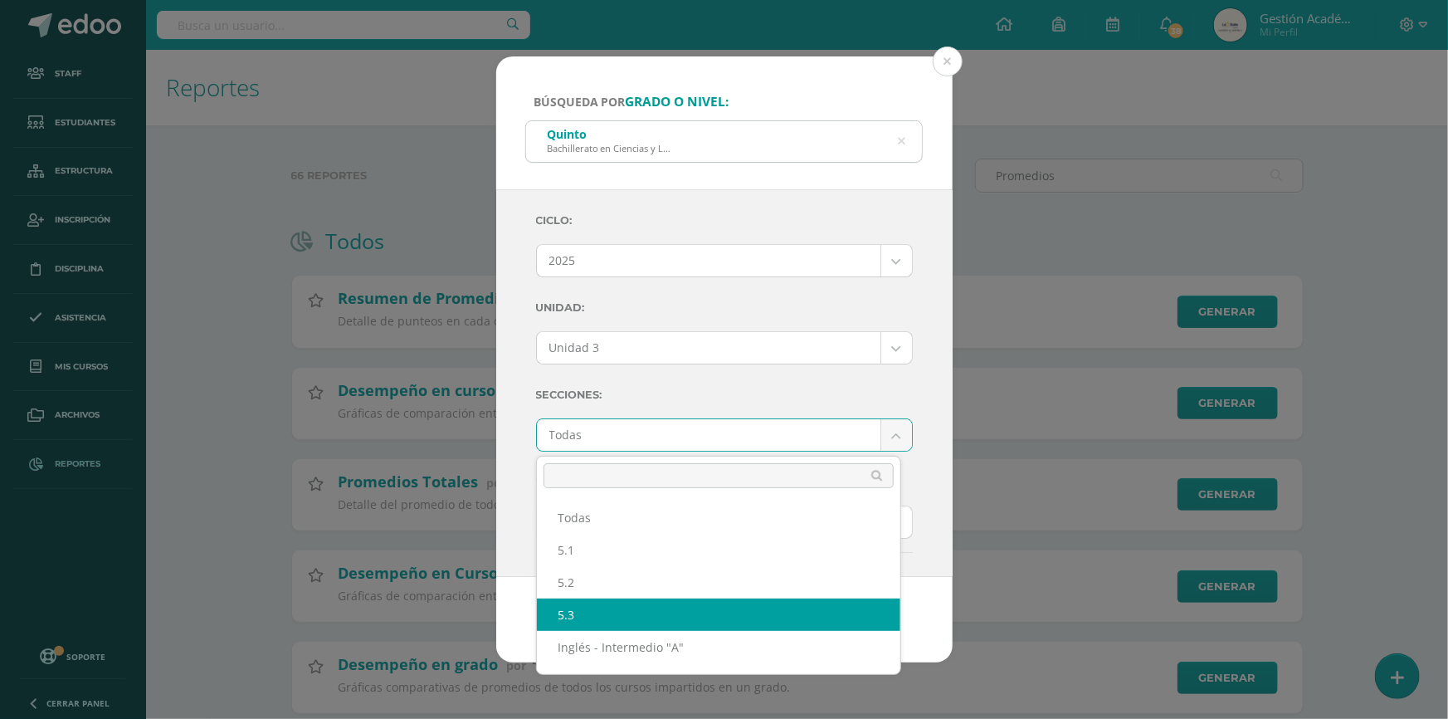
select select "5.3"
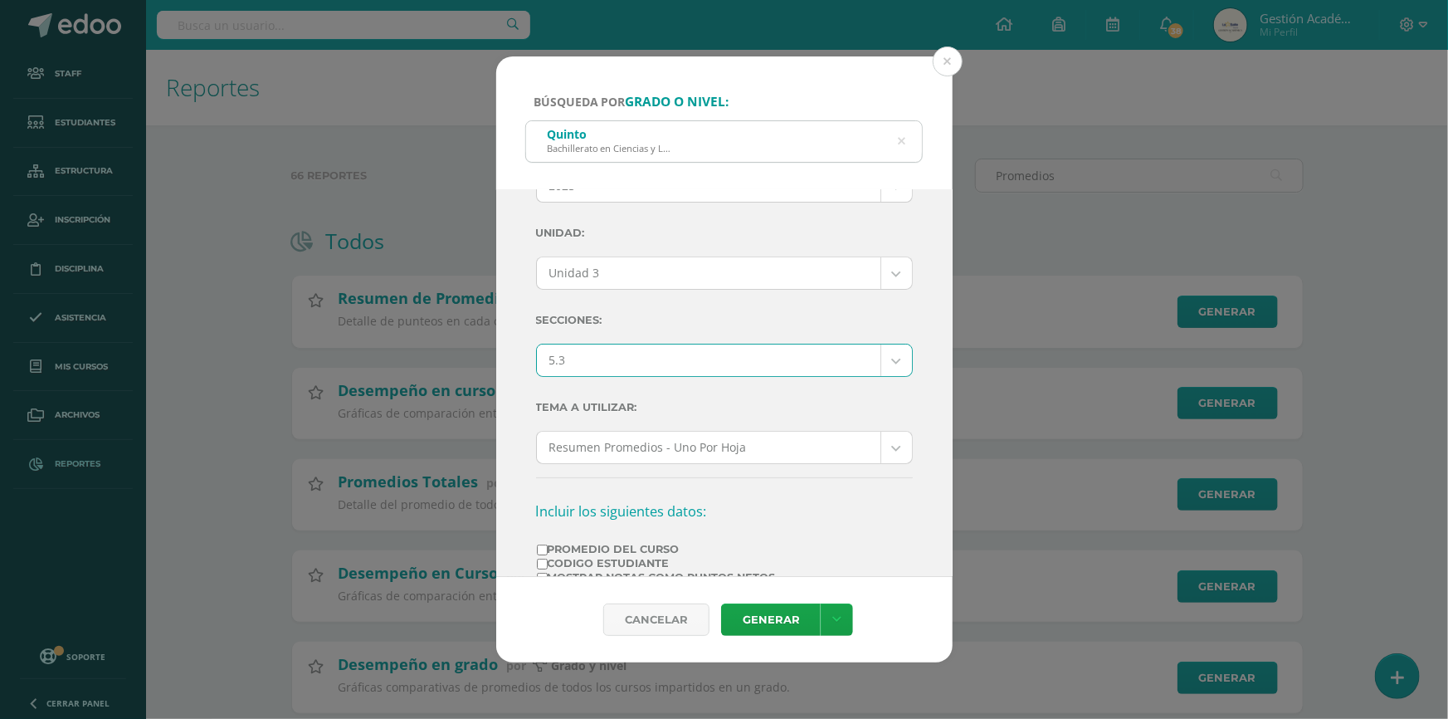
scroll to position [226, 0]
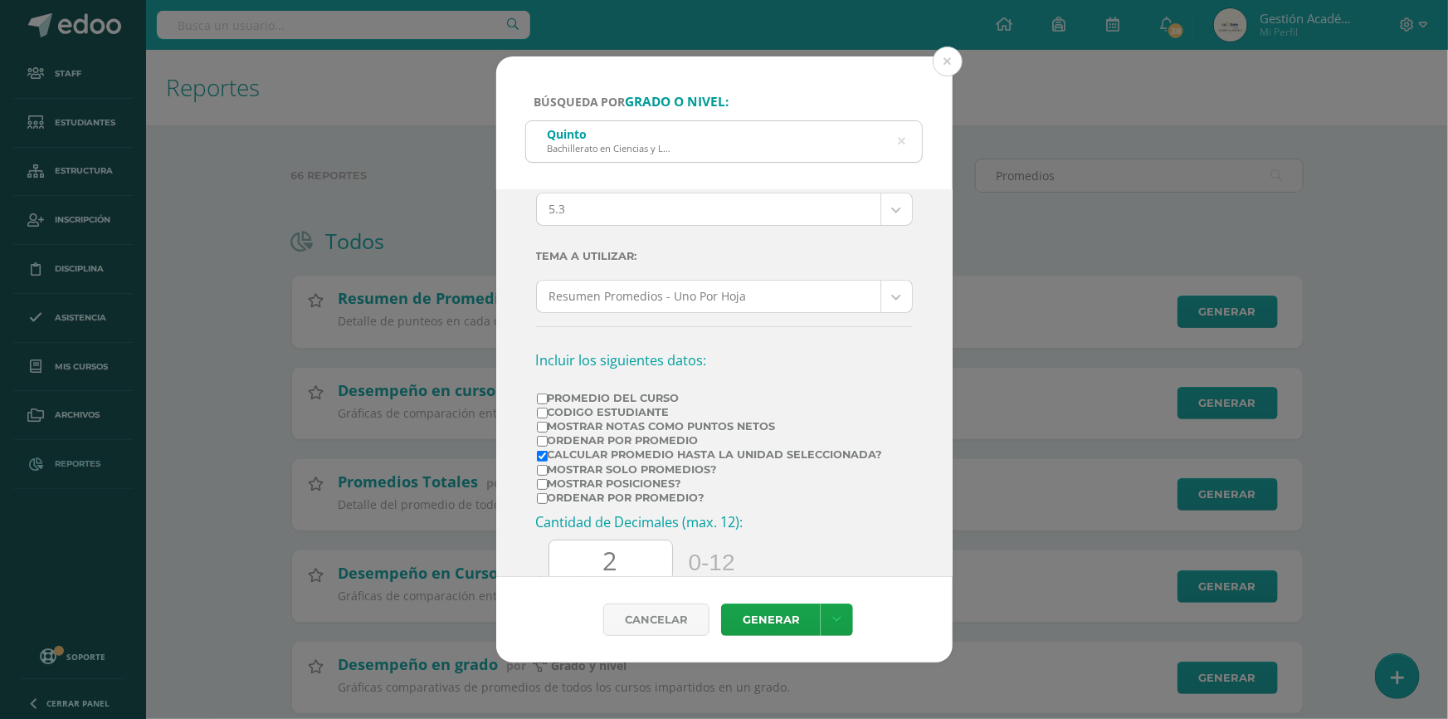
click at [564, 394] on label "Promedio del Curso" at bounding box center [710, 398] width 346 height 12
click at [548, 394] on input "Promedio del Curso" at bounding box center [542, 398] width 11 height 11
checkbox input "true"
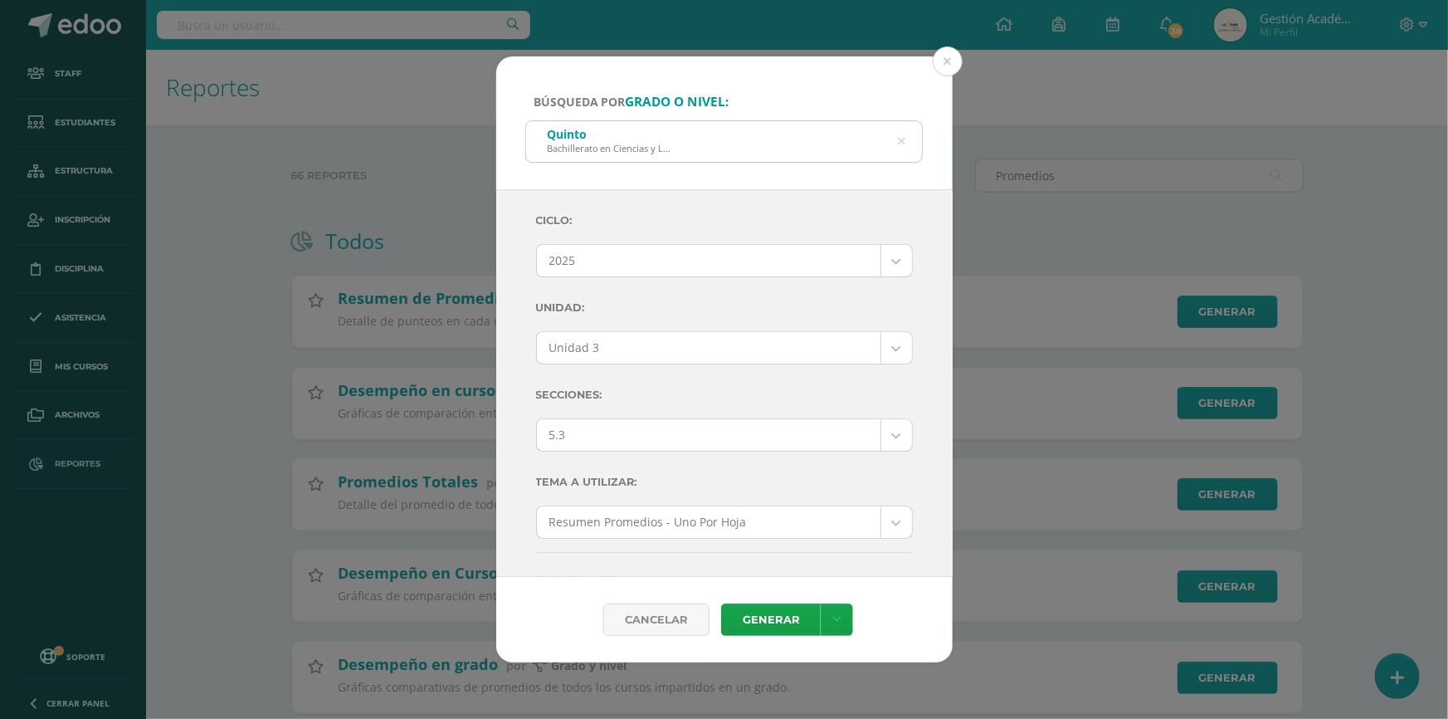
scroll to position [150, 0]
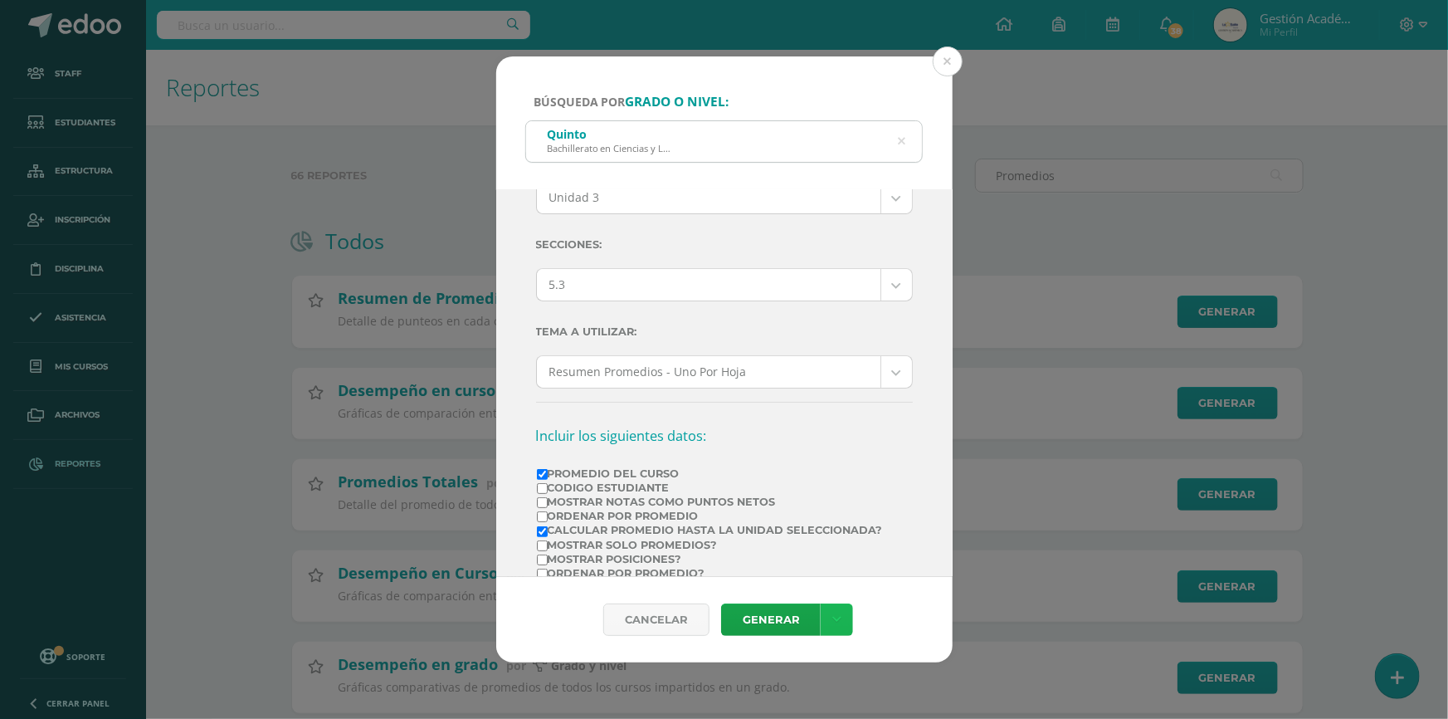
click at [841, 606] on link at bounding box center [837, 619] width 32 height 32
click at [849, 535] on link "Descargar como PDF" at bounding box center [837, 539] width 177 height 26
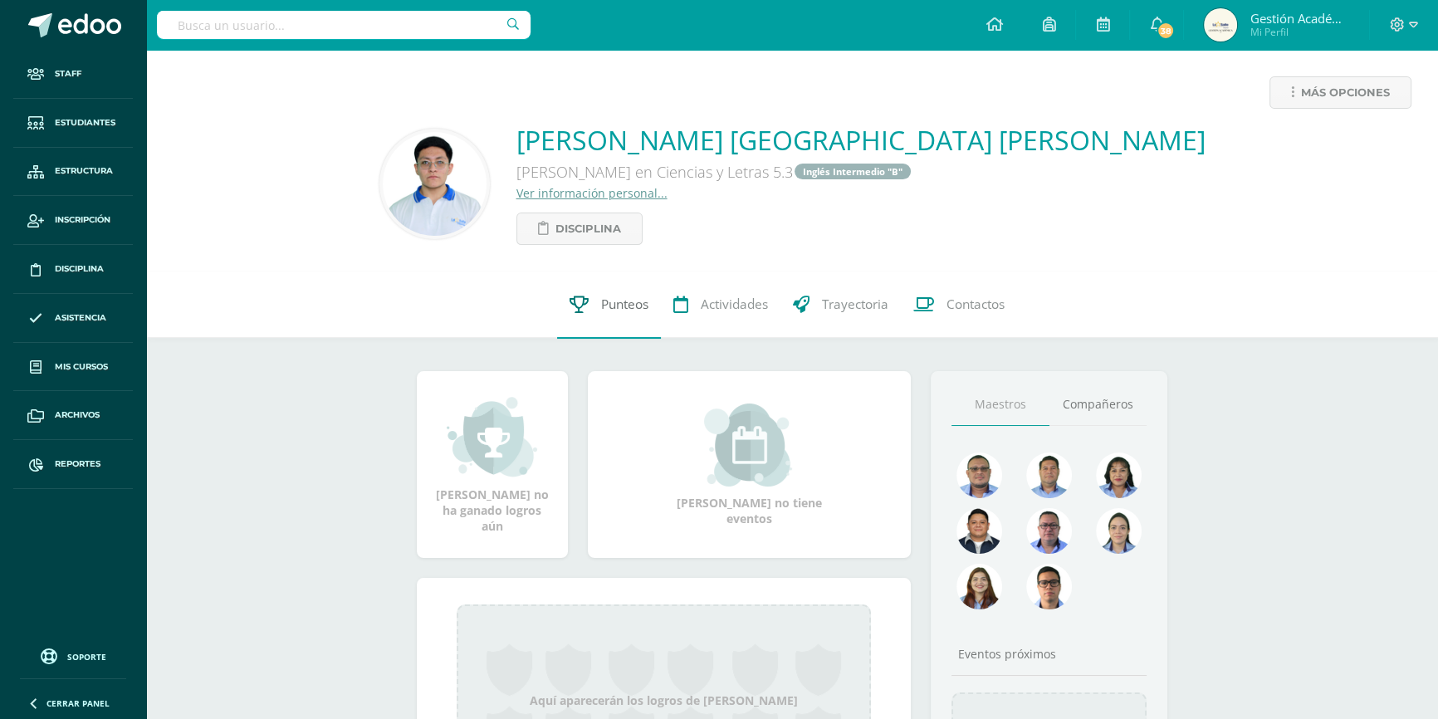
click at [601, 296] on span "Punteos" at bounding box center [624, 304] width 47 height 17
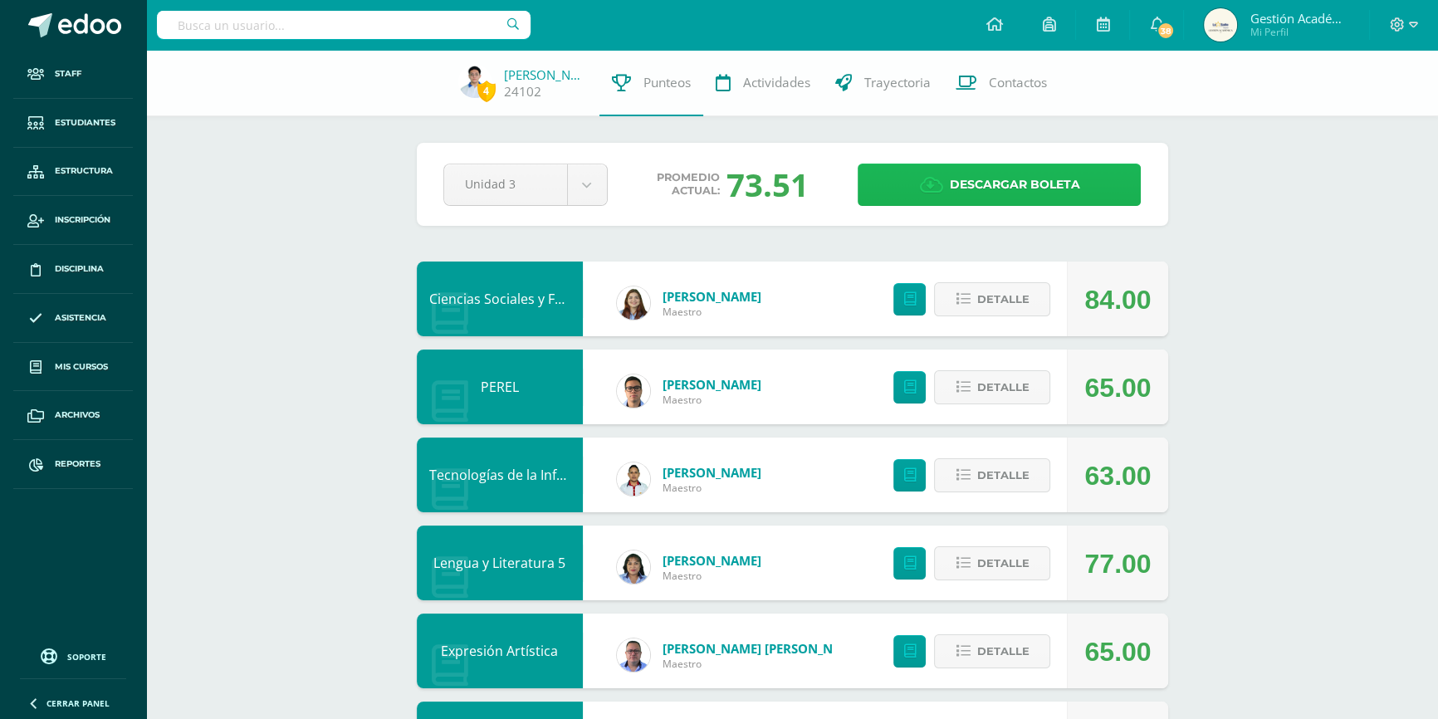
click at [924, 173] on link "Descargar boleta" at bounding box center [998, 185] width 283 height 42
click at [381, 19] on input "text" at bounding box center [344, 25] width 374 height 28
type input "douglas"
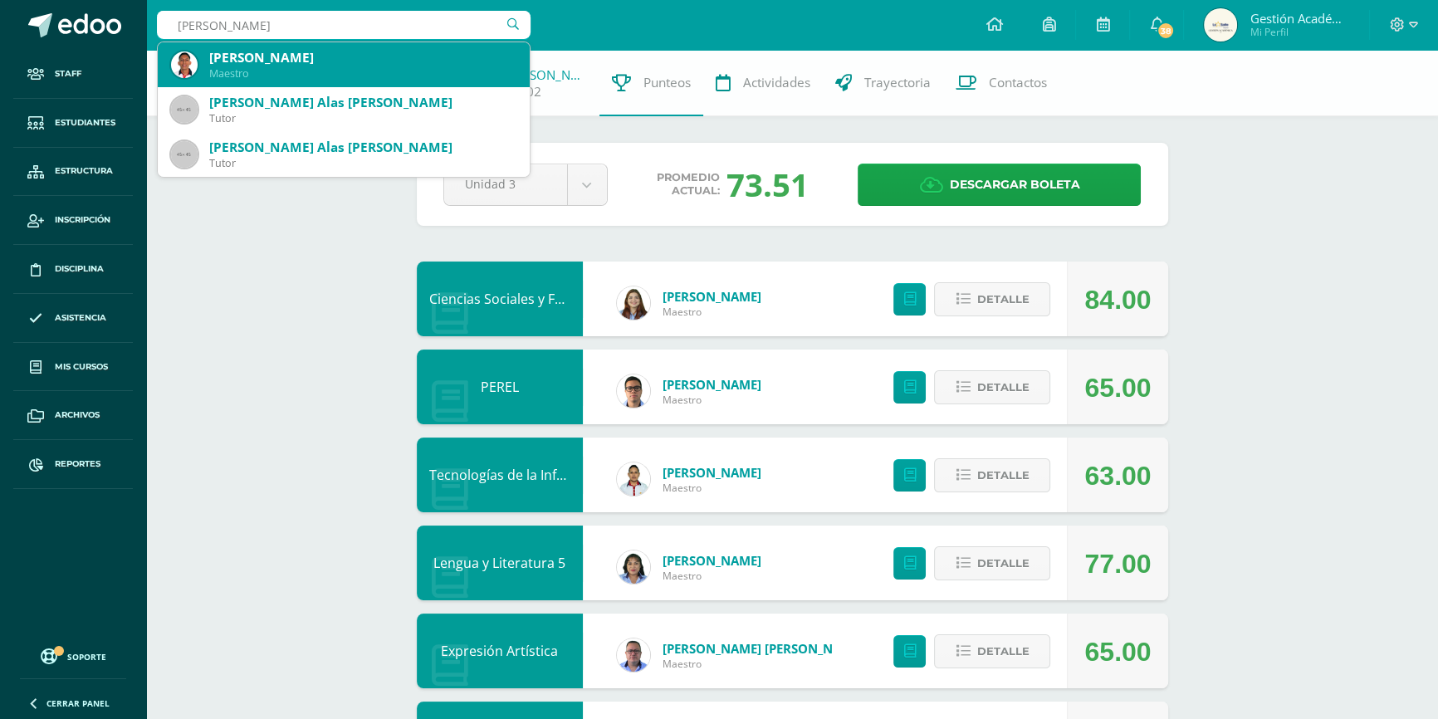
click at [249, 75] on div "Maestro" at bounding box center [362, 73] width 307 height 14
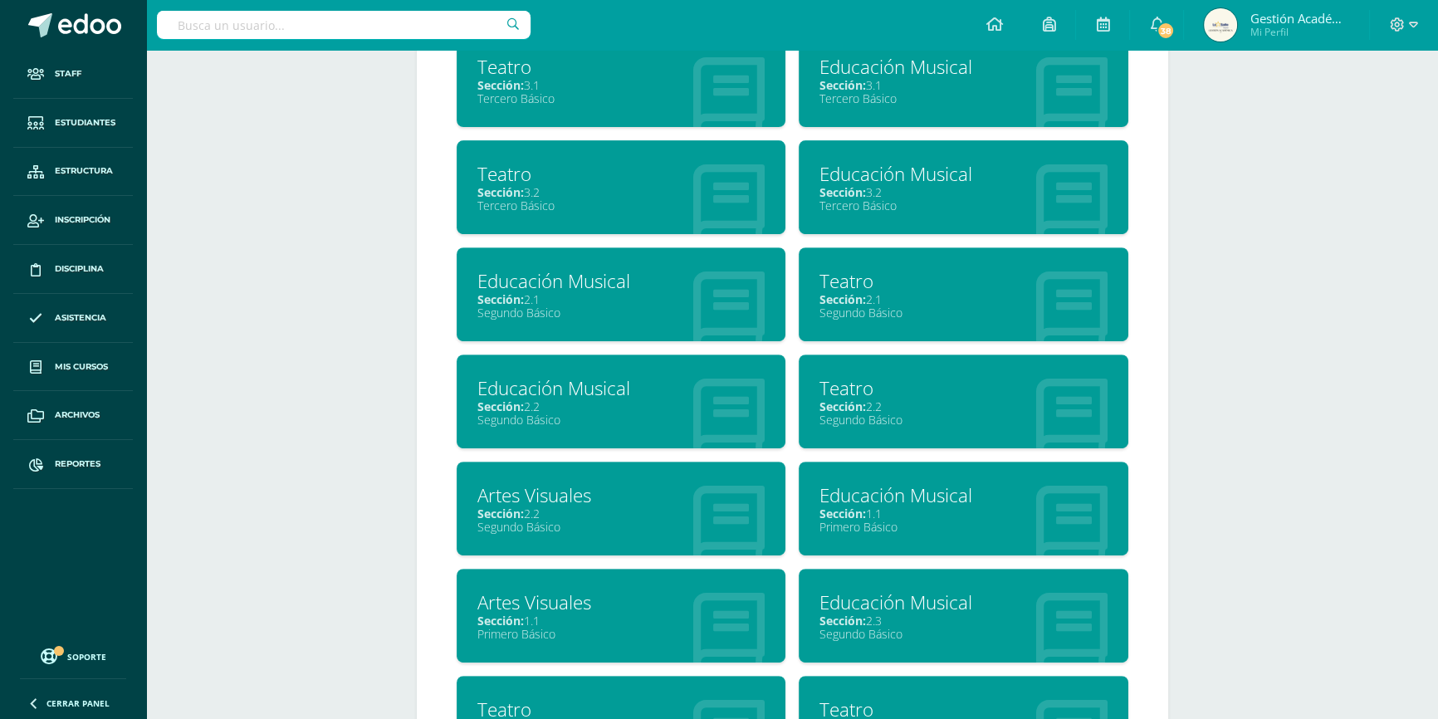
scroll to position [905, 0]
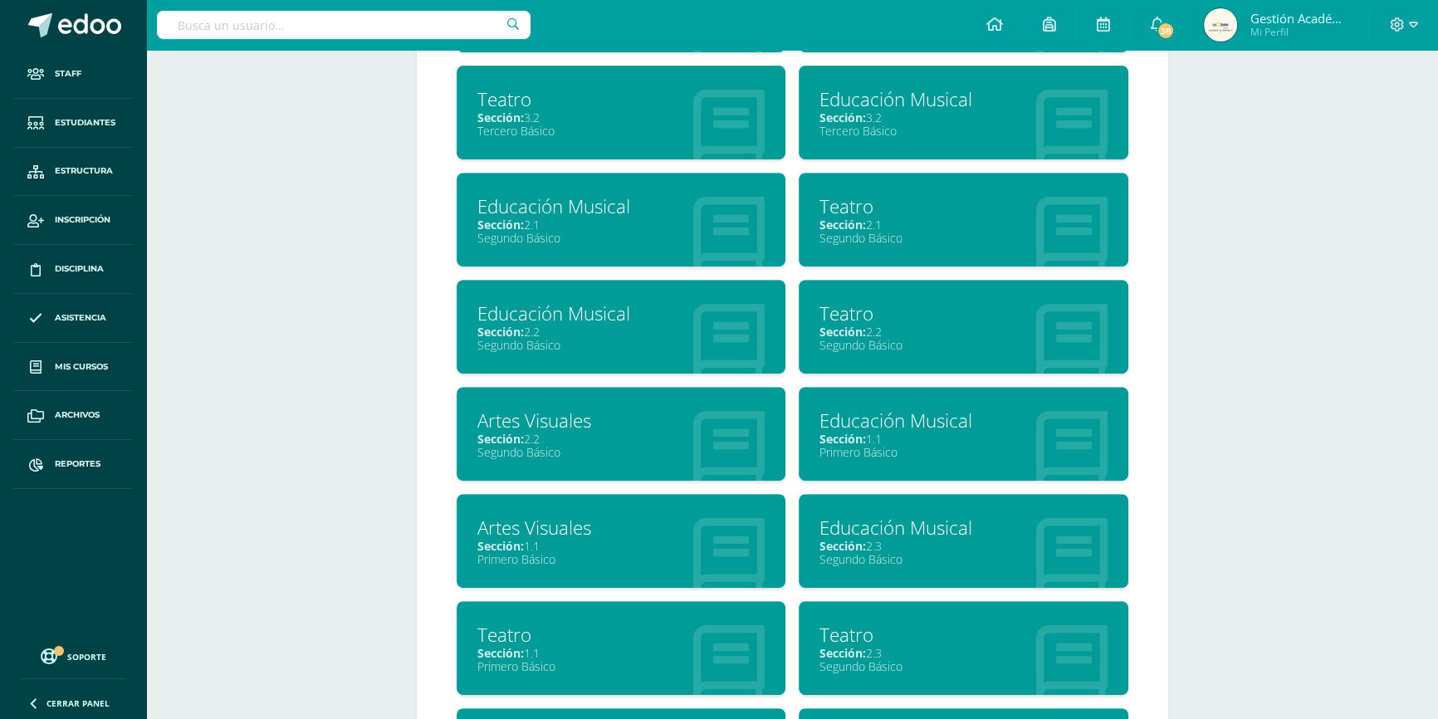
click at [423, 25] on input "text" at bounding box center [344, 25] width 374 height 28
type input "julio"
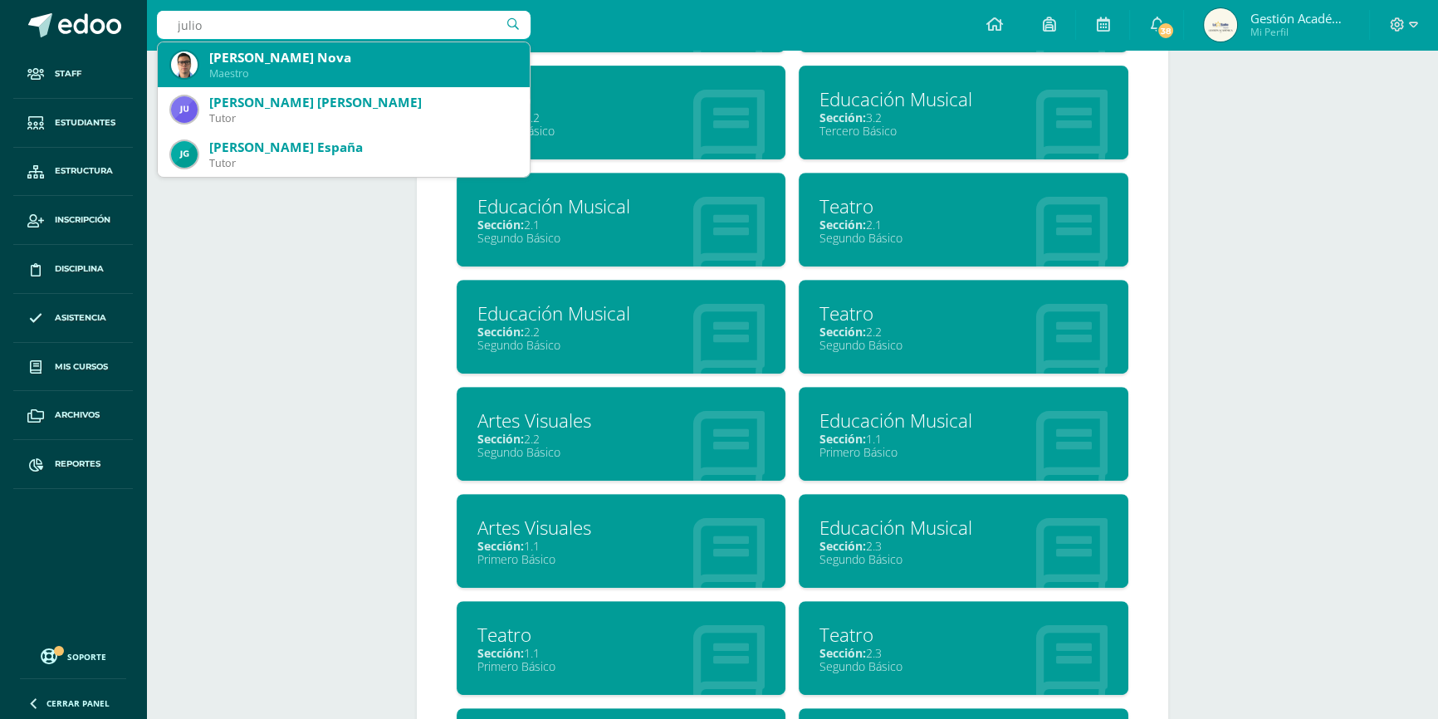
click at [307, 76] on div "Maestro" at bounding box center [362, 73] width 307 height 14
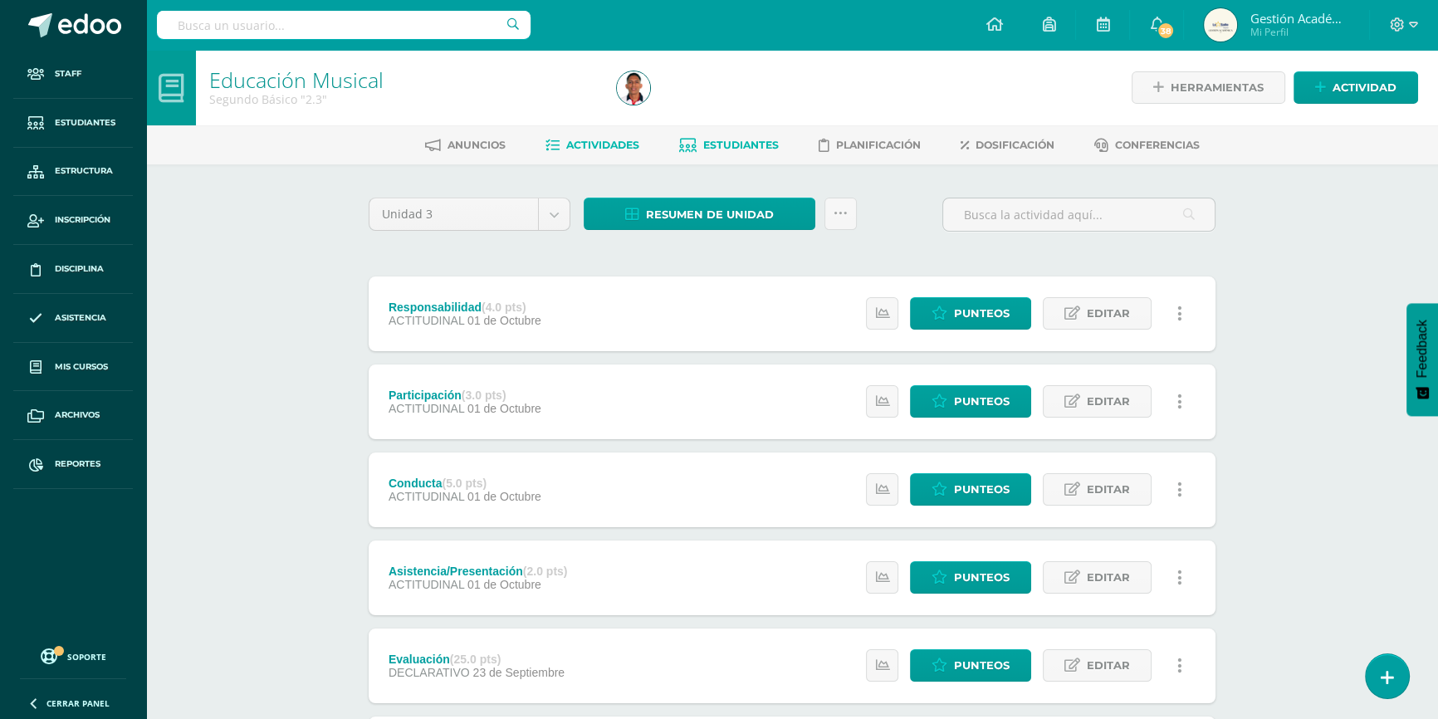
click at [750, 139] on span "Estudiantes" at bounding box center [741, 145] width 76 height 12
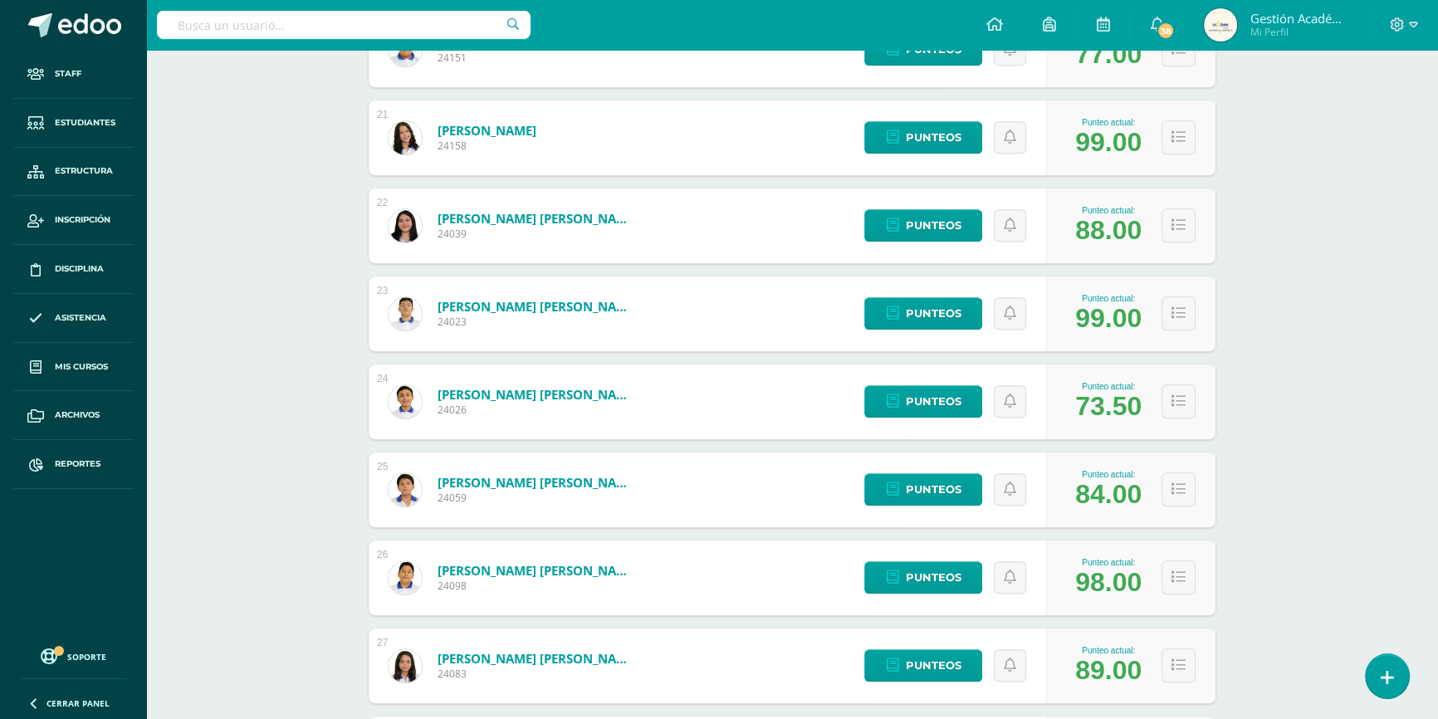
scroll to position [2372, 0]
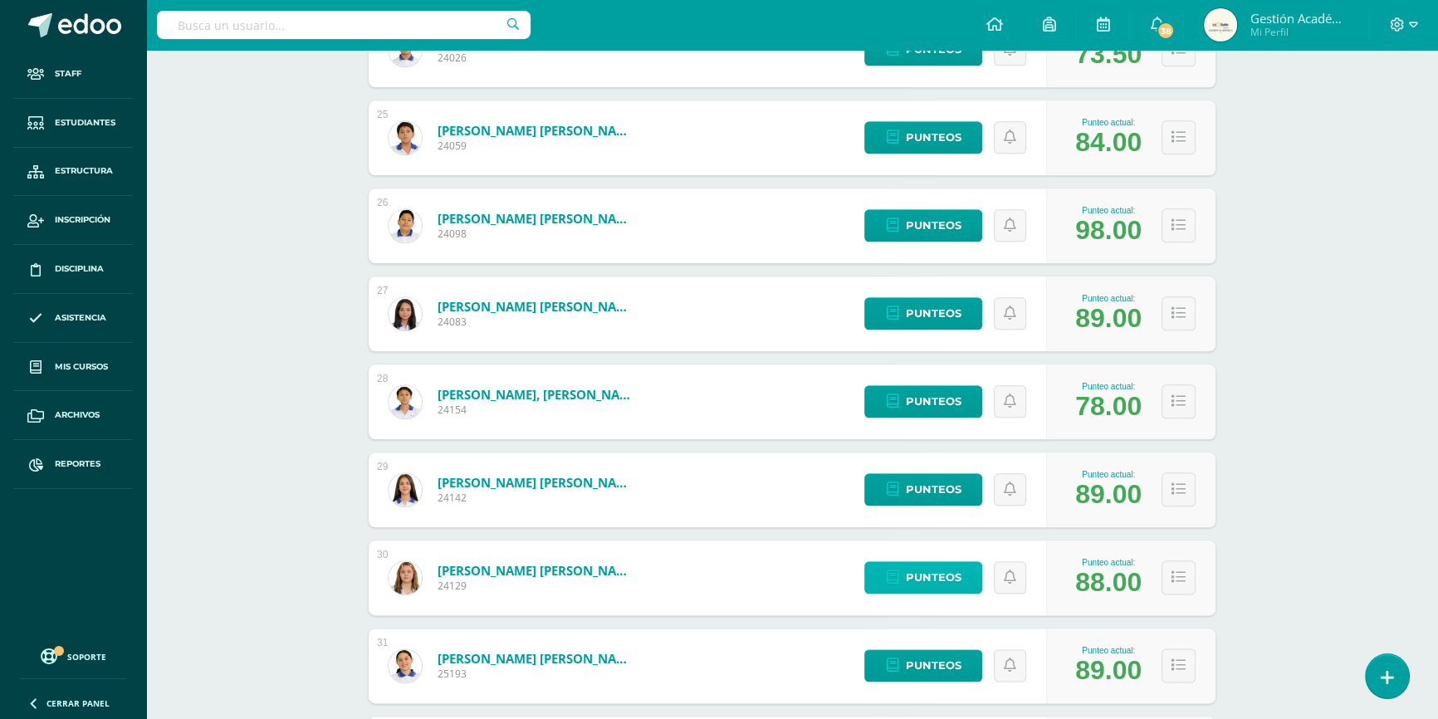
click at [935, 581] on span "Punteos" at bounding box center [933, 577] width 56 height 31
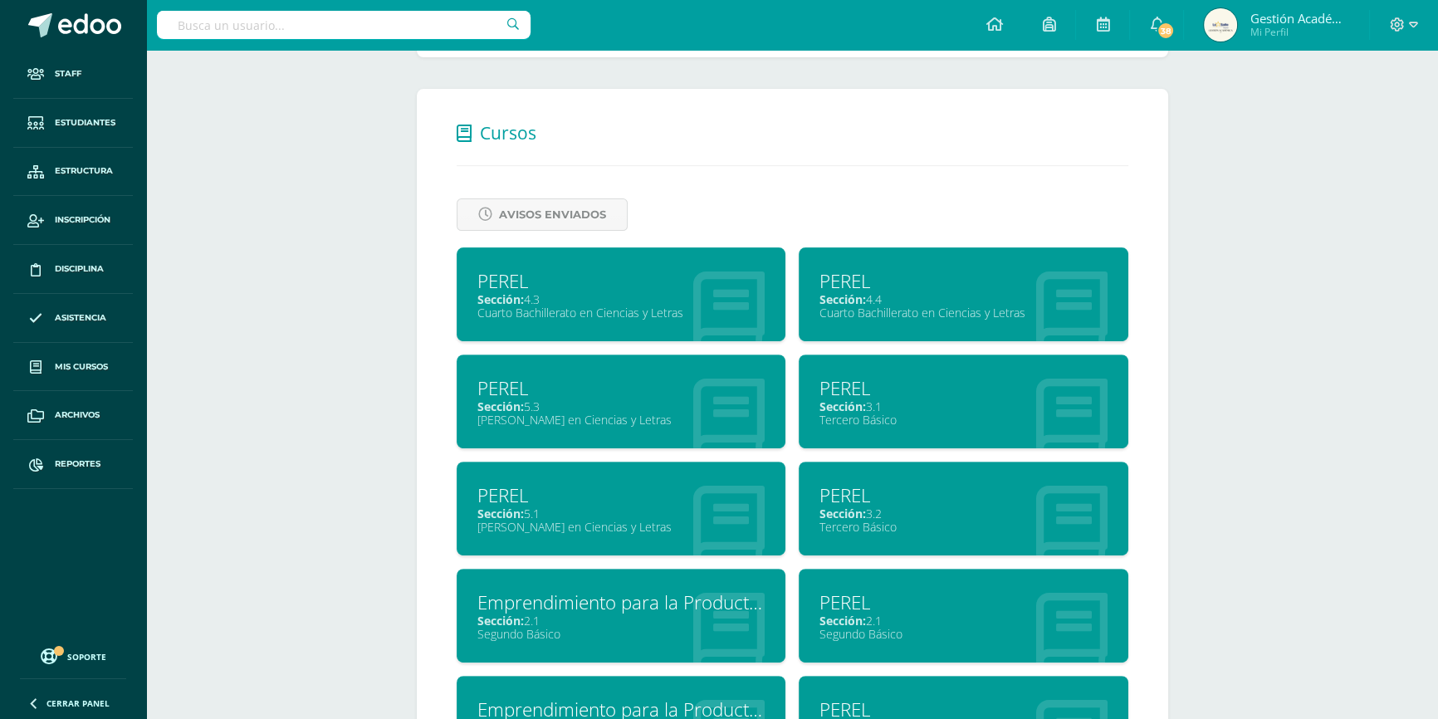
scroll to position [905, 0]
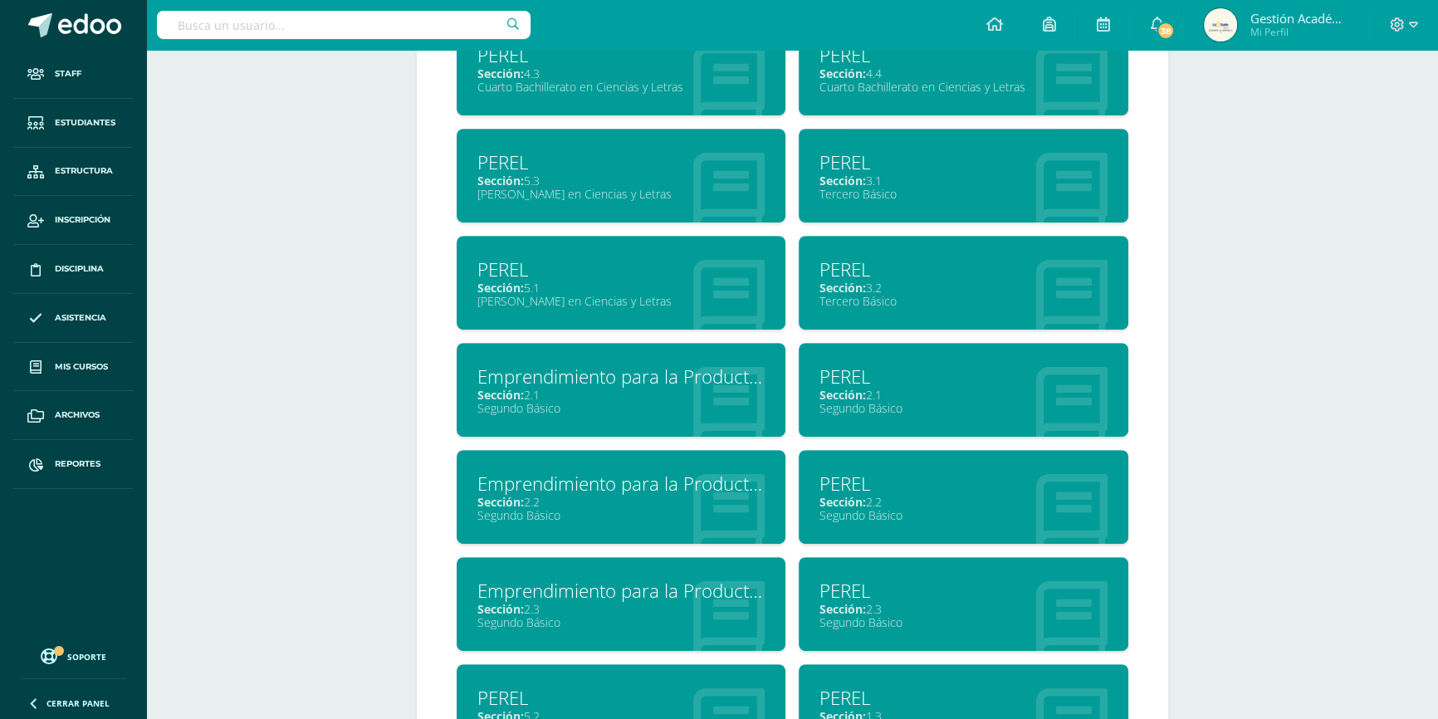
click at [382, 12] on input "text" at bounding box center [344, 25] width 374 height 28
type input "Yamileth"
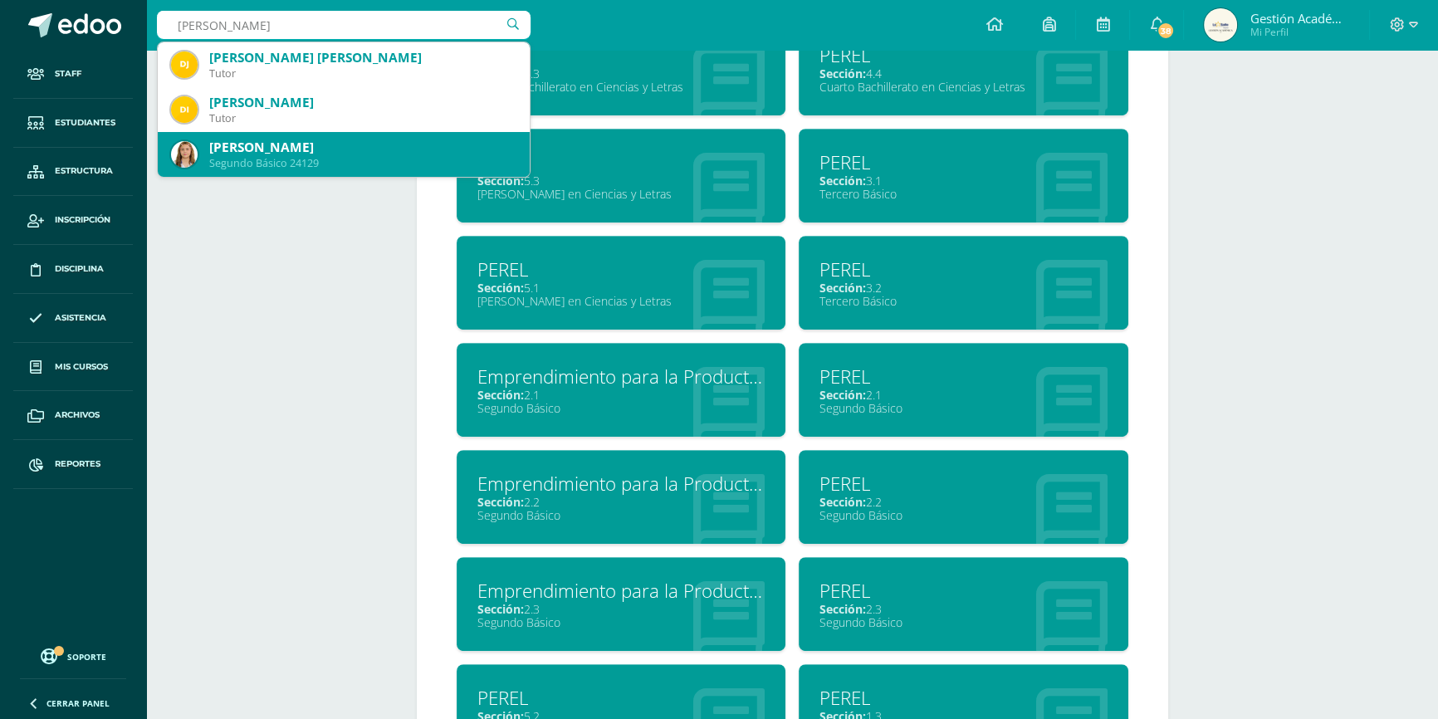
click at [298, 151] on div "Yamileth Alejandra Rodas Marroquín" at bounding box center [362, 147] width 307 height 17
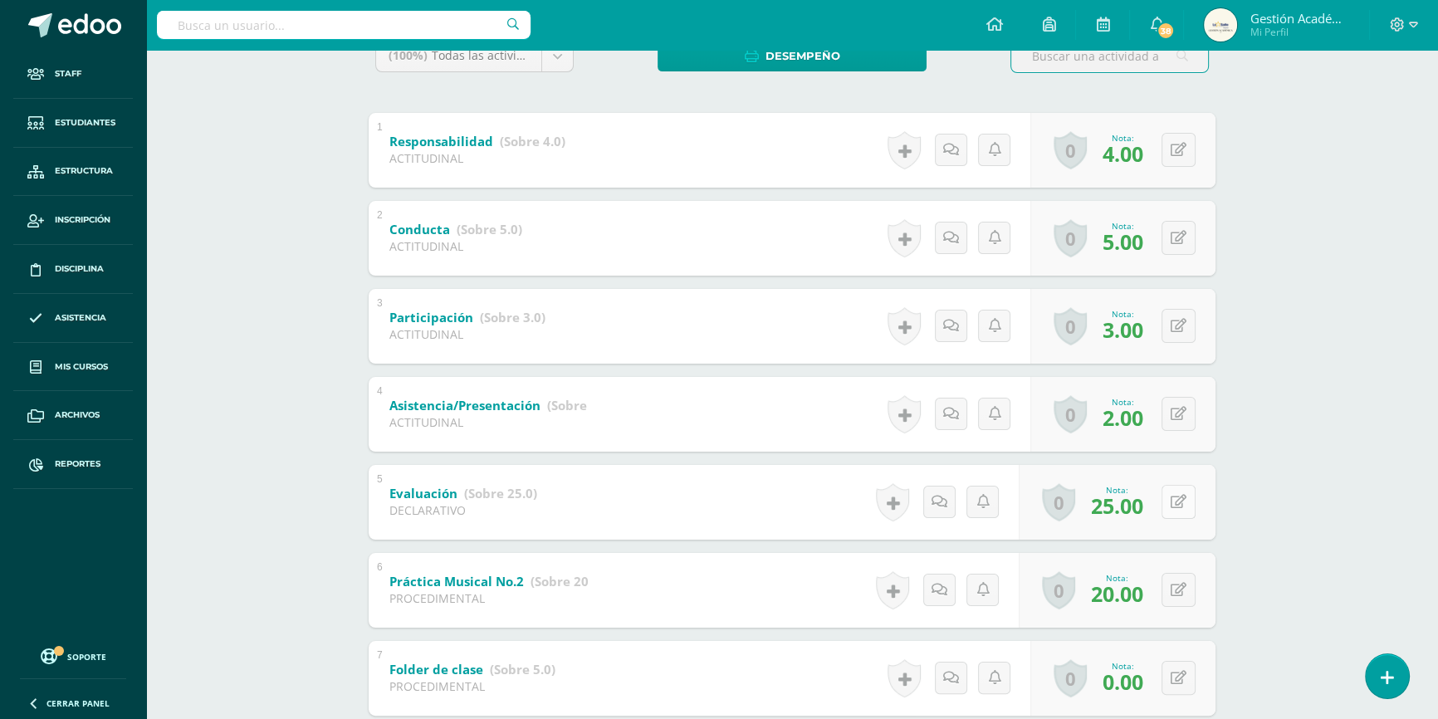
scroll to position [377, 0]
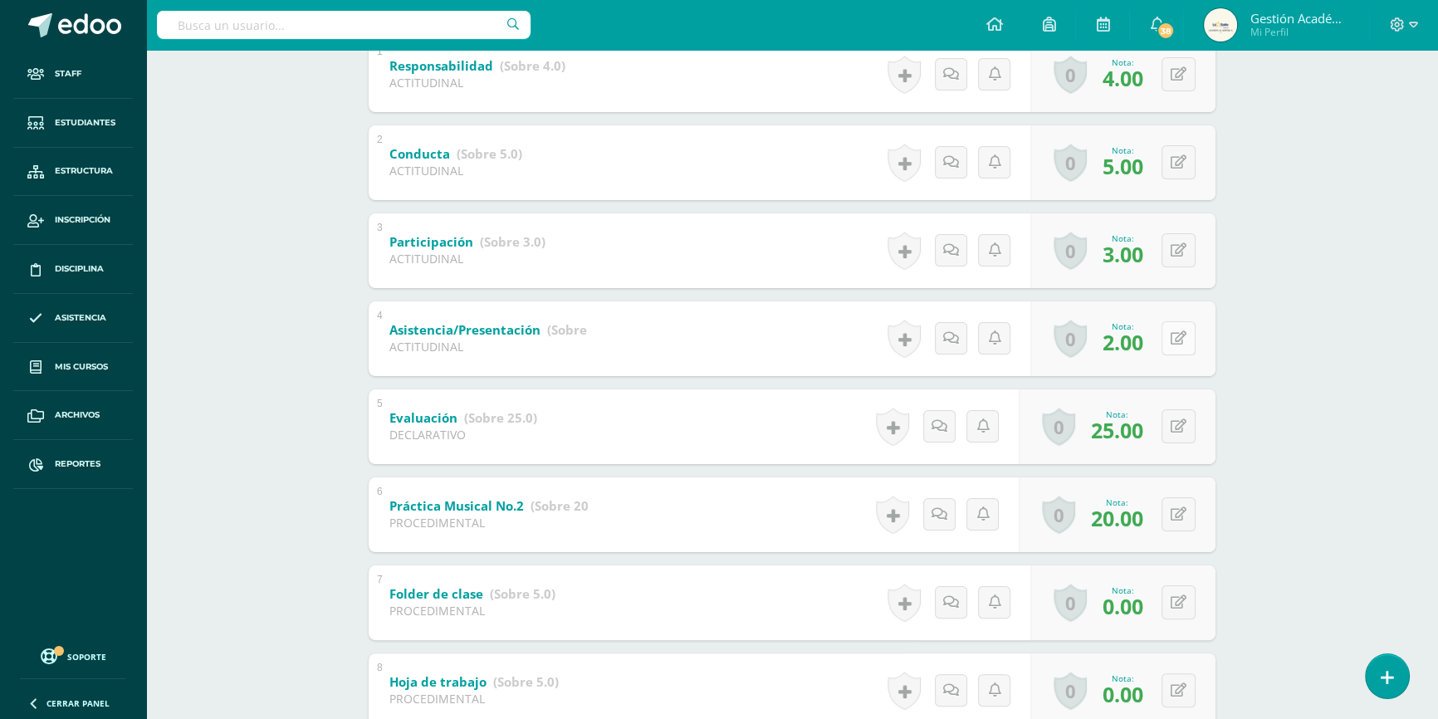
click at [1170, 332] on button at bounding box center [1178, 338] width 34 height 34
click at [1358, 330] on div "Educación Musical Segundo Básico "2.3" Herramientas Detalle de asistencias Acti…" at bounding box center [792, 387] width 1292 height 1429
click at [1309, 299] on div "Educación Musical Segundo Básico "2.3" Herramientas Detalle de asistencias Acti…" at bounding box center [792, 387] width 1292 height 1429
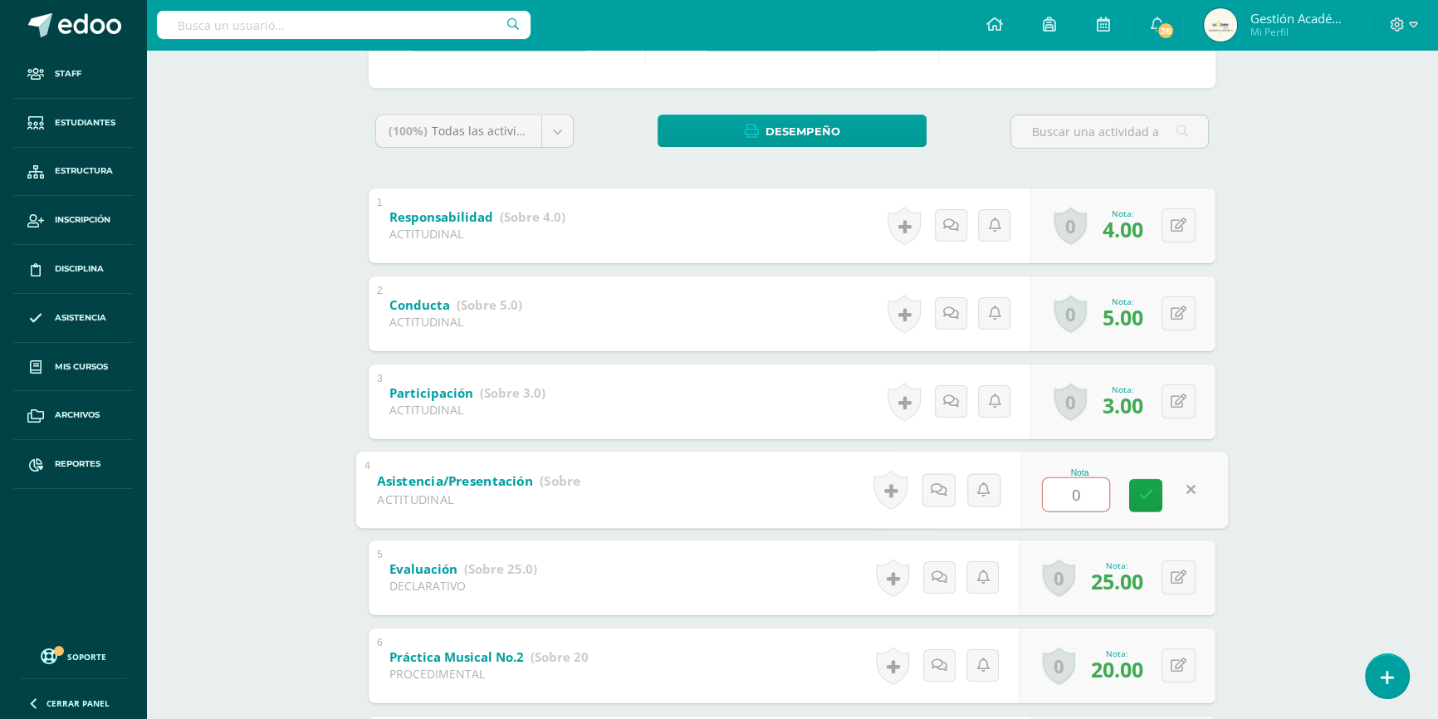
click at [1306, 343] on div "Educación Musical Segundo Básico "2.3" Herramientas Detalle de asistencias Acti…" at bounding box center [792, 538] width 1292 height 1429
click at [1315, 438] on div "Educación Musical Segundo Básico "2.3" Herramientas Detalle de asistencias Acti…" at bounding box center [792, 538] width 1292 height 1429
click at [1185, 476] on button at bounding box center [1178, 489] width 34 height 34
click at [1288, 539] on div "Educación Musical Segundo Básico "2.3" Herramientas Detalle de asistencias Acti…" at bounding box center [792, 538] width 1292 height 1429
type input "2"
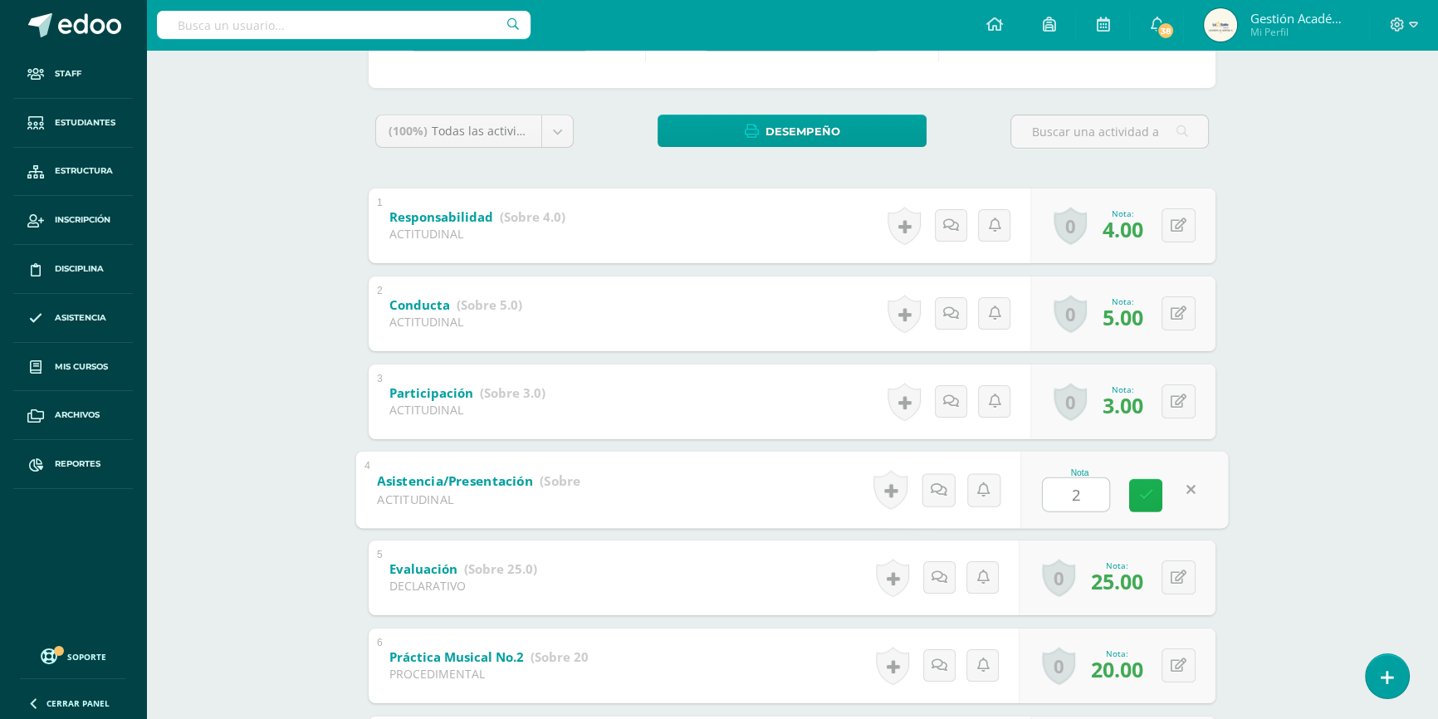
click at [1148, 490] on icon at bounding box center [1145, 495] width 15 height 14
click at [1373, 506] on div "Educación Musical Segundo Básico "2.3" Herramientas Detalle de asistencias Acti…" at bounding box center [792, 538] width 1292 height 1429
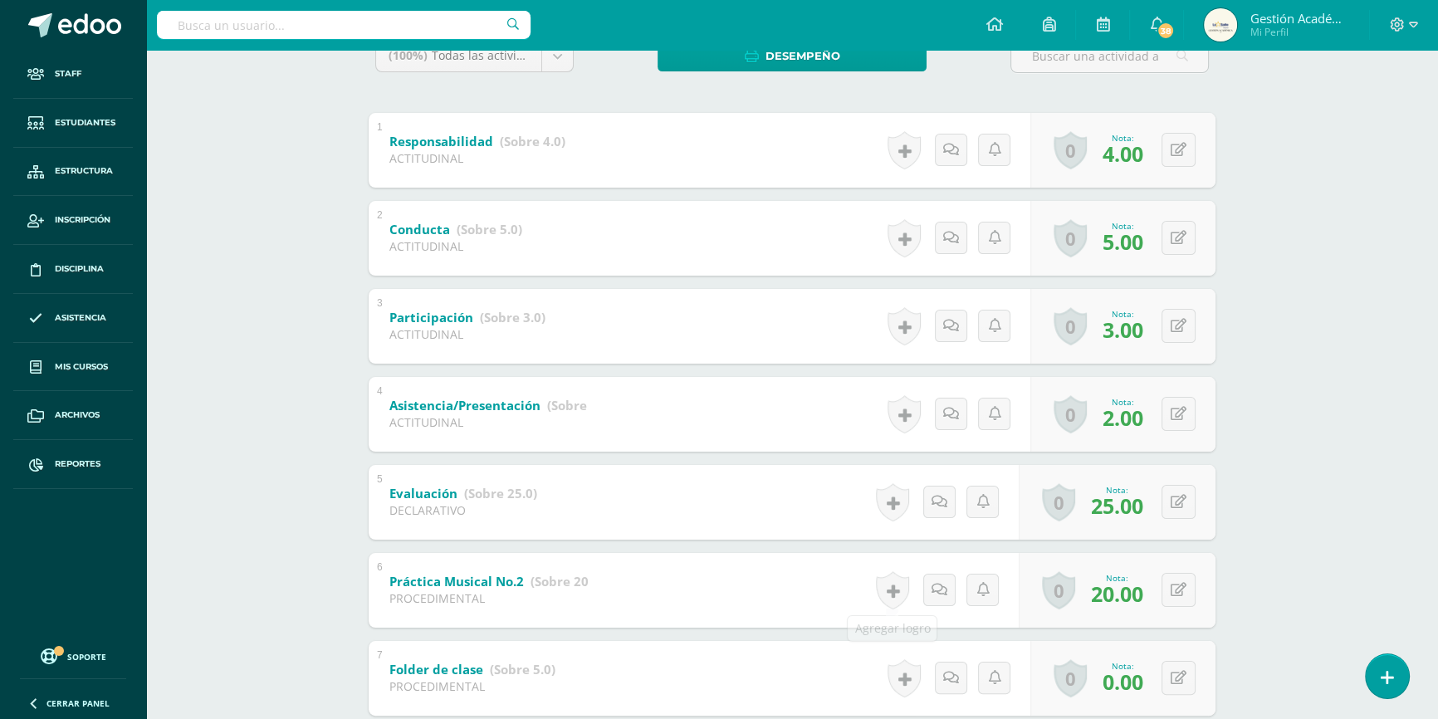
scroll to position [377, 0]
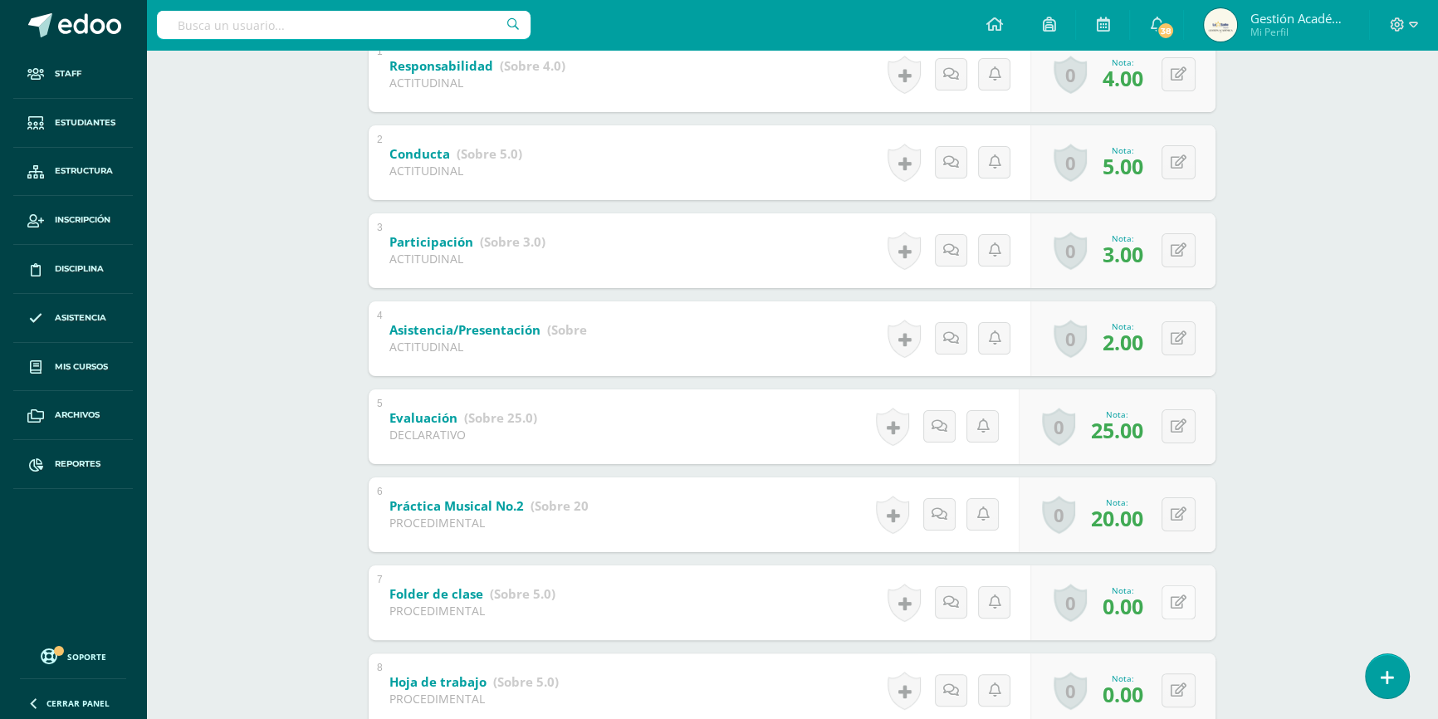
click at [1175, 593] on button at bounding box center [1178, 602] width 34 height 34
type input "4"
type input "3.5"
click at [1382, 586] on div "Educación Musical Segundo Básico "2.3" Herramientas Detalle de asistencias Acti…" at bounding box center [792, 387] width 1292 height 1429
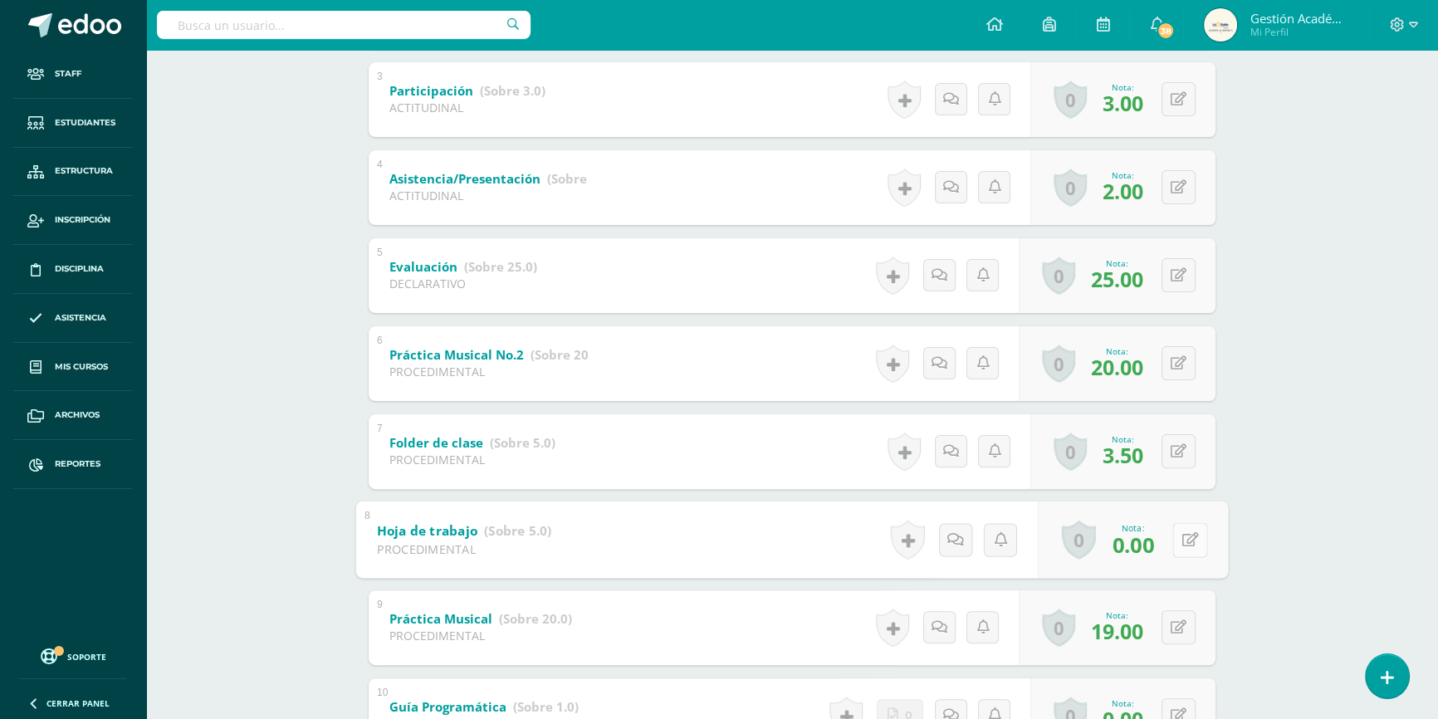
click at [1187, 540] on button at bounding box center [1189, 539] width 35 height 35
type input "2.5"
click at [1310, 534] on div "Educación Musical Segundo Básico "2.3" Herramientas Detalle de asistencias Acti…" at bounding box center [792, 236] width 1292 height 1429
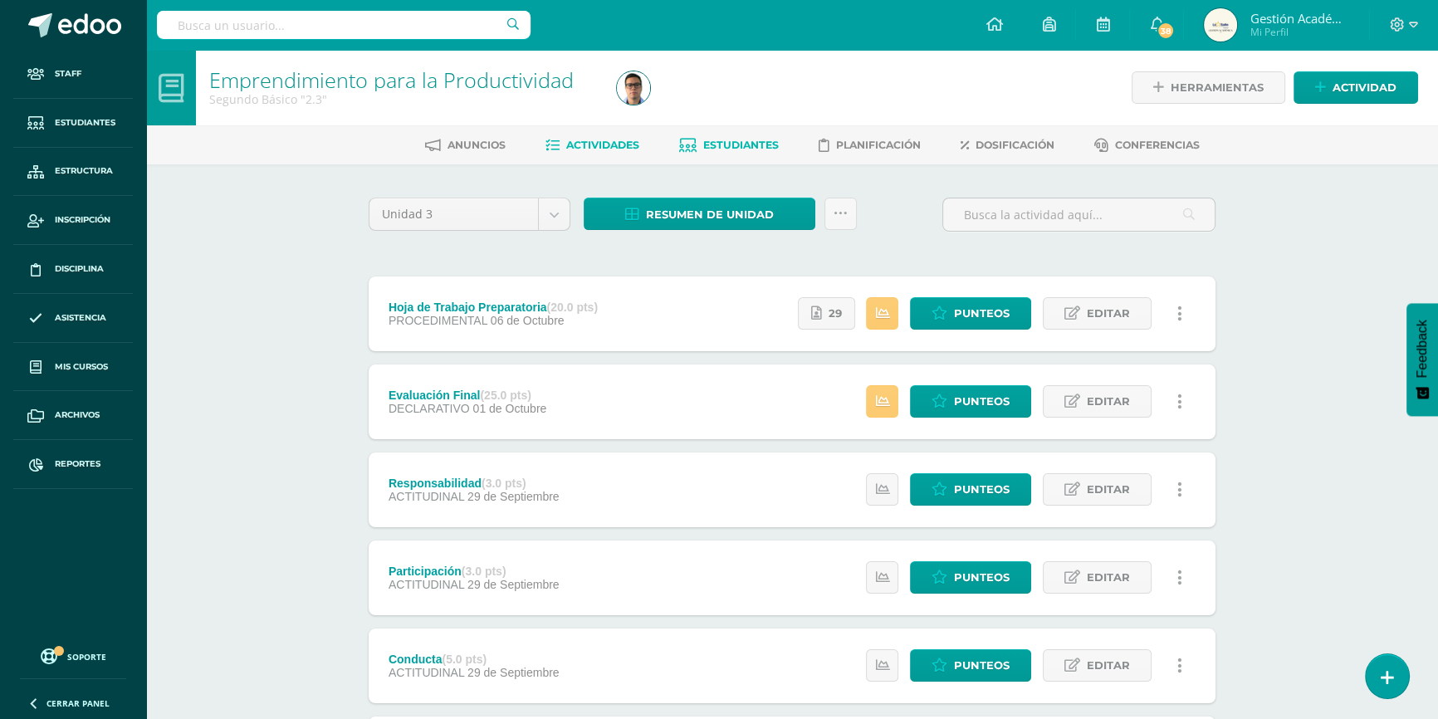
click at [730, 132] on link "Estudiantes" at bounding box center [729, 145] width 100 height 27
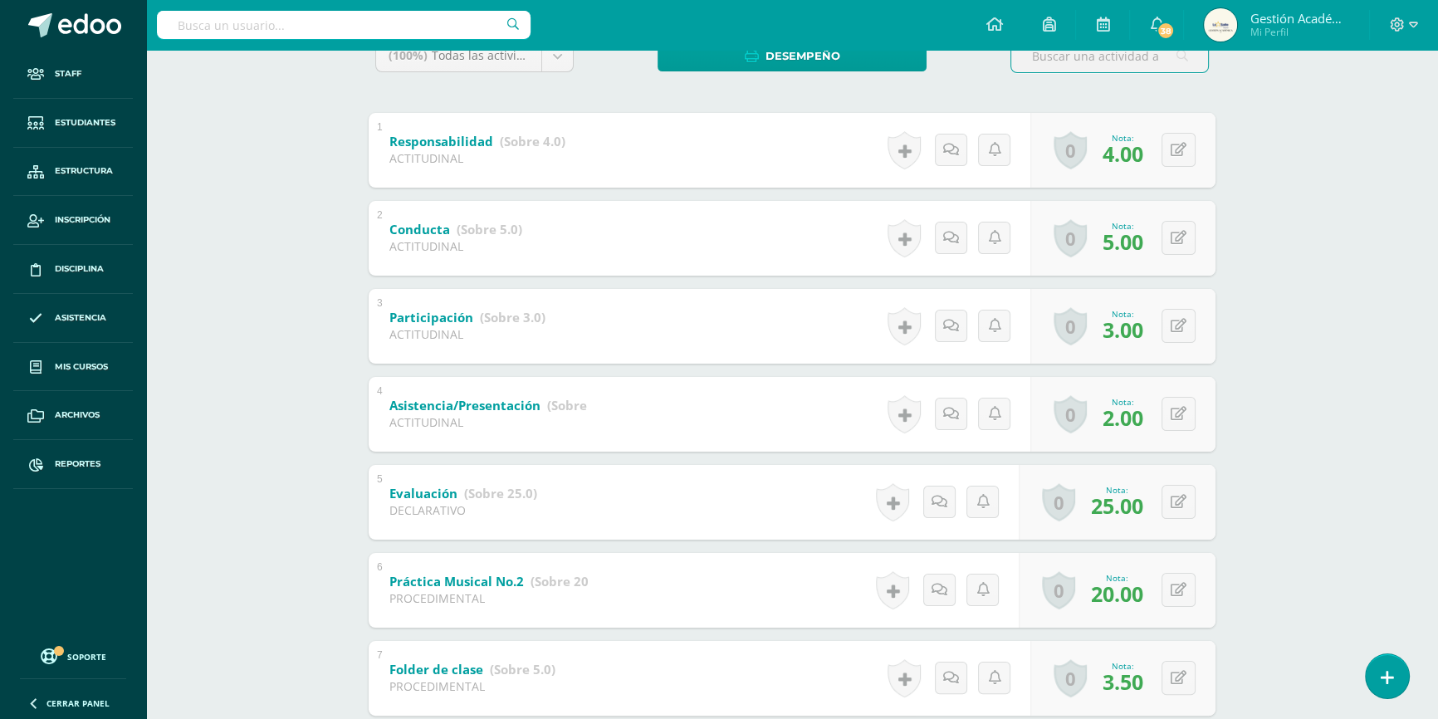
scroll to position [452, 0]
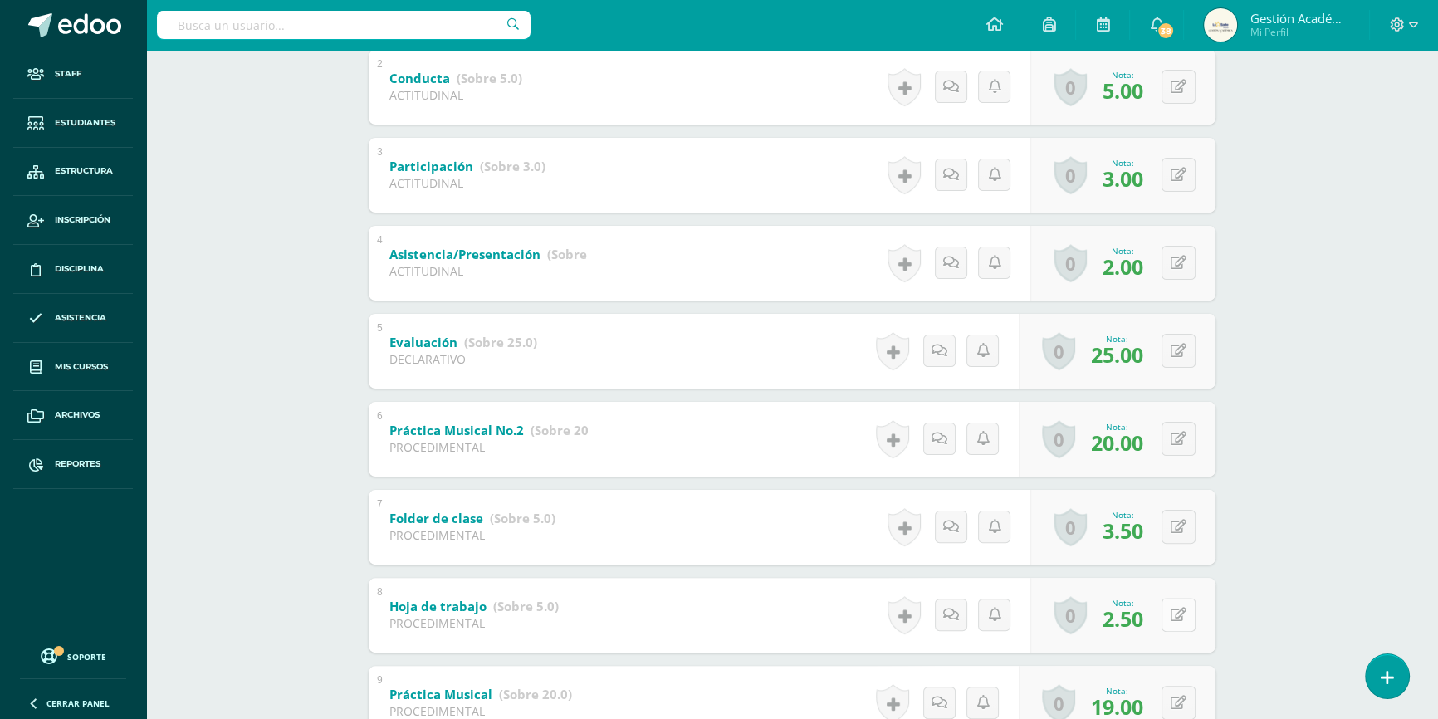
click at [1174, 612] on icon at bounding box center [1178, 615] width 16 height 14
click at [1370, 520] on div "Educación Musical Segundo Básico "2.3" Herramientas Detalle de asistencias Acti…" at bounding box center [792, 311] width 1292 height 1429
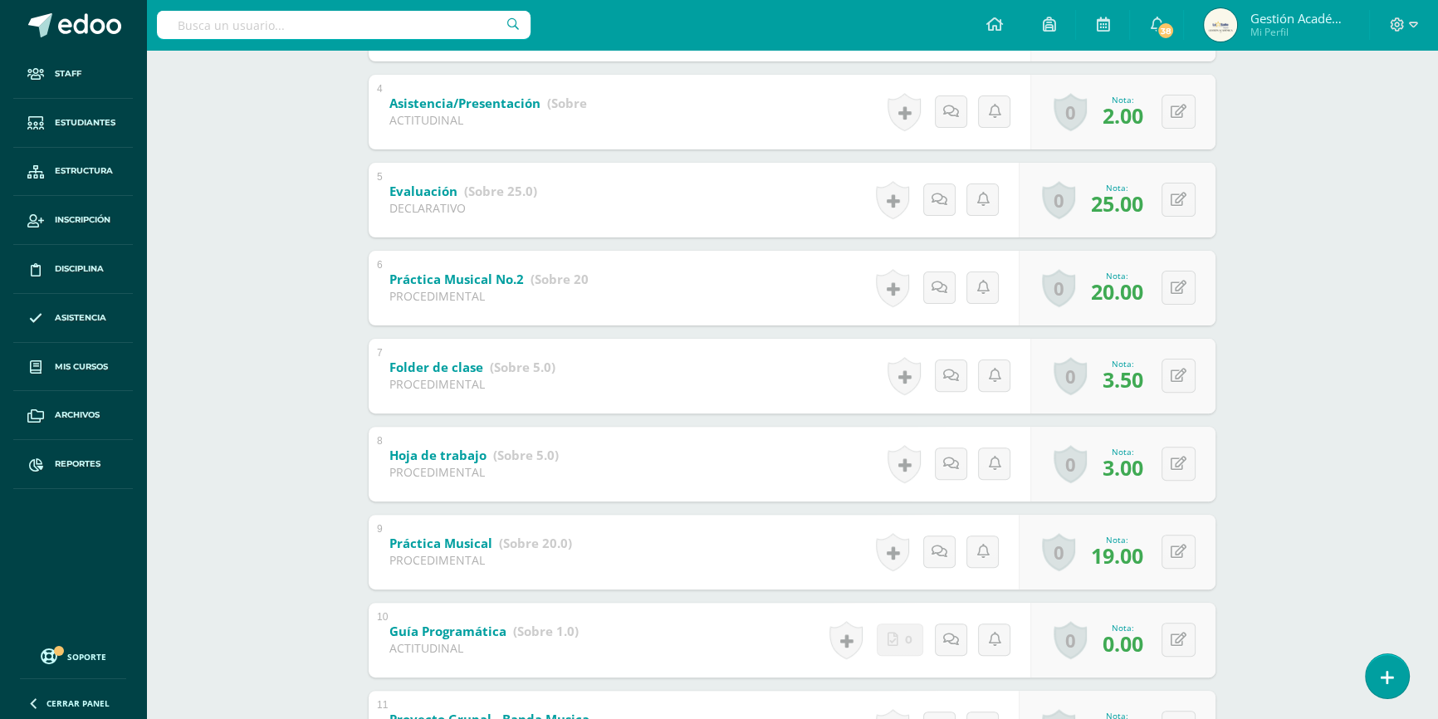
scroll to position [679, 0]
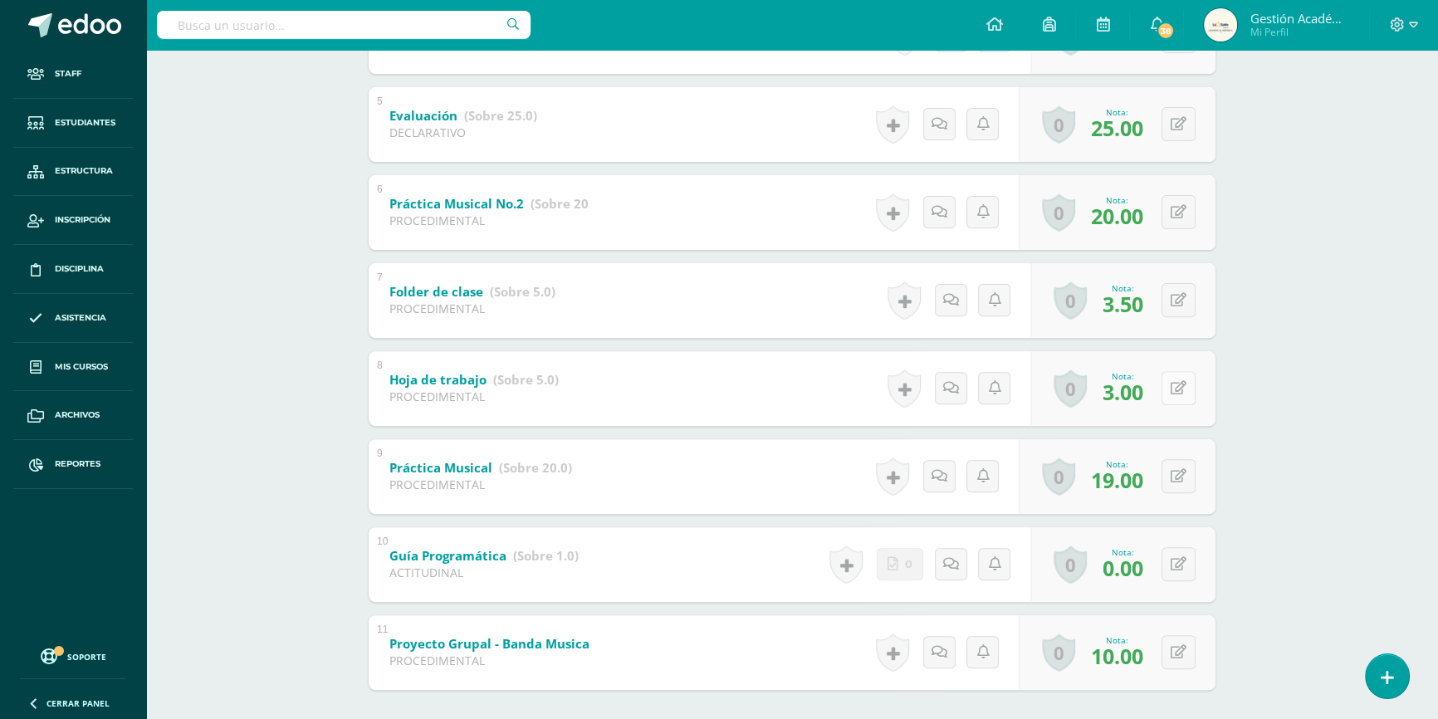
click at [1184, 388] on icon at bounding box center [1178, 388] width 16 height 14
type input "3.5"
click at [1353, 374] on div "Educación Musical Segundo Básico "2.3" Herramientas Detalle de asistencias Acti…" at bounding box center [792, 85] width 1292 height 1429
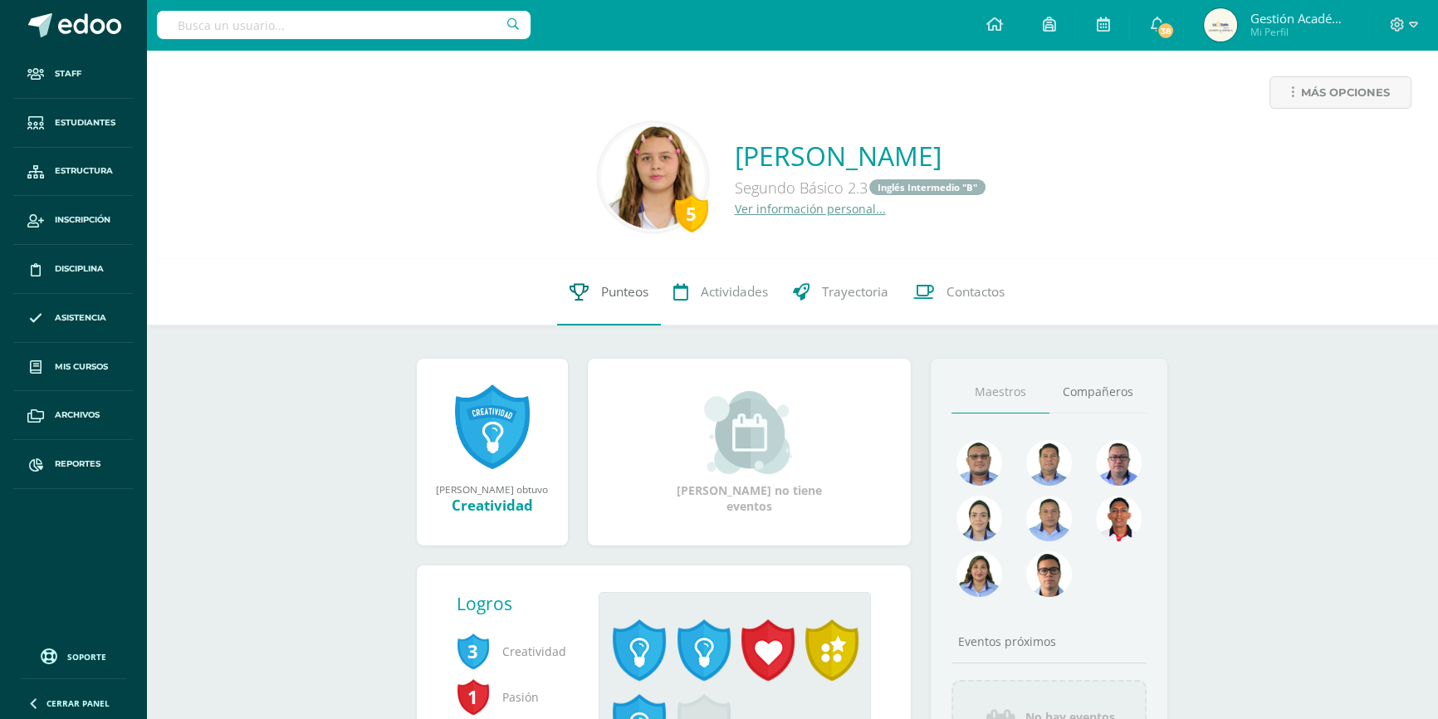
click at [601, 299] on span "Punteos" at bounding box center [624, 291] width 47 height 17
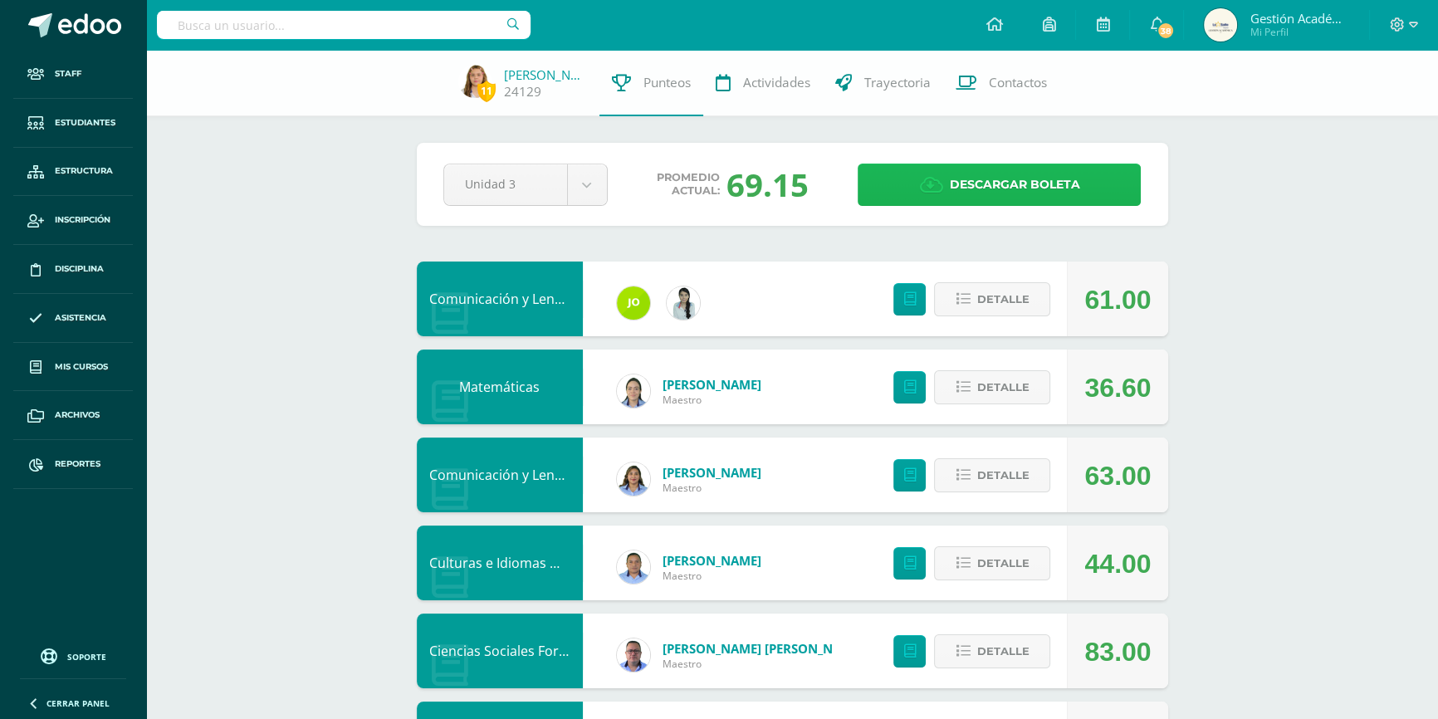
click at [964, 170] on span "Descargar boleta" at bounding box center [1014, 184] width 130 height 41
click at [460, 32] on input "text" at bounding box center [344, 25] width 374 height 28
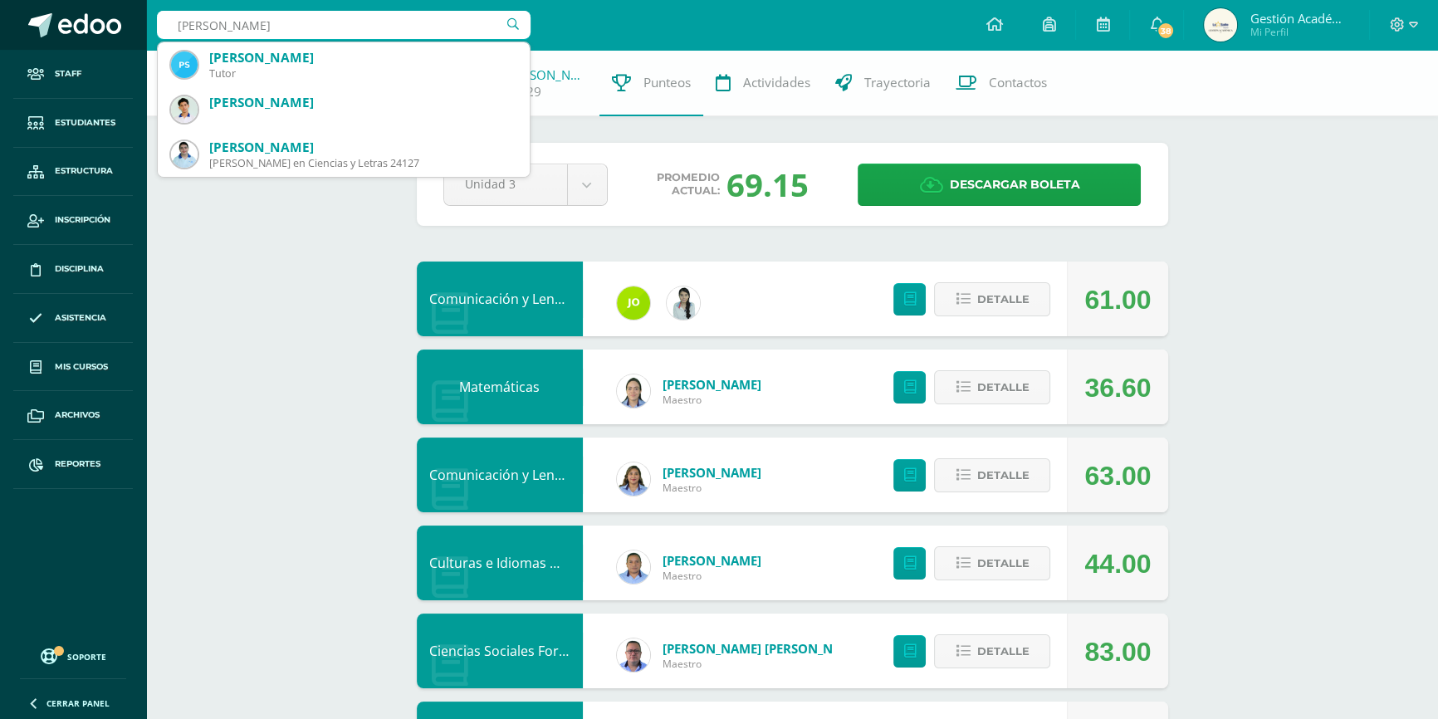
drag, startPoint x: 308, startPoint y: 22, endPoint x: 80, endPoint y: 17, distance: 228.3
type input "[PERSON_NAME]"
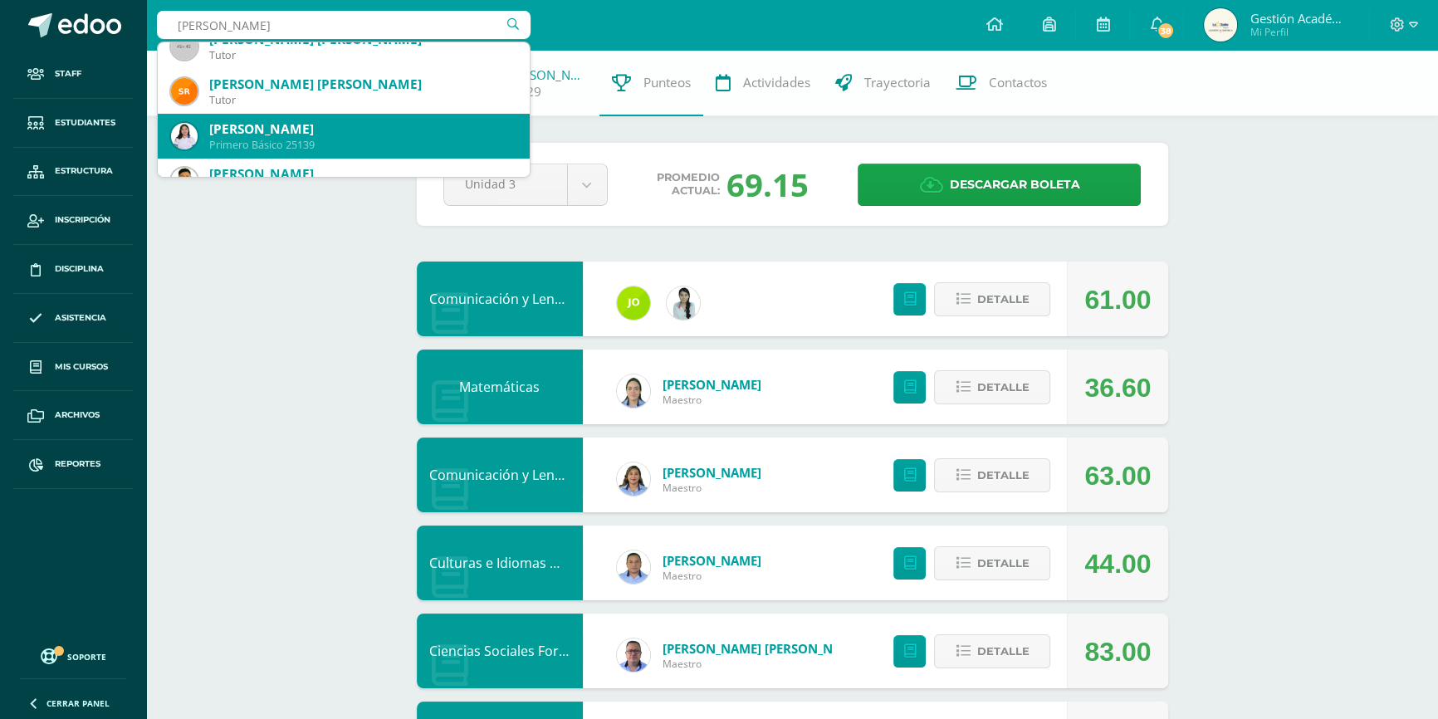
scroll to position [452, 0]
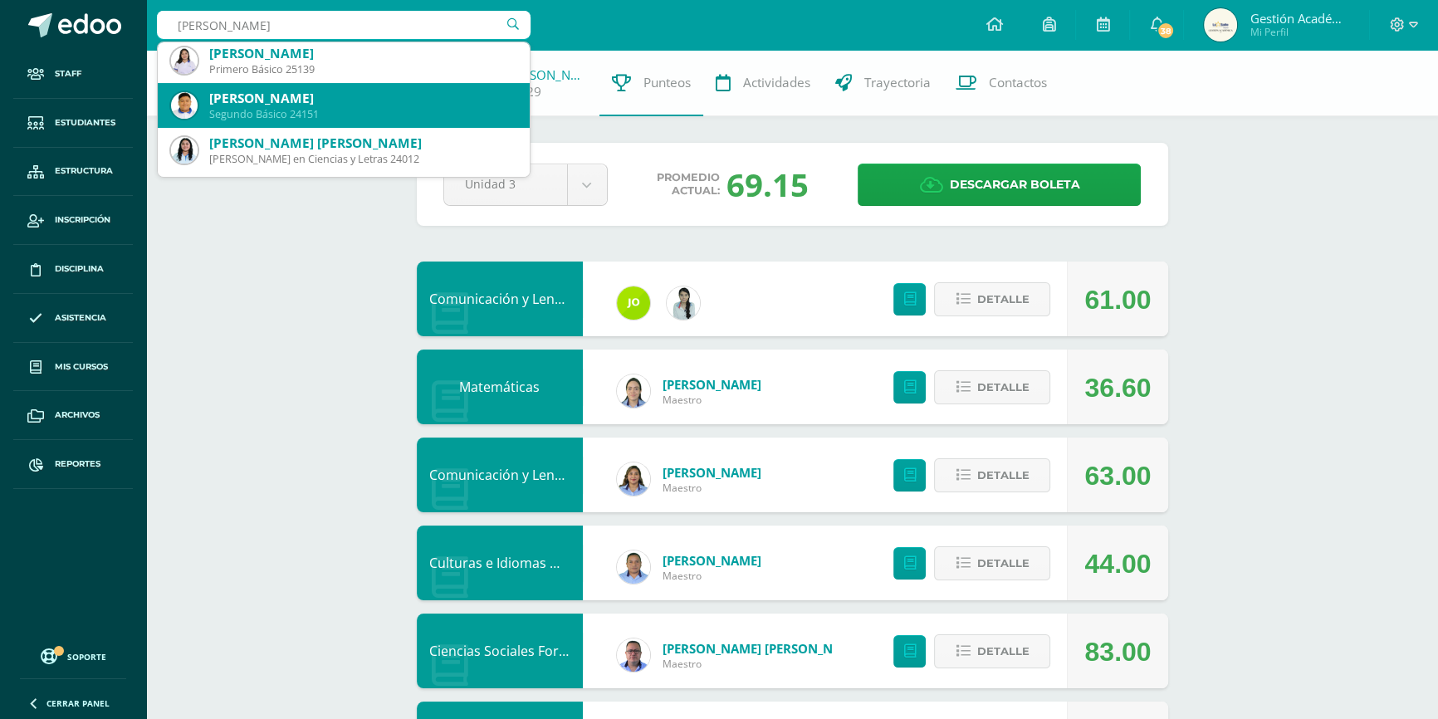
click at [289, 102] on div "[PERSON_NAME]" at bounding box center [362, 98] width 307 height 17
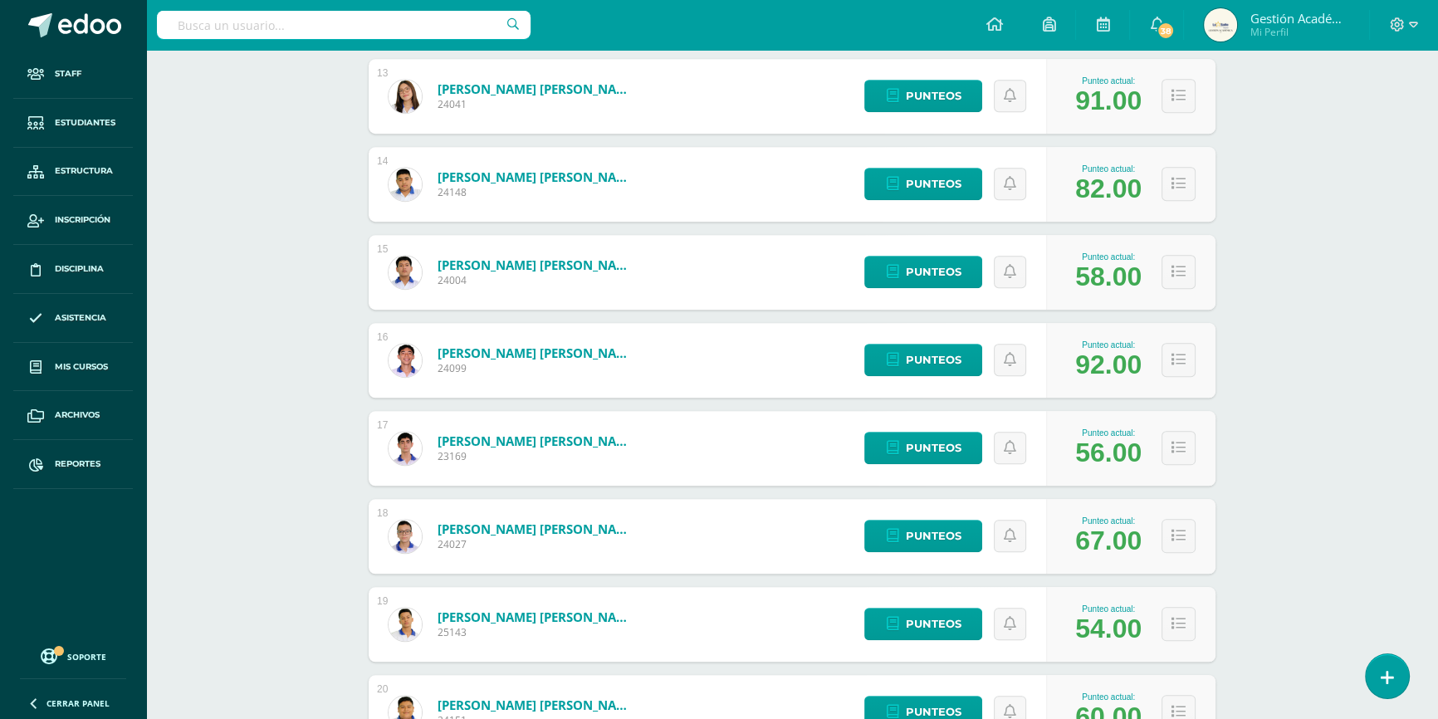
scroll to position [1433, 0]
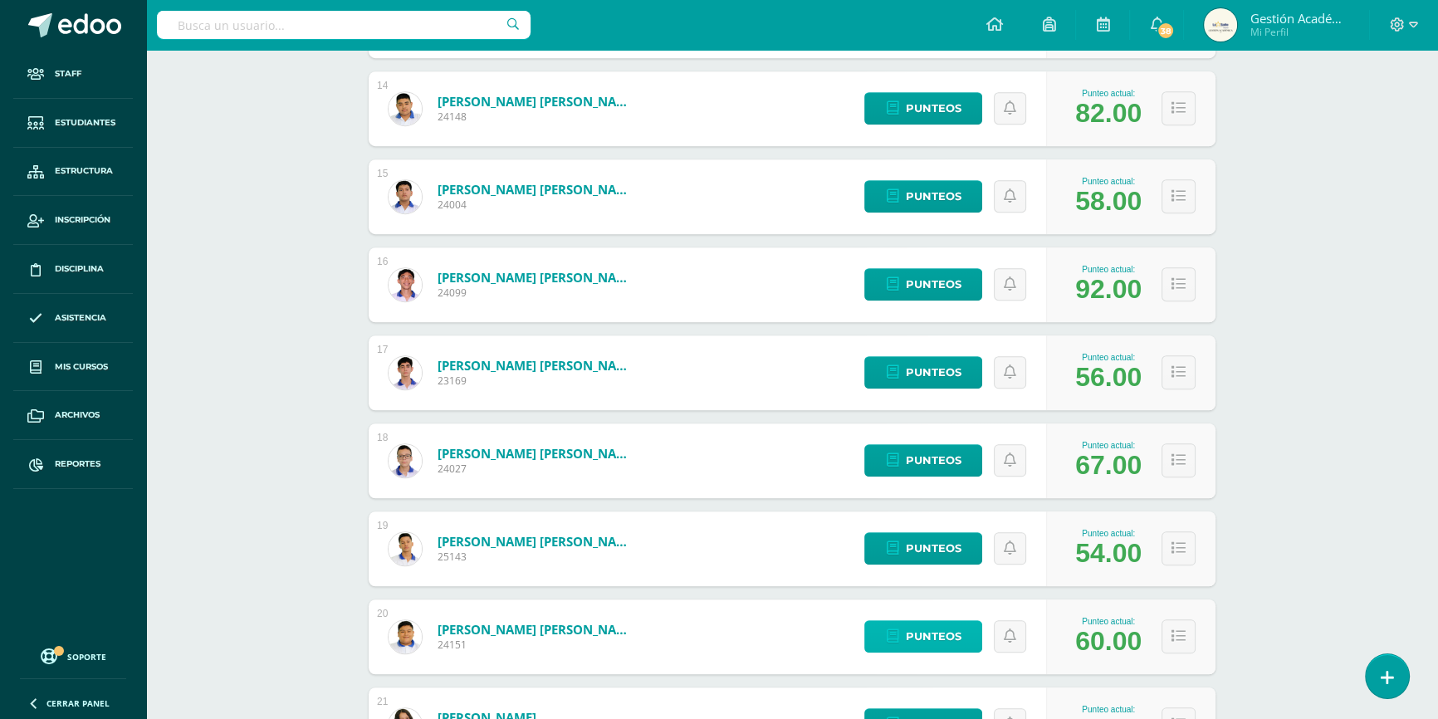
click at [915, 643] on span "Punteos" at bounding box center [933, 636] width 56 height 31
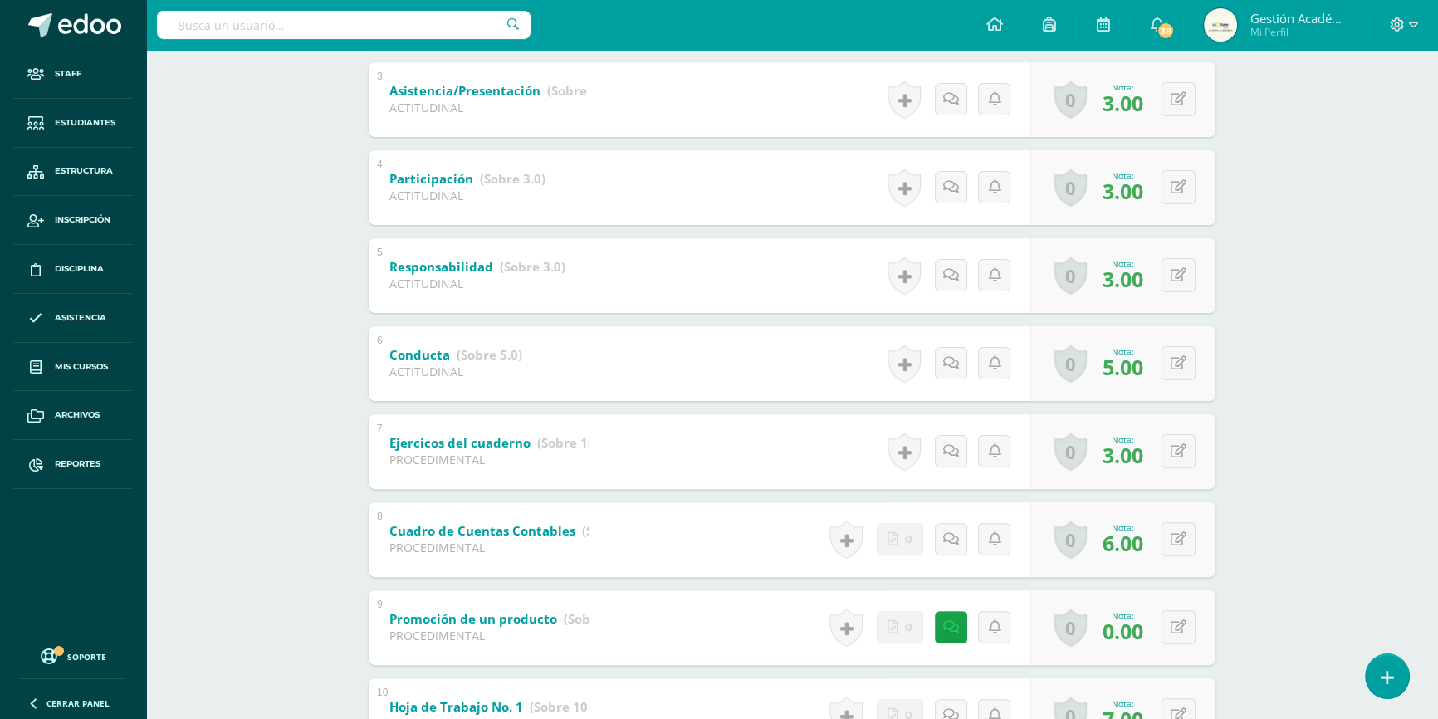
scroll to position [679, 0]
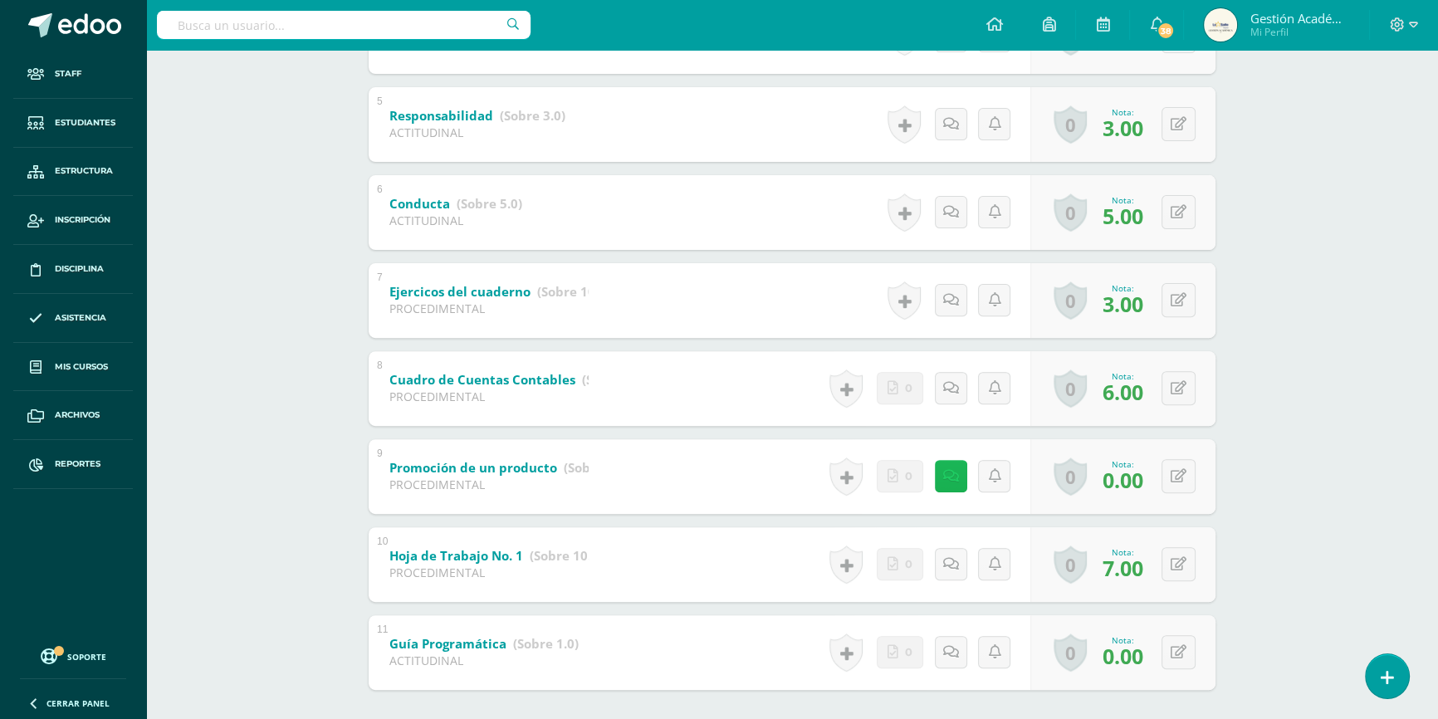
click at [945, 479] on icon at bounding box center [951, 476] width 16 height 14
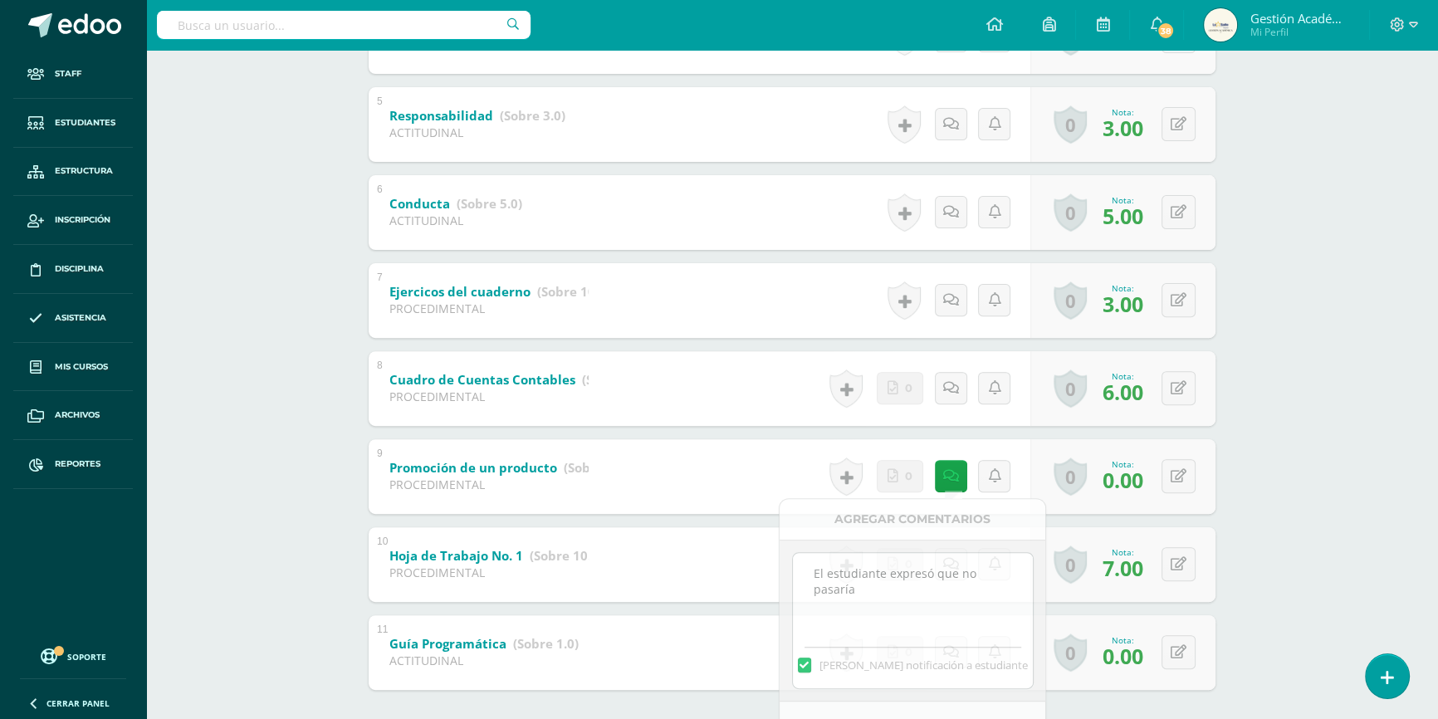
click at [1345, 446] on div "Emprendimiento para la Productividad Segundo Básico "2.3" Herramientas Detalle …" at bounding box center [792, 85] width 1292 height 1429
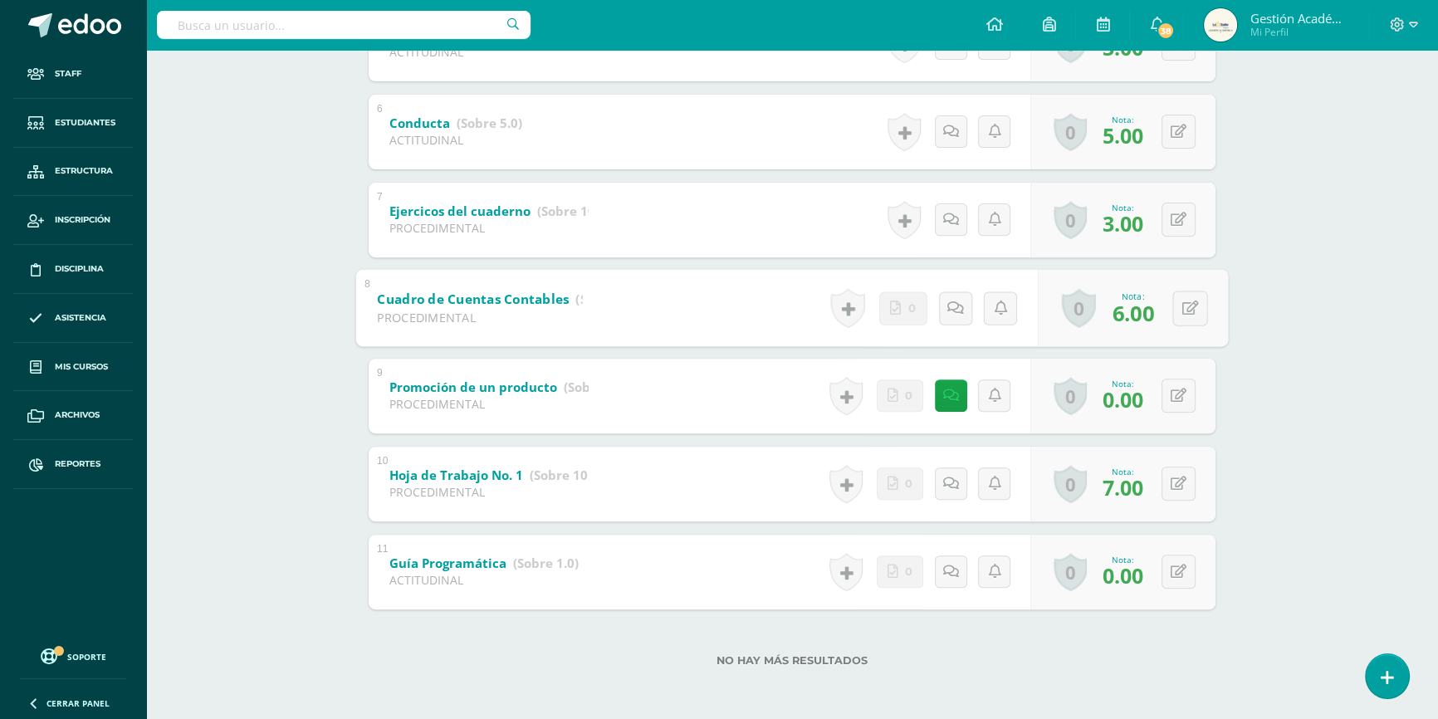
click at [584, 296] on div "Cuadro de Cuentas Contables (Sobre 10.0) PROCEDIMENTAL" at bounding box center [480, 304] width 248 height 71
click at [1187, 311] on icon at bounding box center [1190, 307] width 17 height 14
type input "7.5"
click at [1180, 223] on icon at bounding box center [1178, 219] width 16 height 14
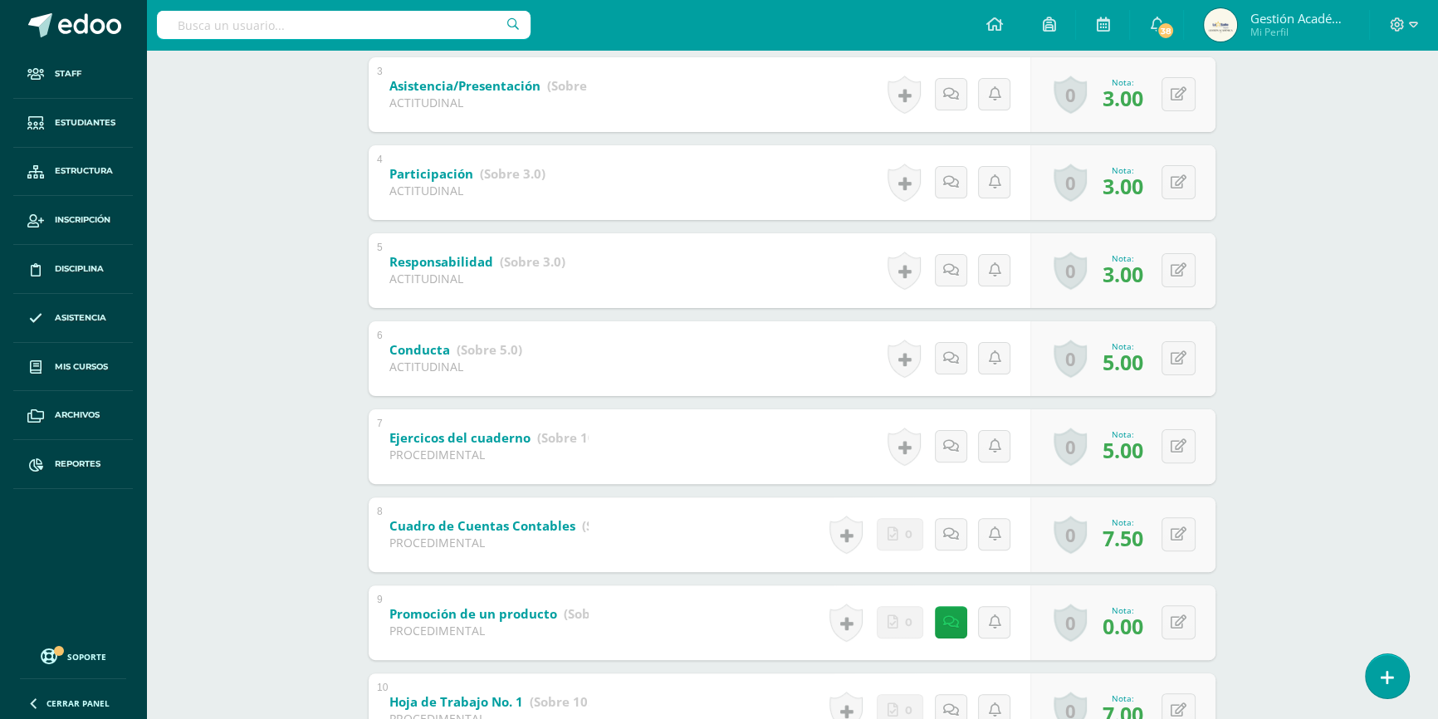
scroll to position [608, 0]
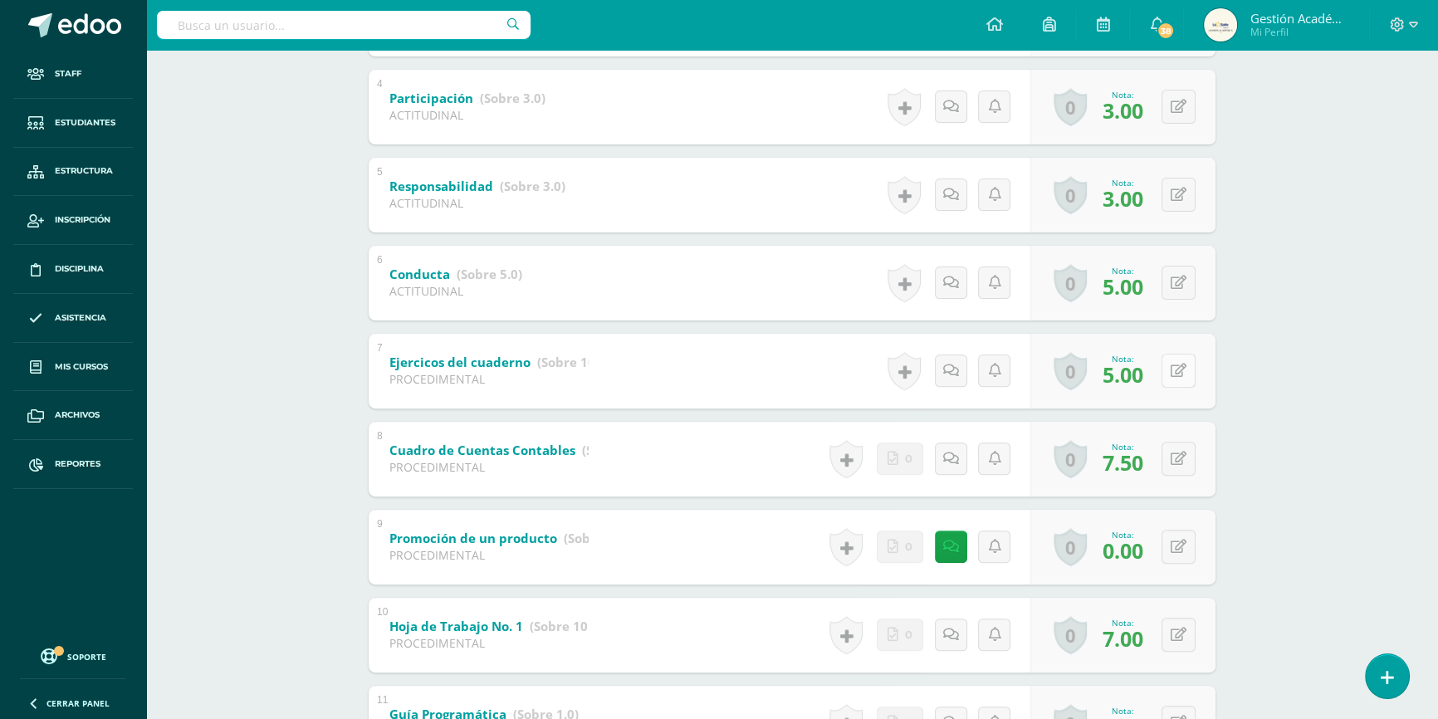
click at [1179, 369] on icon at bounding box center [1178, 371] width 16 height 14
type input "5.5"
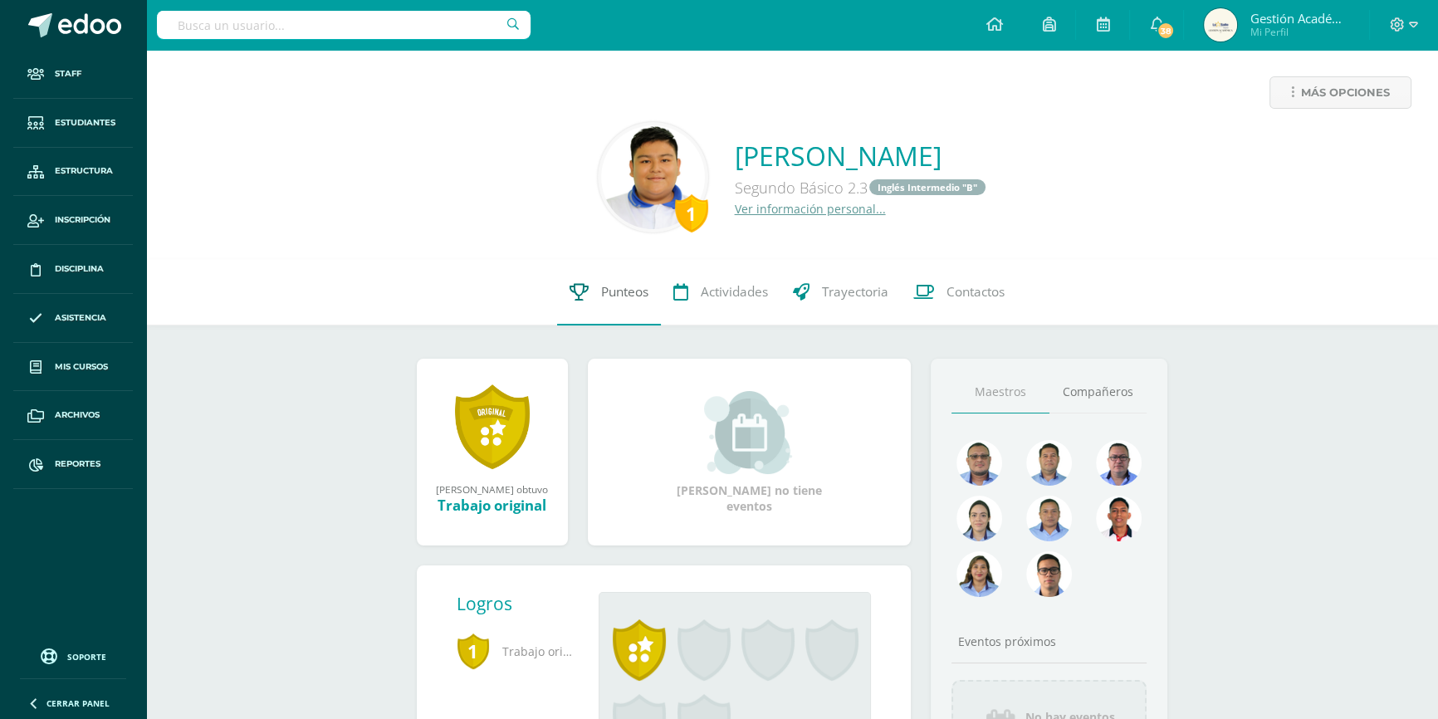
click at [631, 291] on span "Punteos" at bounding box center [624, 291] width 47 height 17
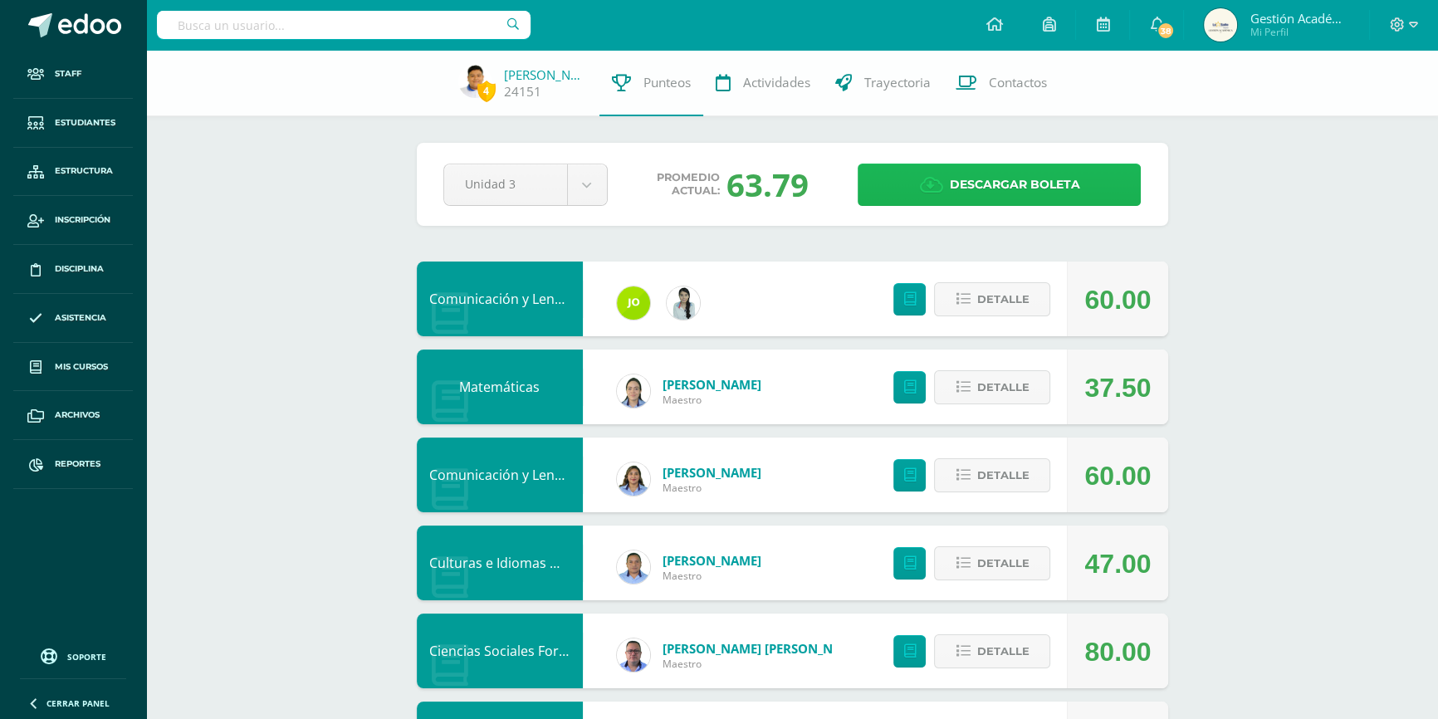
click at [938, 171] on link "Descargar boleta" at bounding box center [998, 185] width 283 height 42
